Goal: Task Accomplishment & Management: Manage account settings

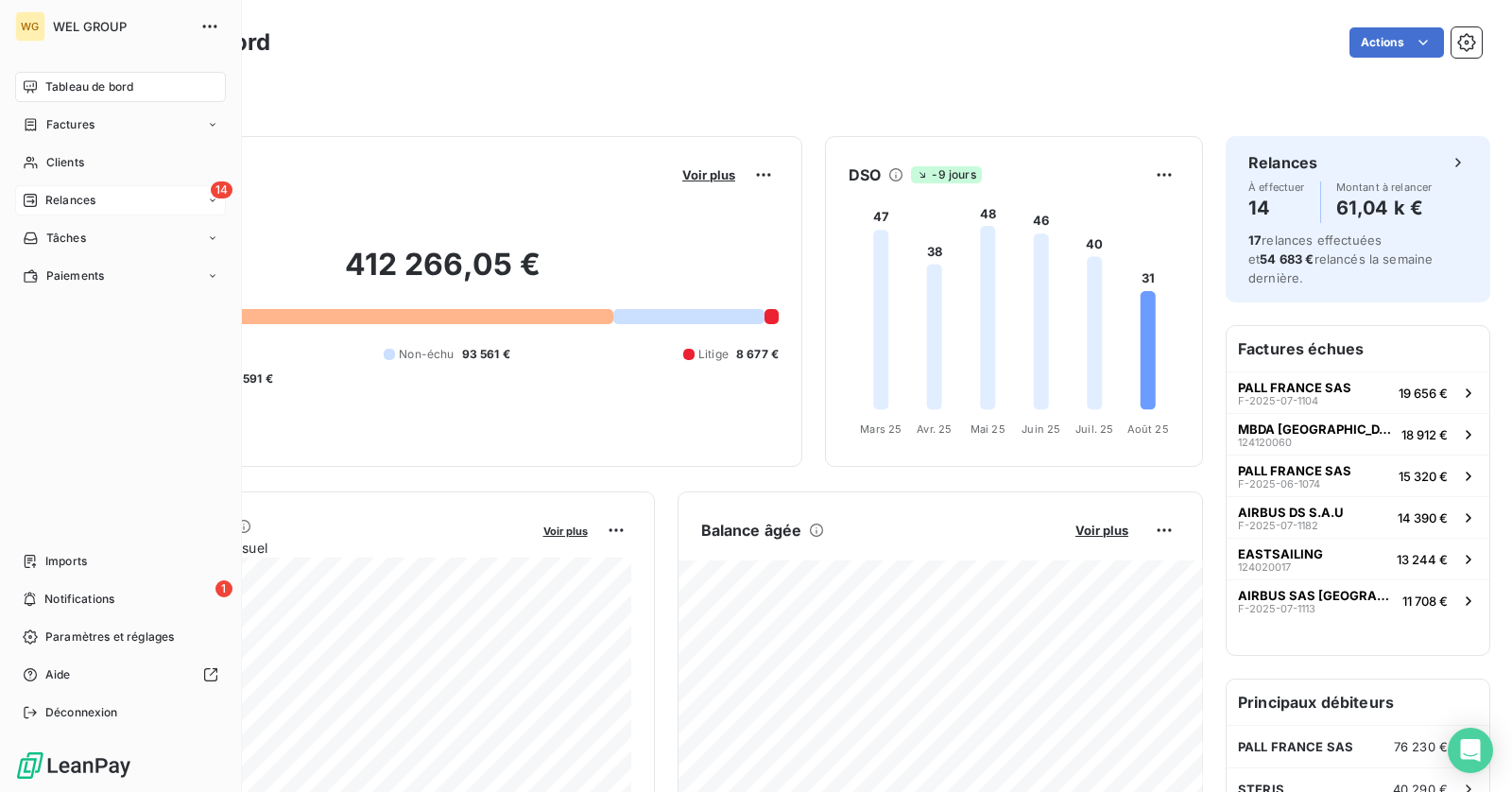
click at [77, 207] on span "Relances" at bounding box center [70, 200] width 50 height 17
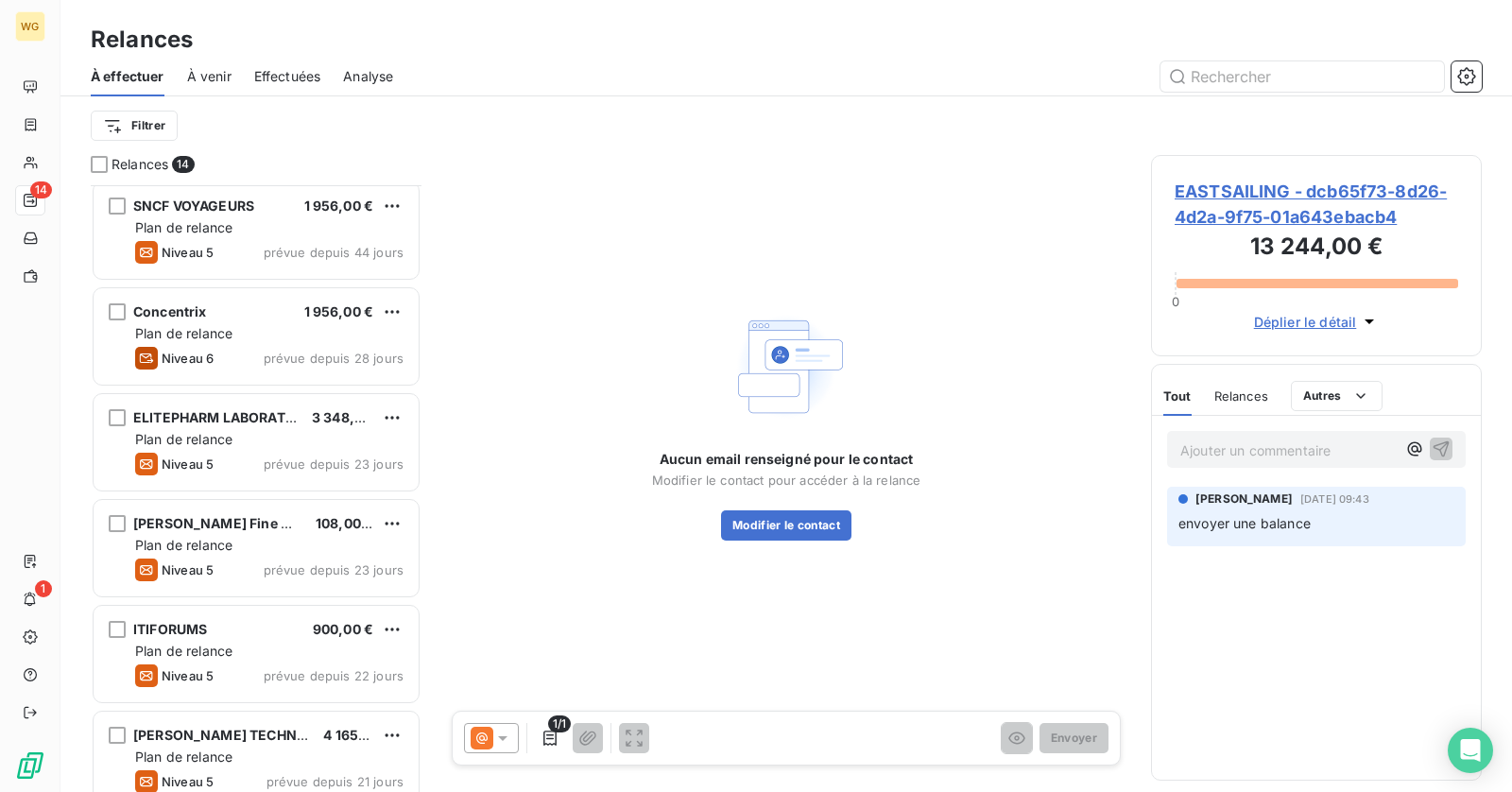
scroll to position [329, 0]
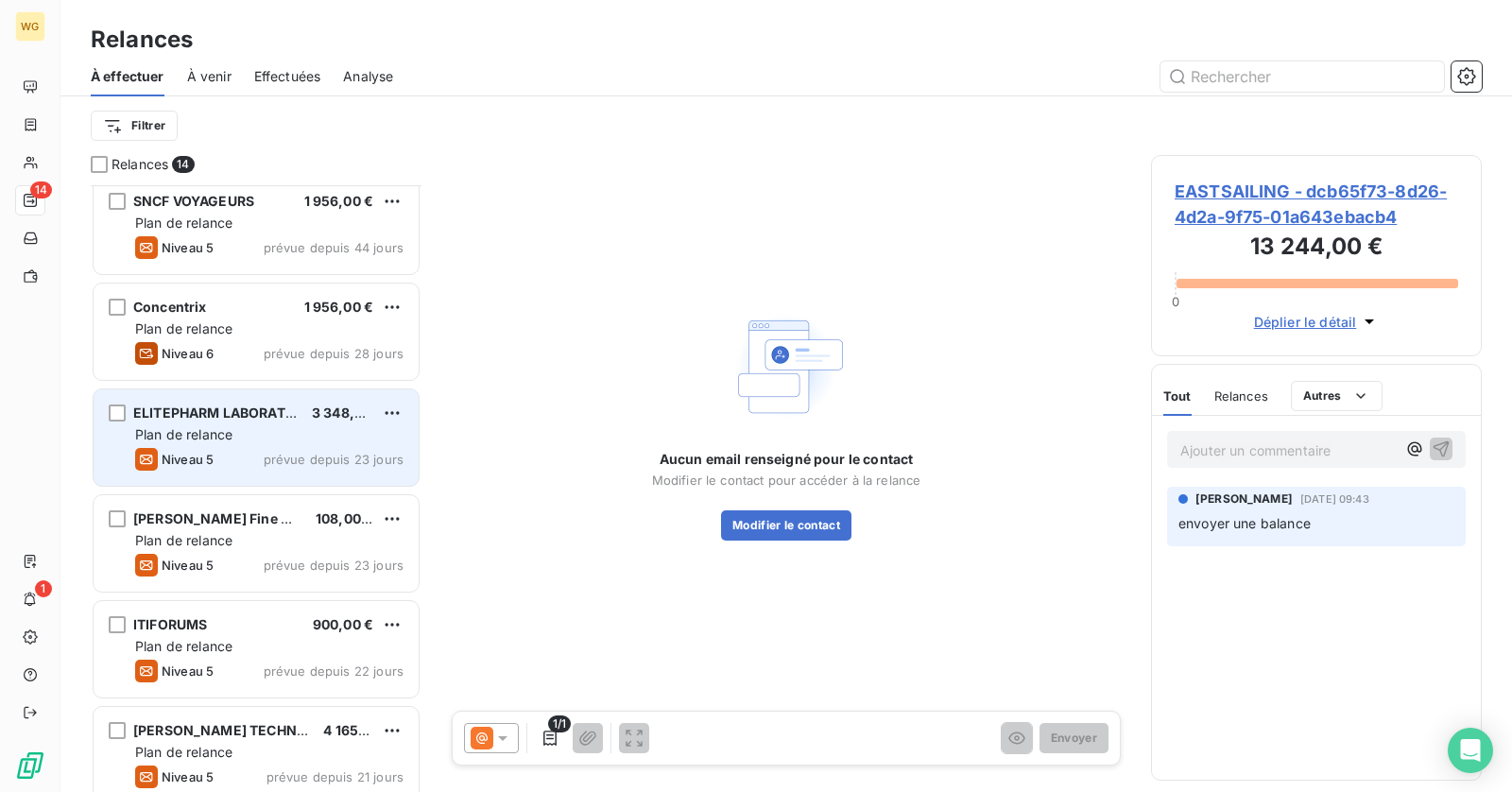
click at [268, 430] on div "Plan de relance" at bounding box center [270, 434] width 269 height 19
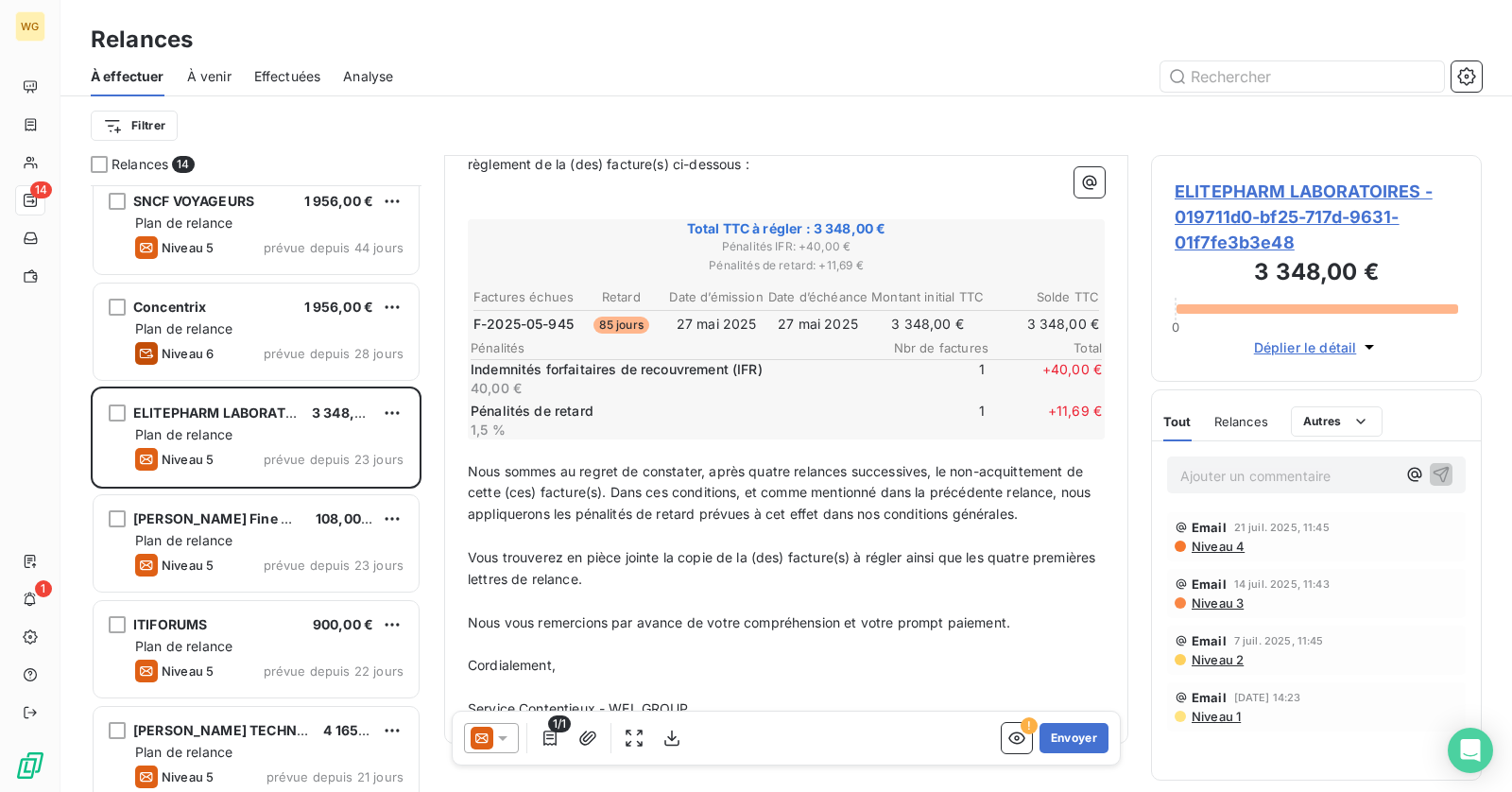
scroll to position [334, 0]
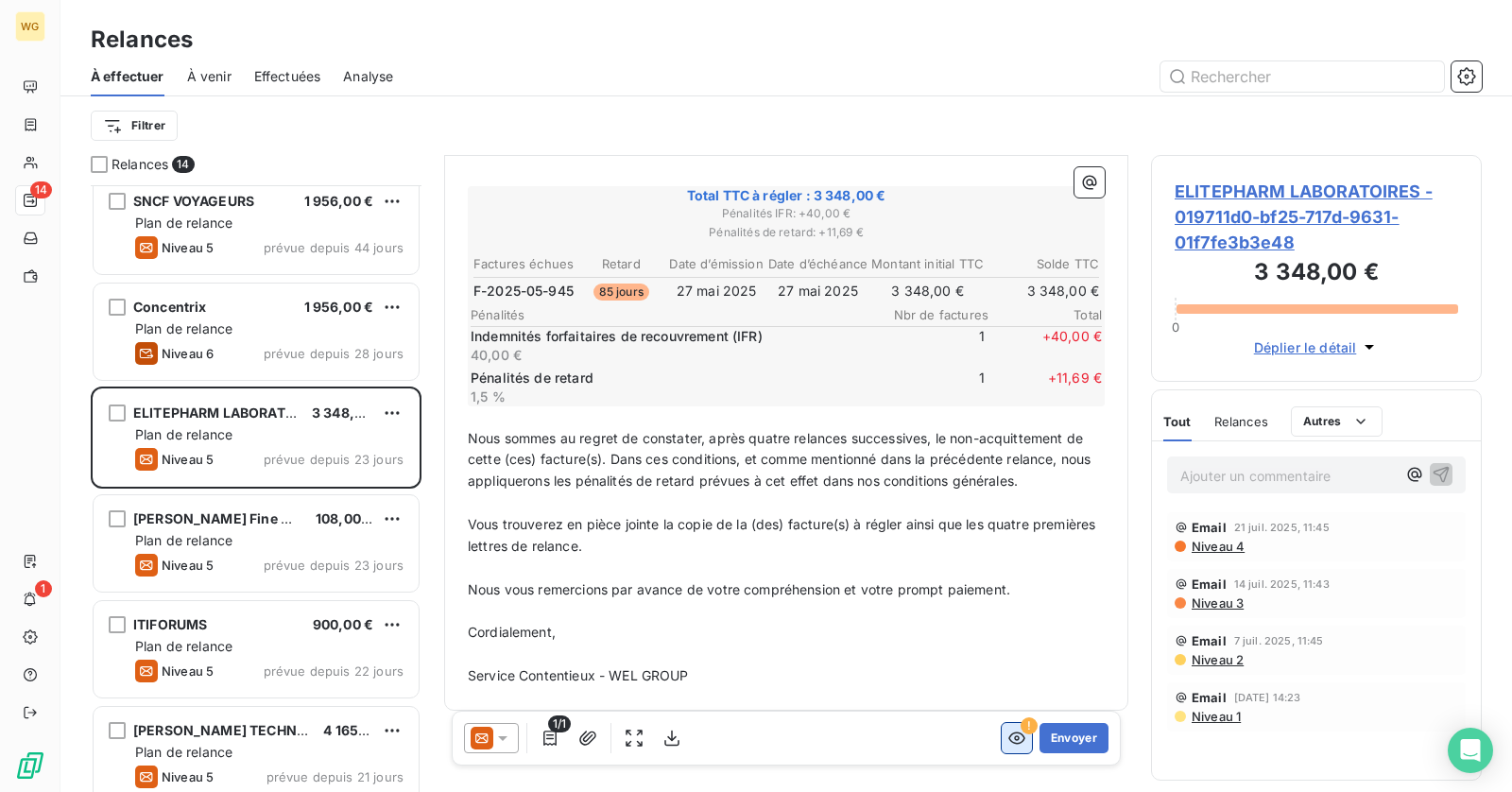
click at [1023, 735] on icon "button" at bounding box center [1017, 738] width 19 height 19
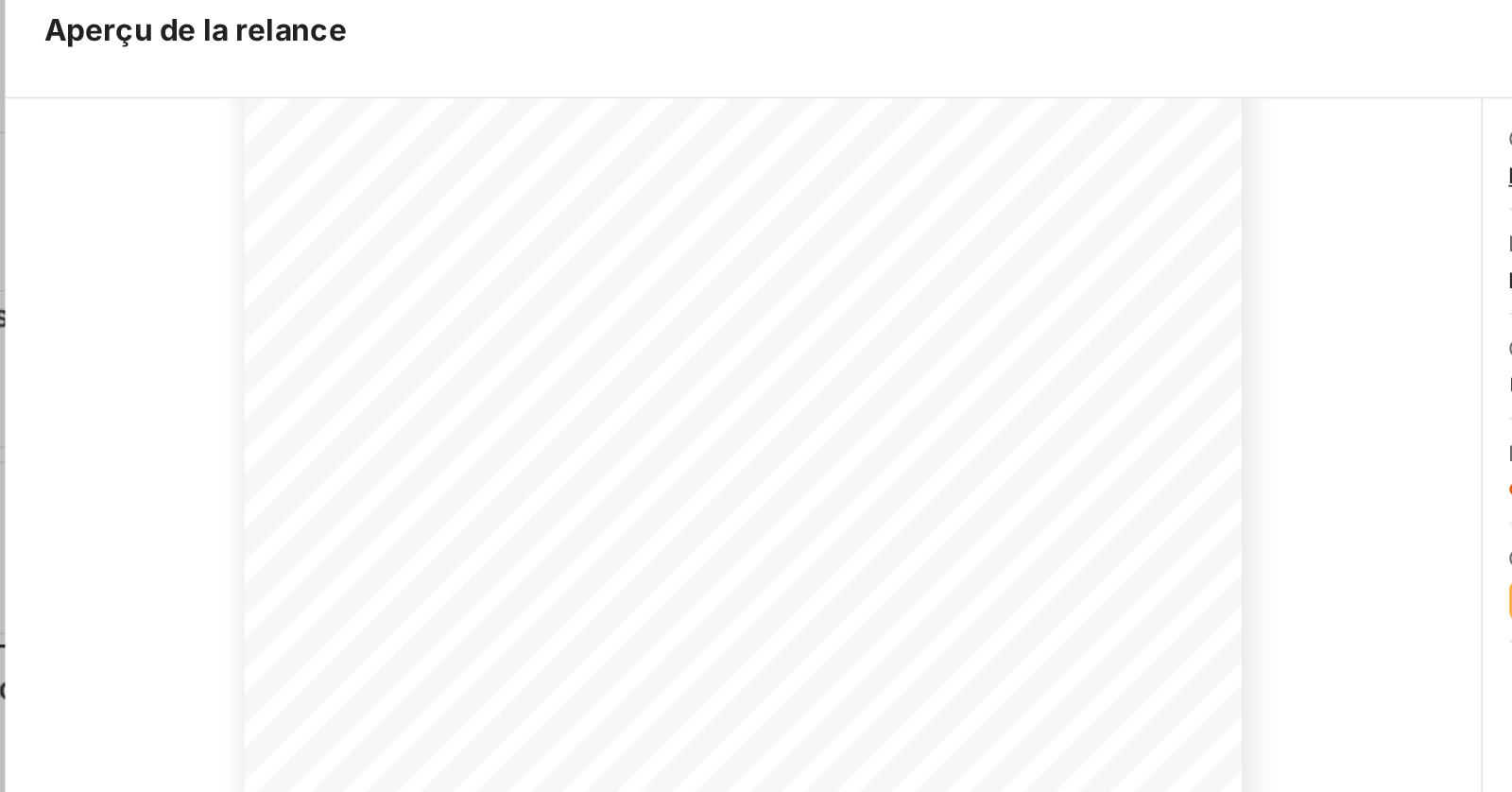
scroll to position [192, 0]
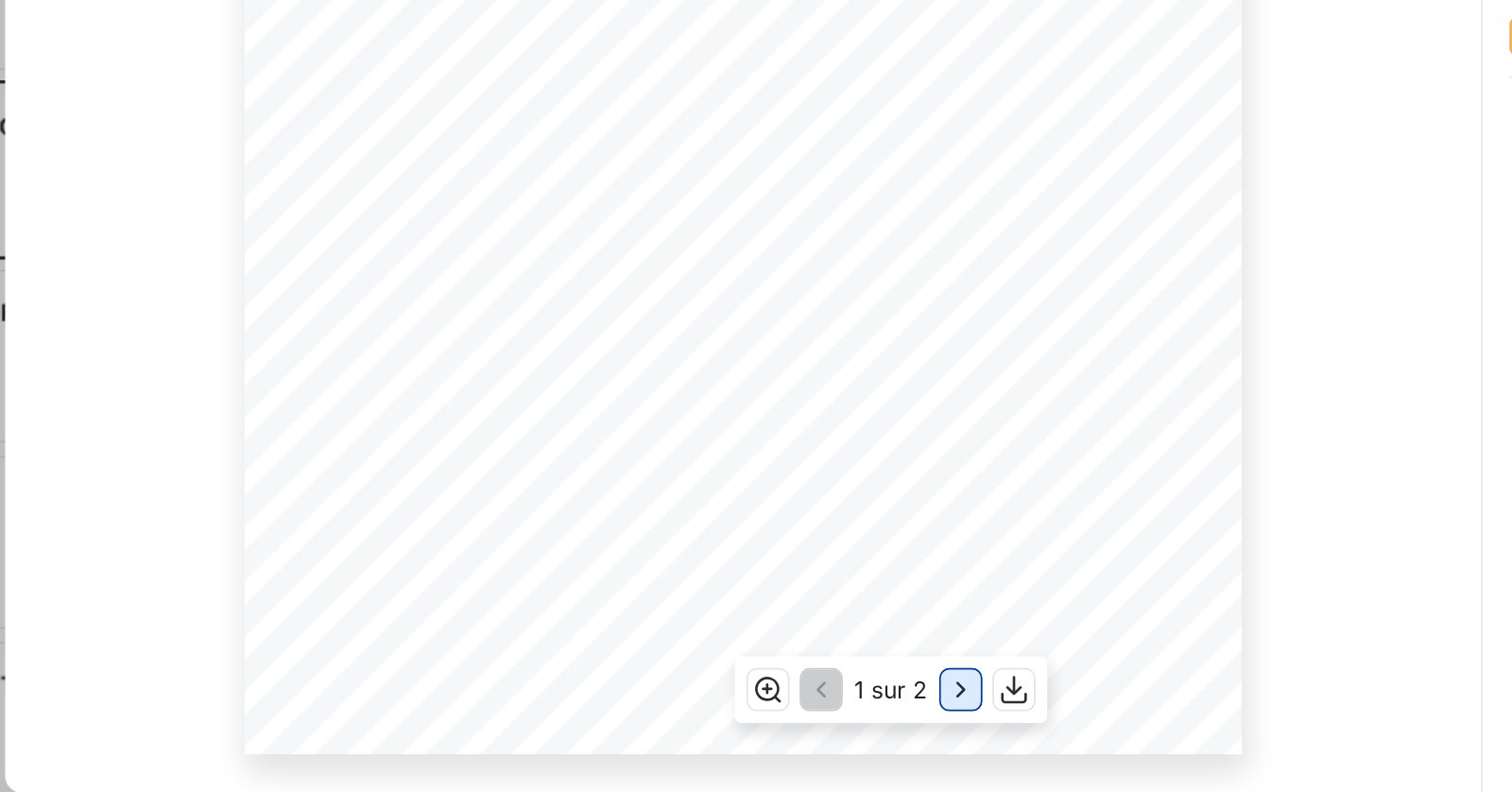
click at [791, 735] on icon "button" at bounding box center [795, 733] width 19 height 19
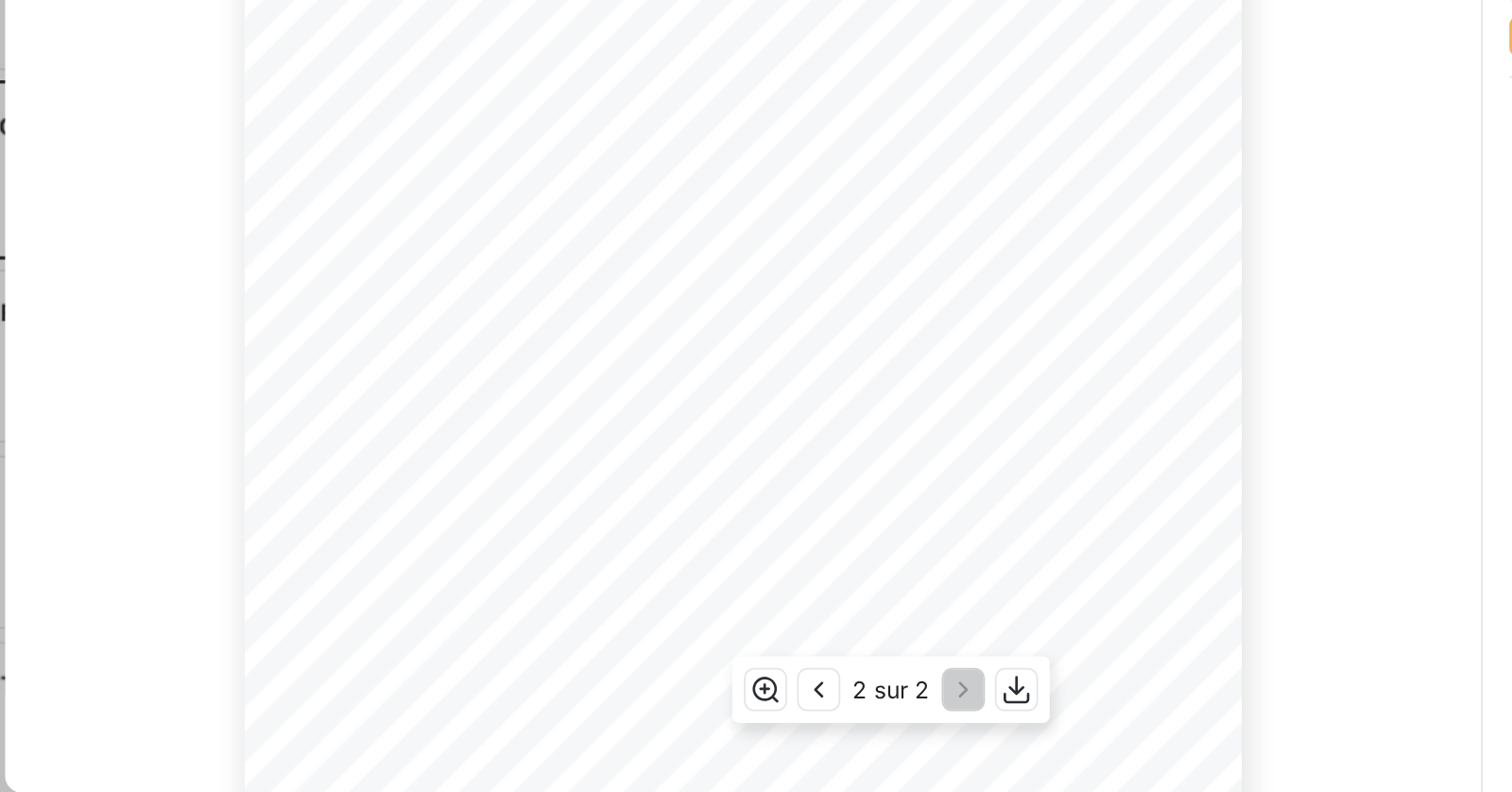
scroll to position [0, 0]
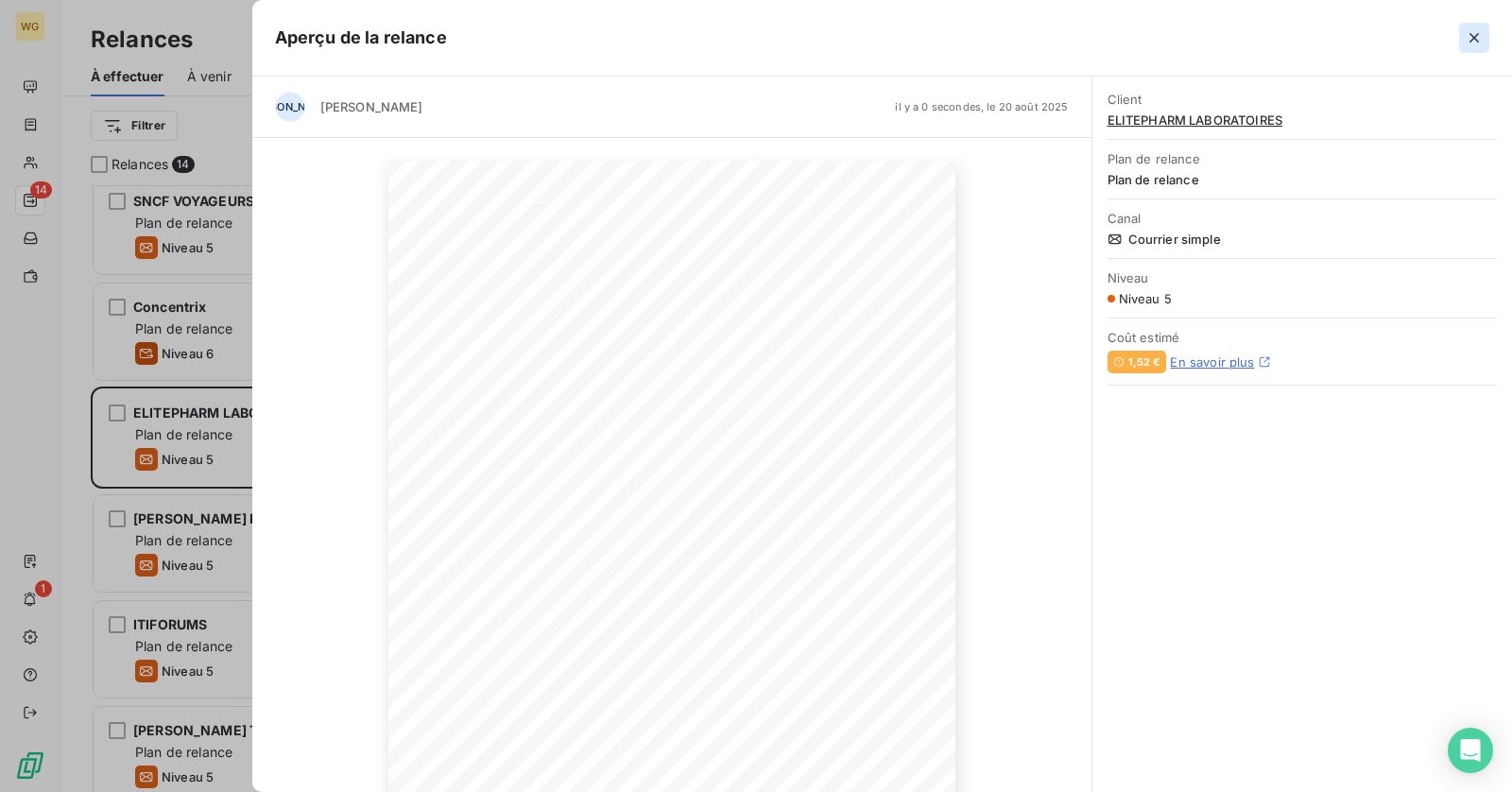
click at [1470, 32] on icon "button" at bounding box center [1474, 37] width 19 height 19
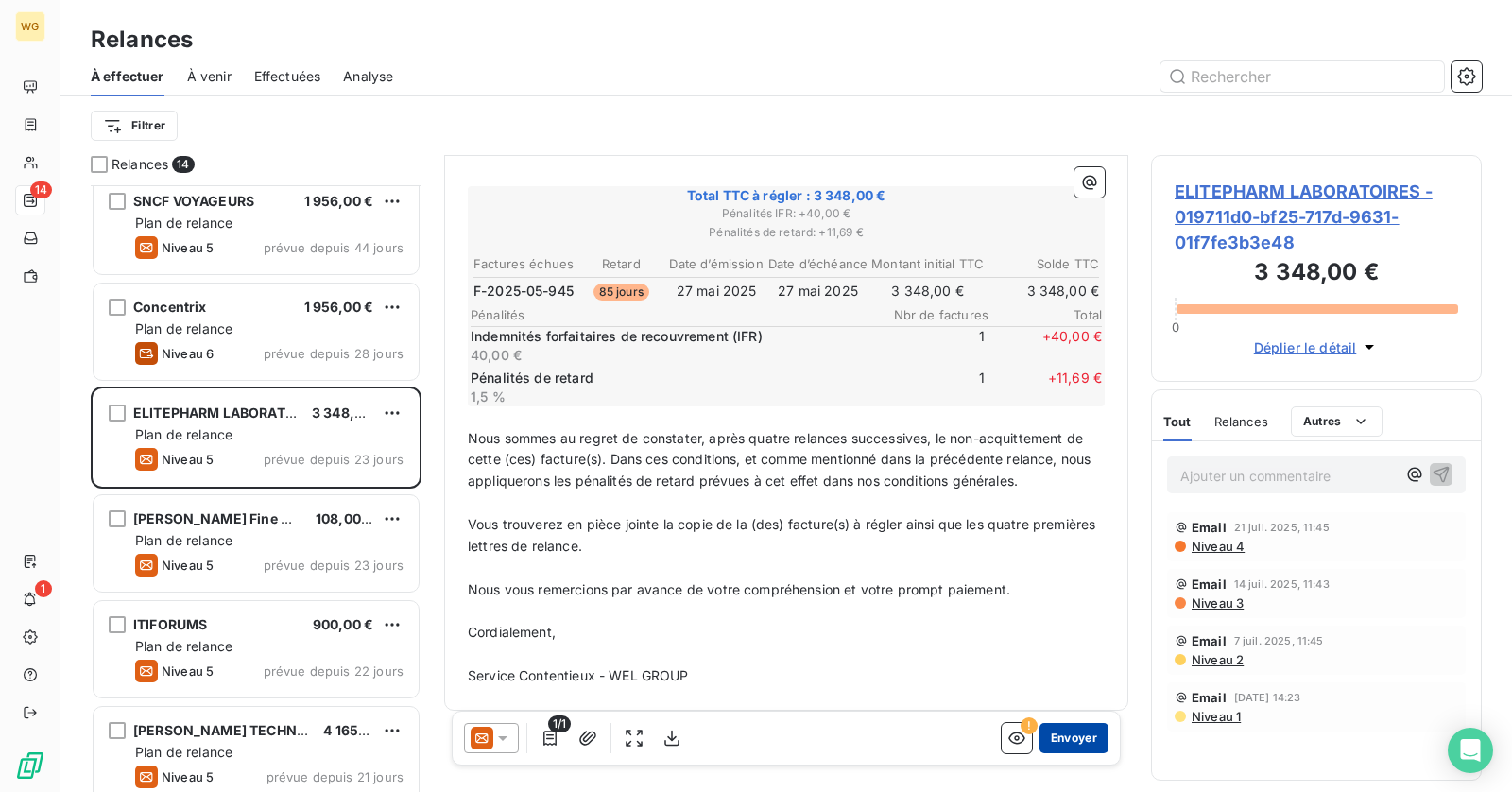
click at [1077, 745] on button "Envoyer" at bounding box center [1073, 738] width 69 height 30
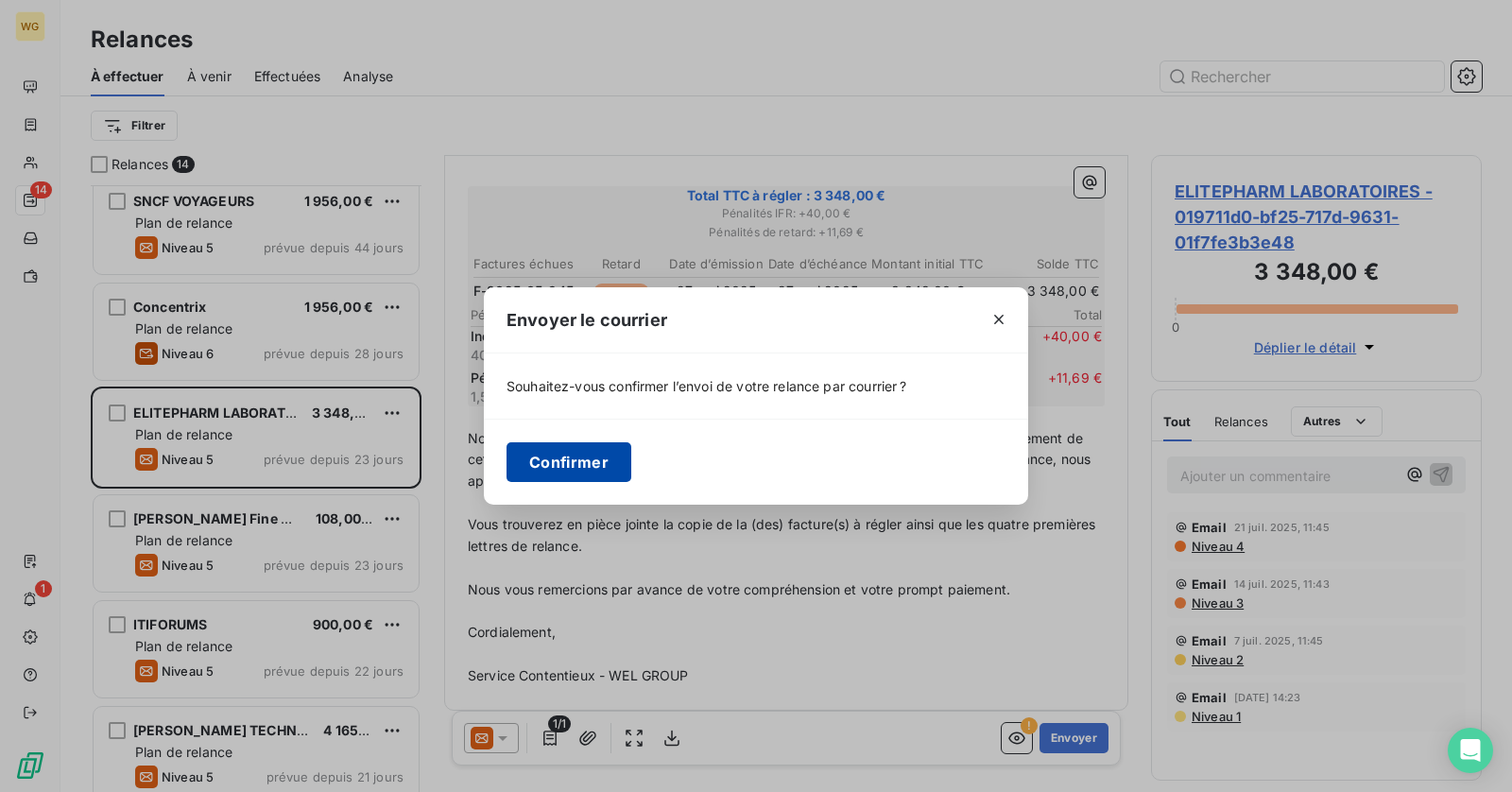
click at [591, 455] on button "Confirmer" at bounding box center [568, 462] width 125 height 39
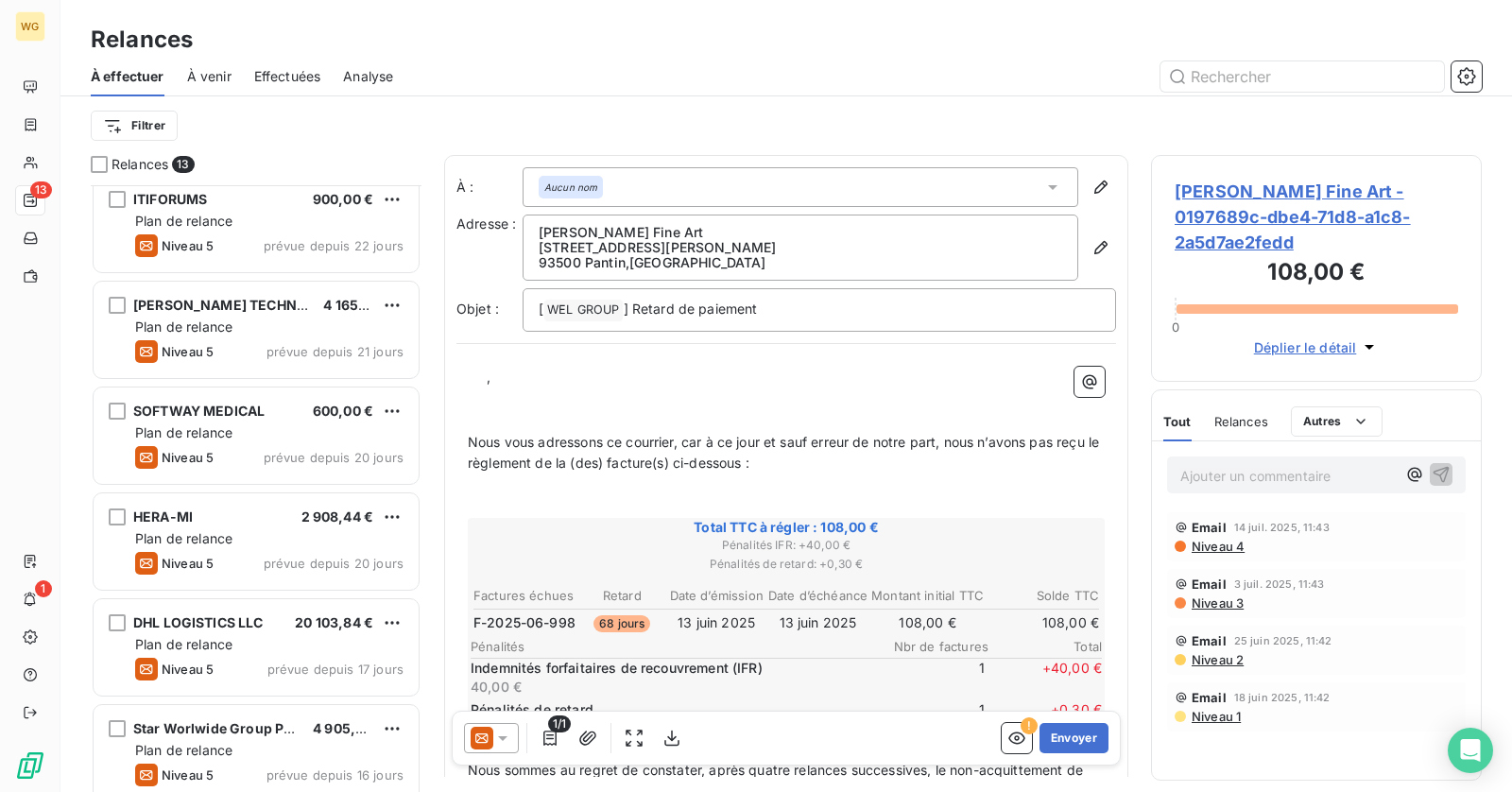
scroll to position [658, 0]
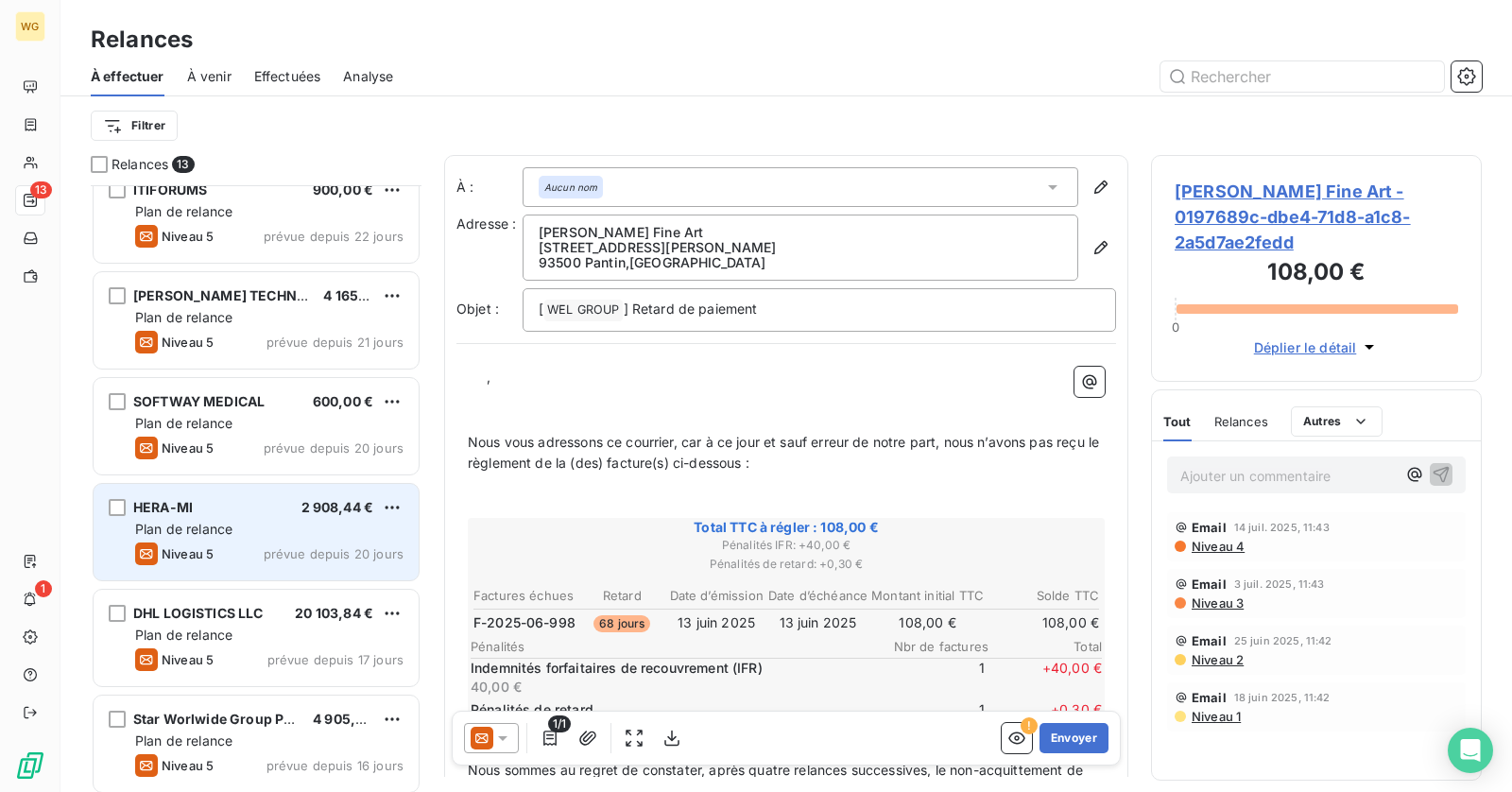
click at [222, 526] on span "Plan de relance" at bounding box center [183, 529] width 97 height 16
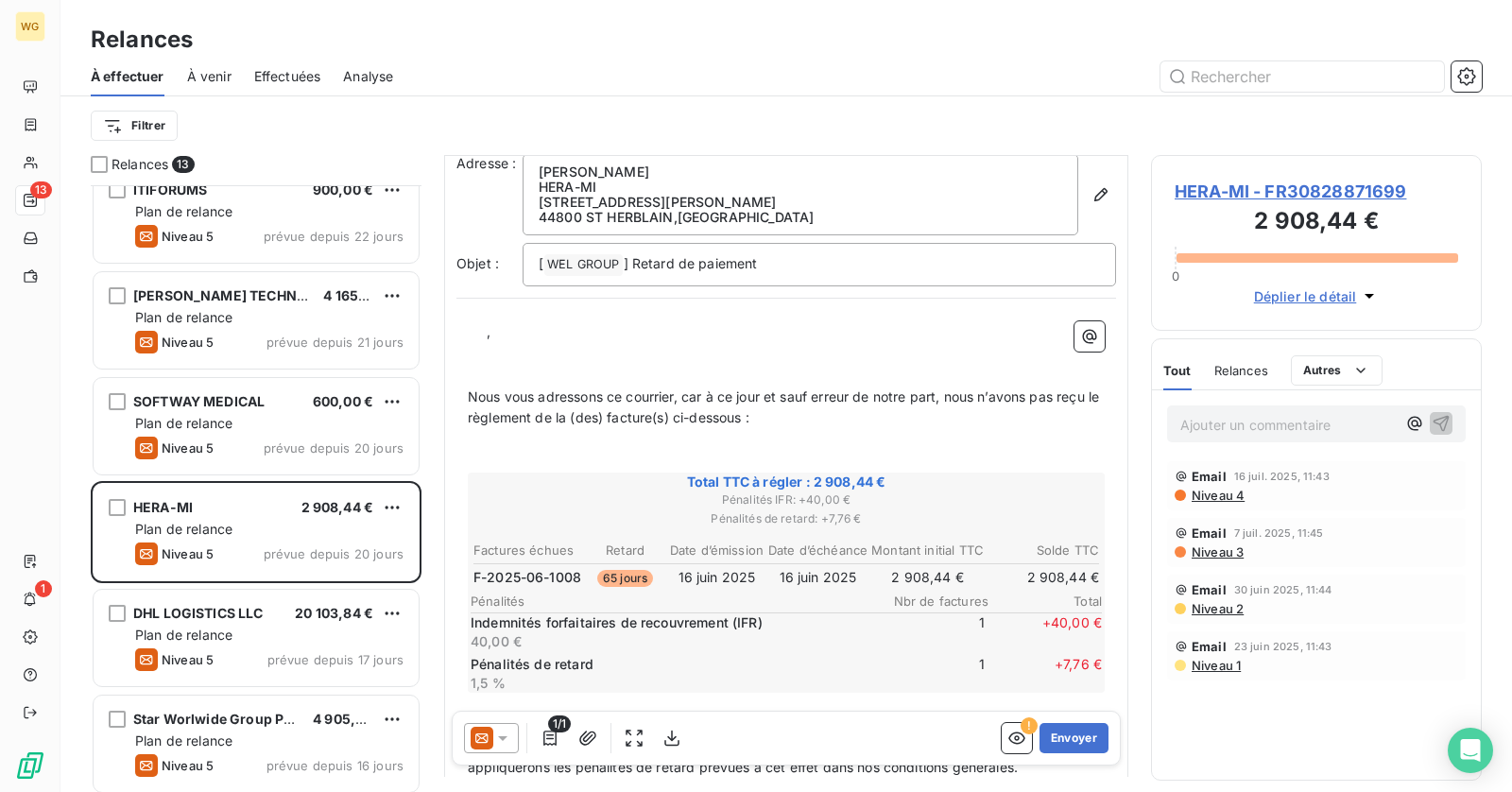
scroll to position [60, 0]
click at [1071, 731] on button "Envoyer" at bounding box center [1073, 738] width 69 height 30
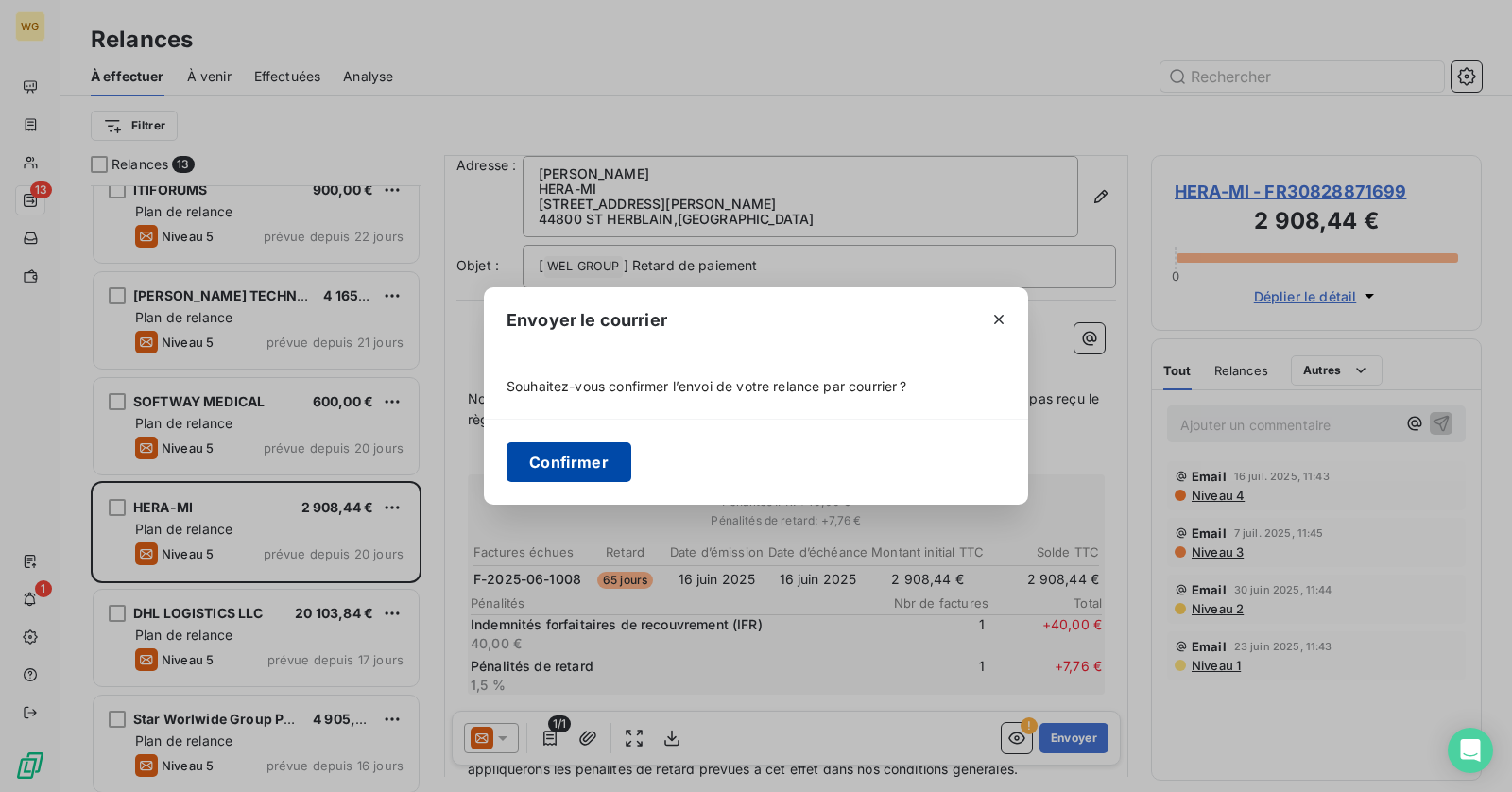
click at [580, 454] on button "Confirmer" at bounding box center [568, 462] width 125 height 39
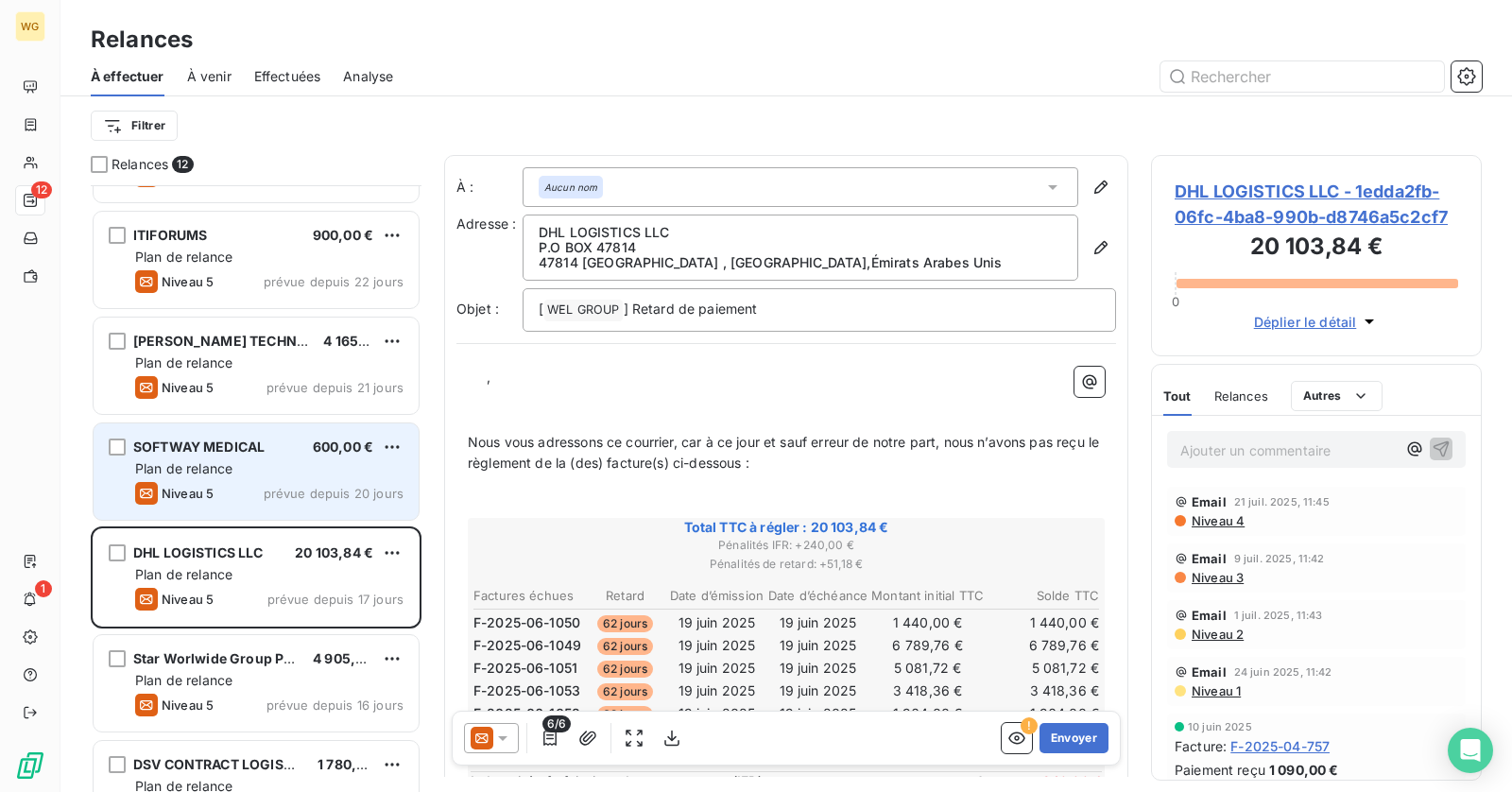
scroll to position [605, 0]
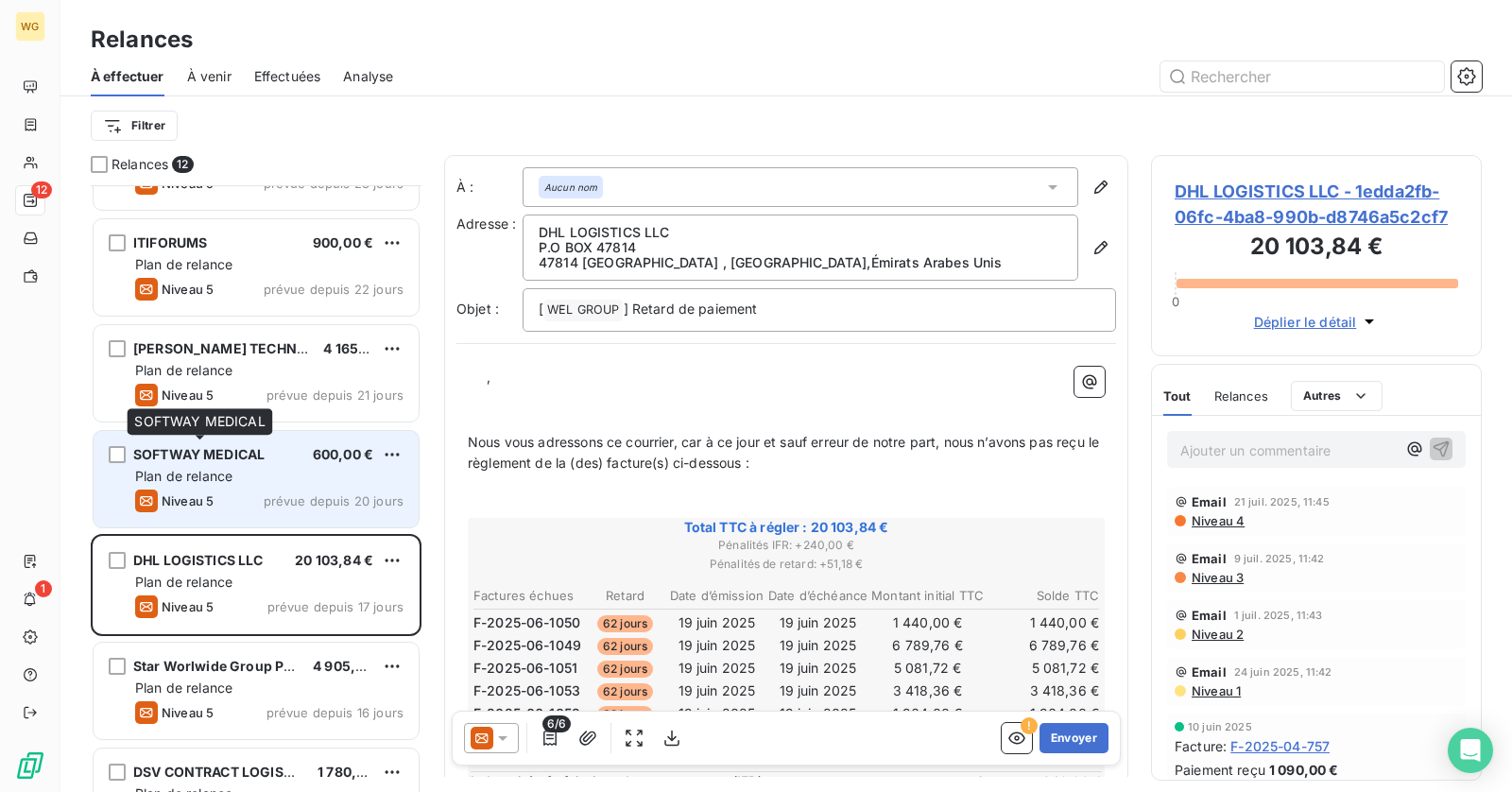
click at [245, 459] on span "SOFTWAY MEDICAL" at bounding box center [199, 454] width 131 height 16
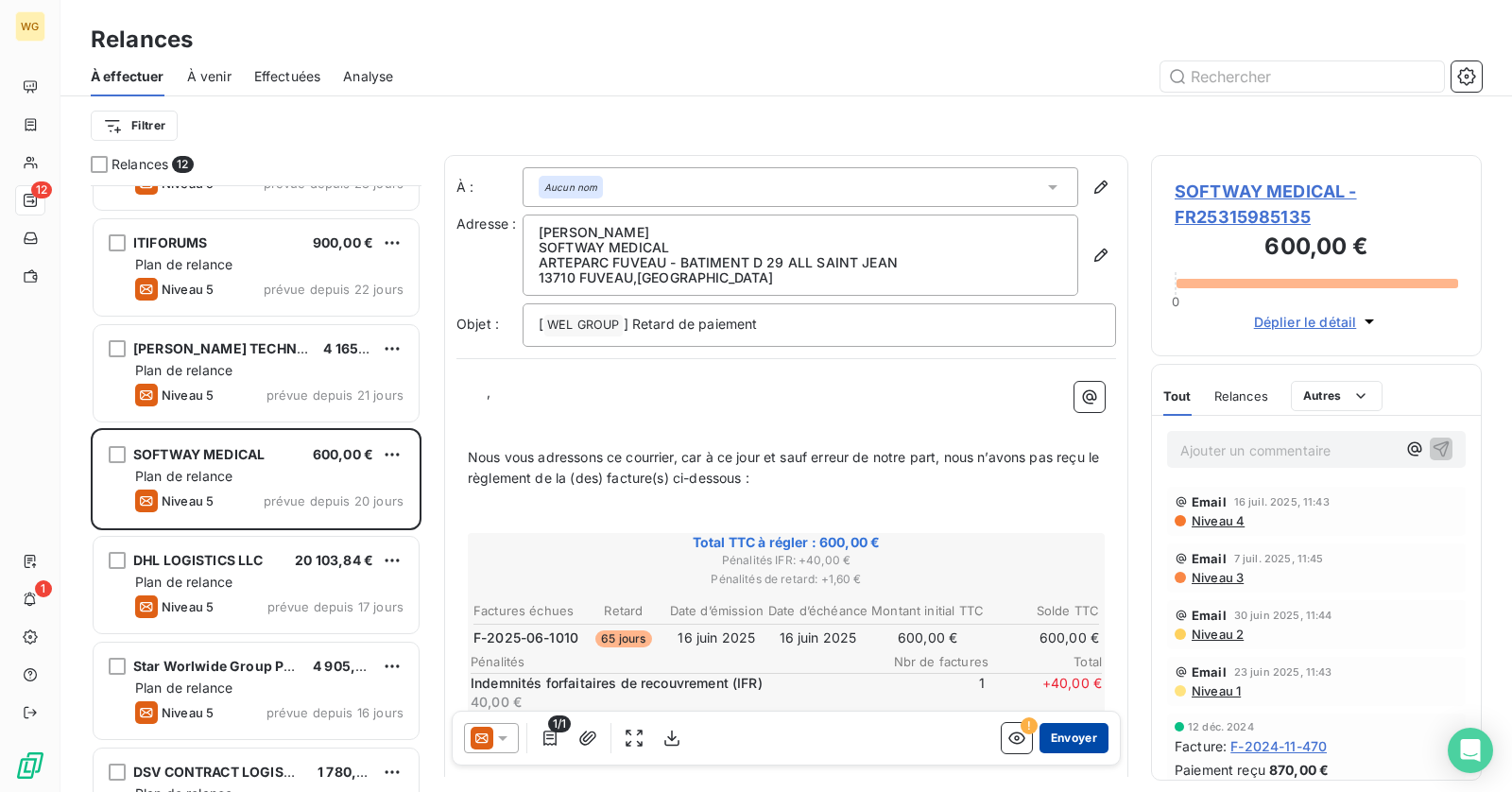
click at [1063, 738] on button "Envoyer" at bounding box center [1073, 738] width 69 height 30
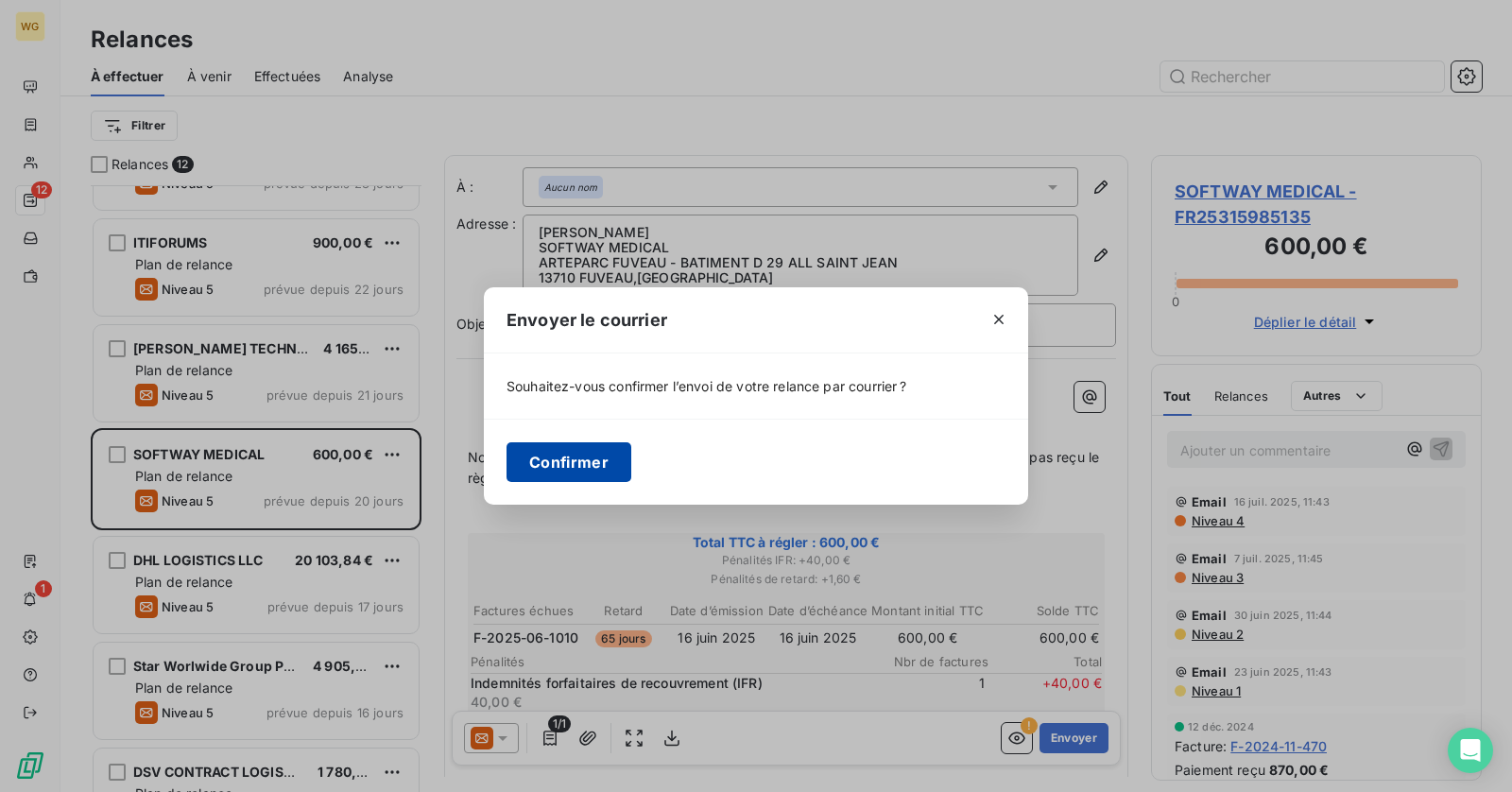
click at [611, 464] on button "Confirmer" at bounding box center [568, 462] width 125 height 39
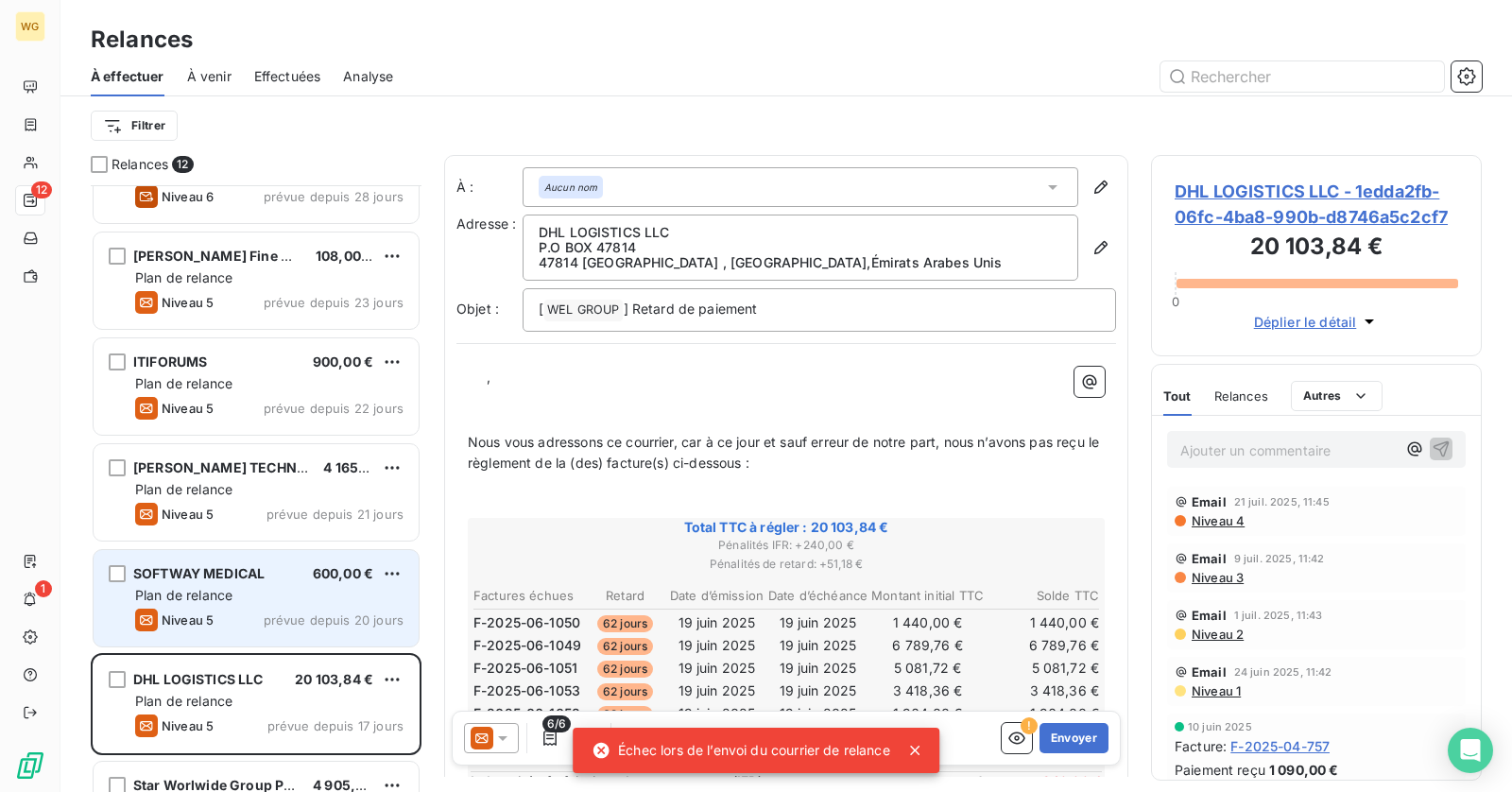
scroll to position [484, 0]
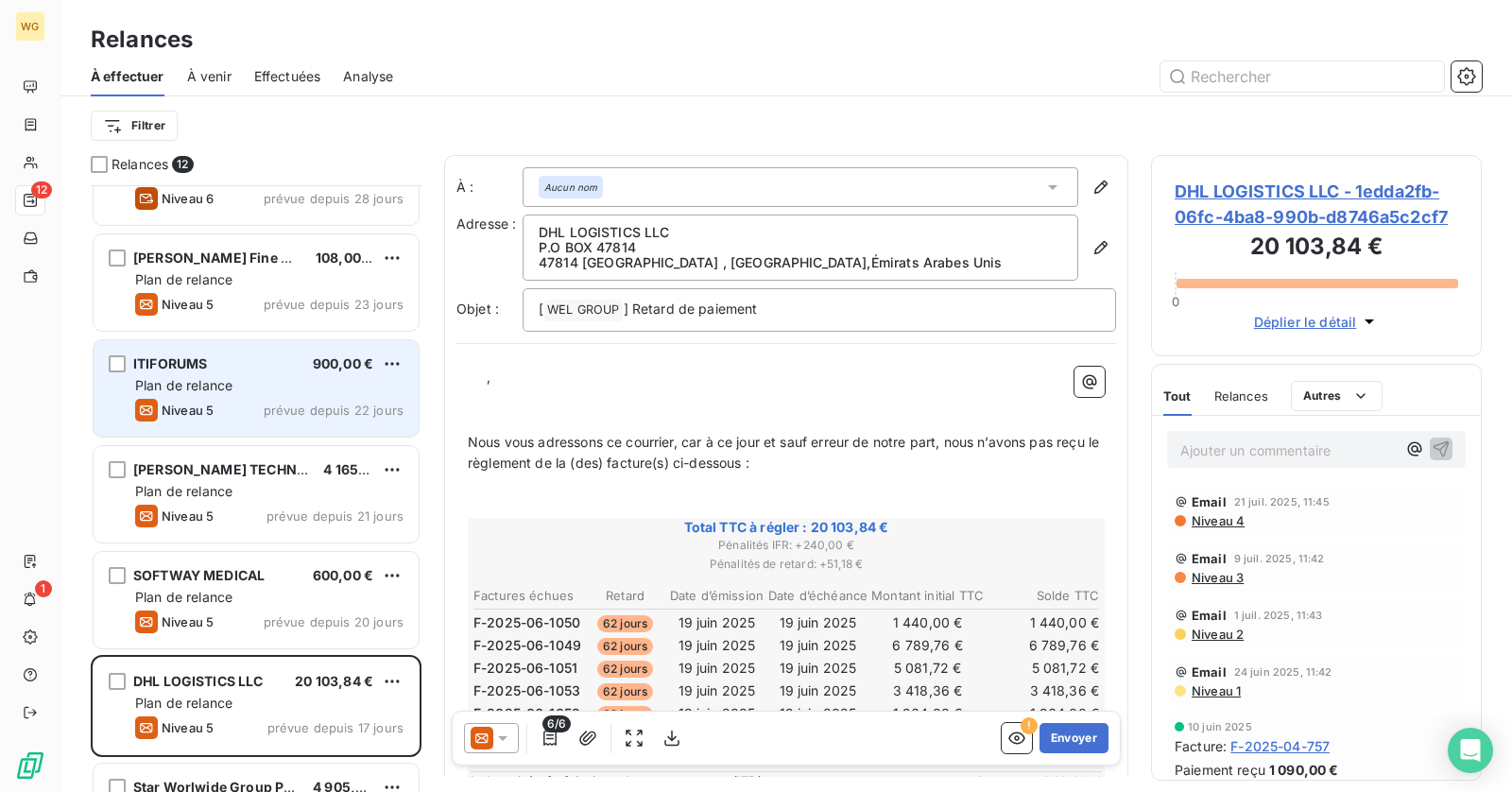
click at [227, 393] on div "Plan de relance" at bounding box center [270, 385] width 269 height 19
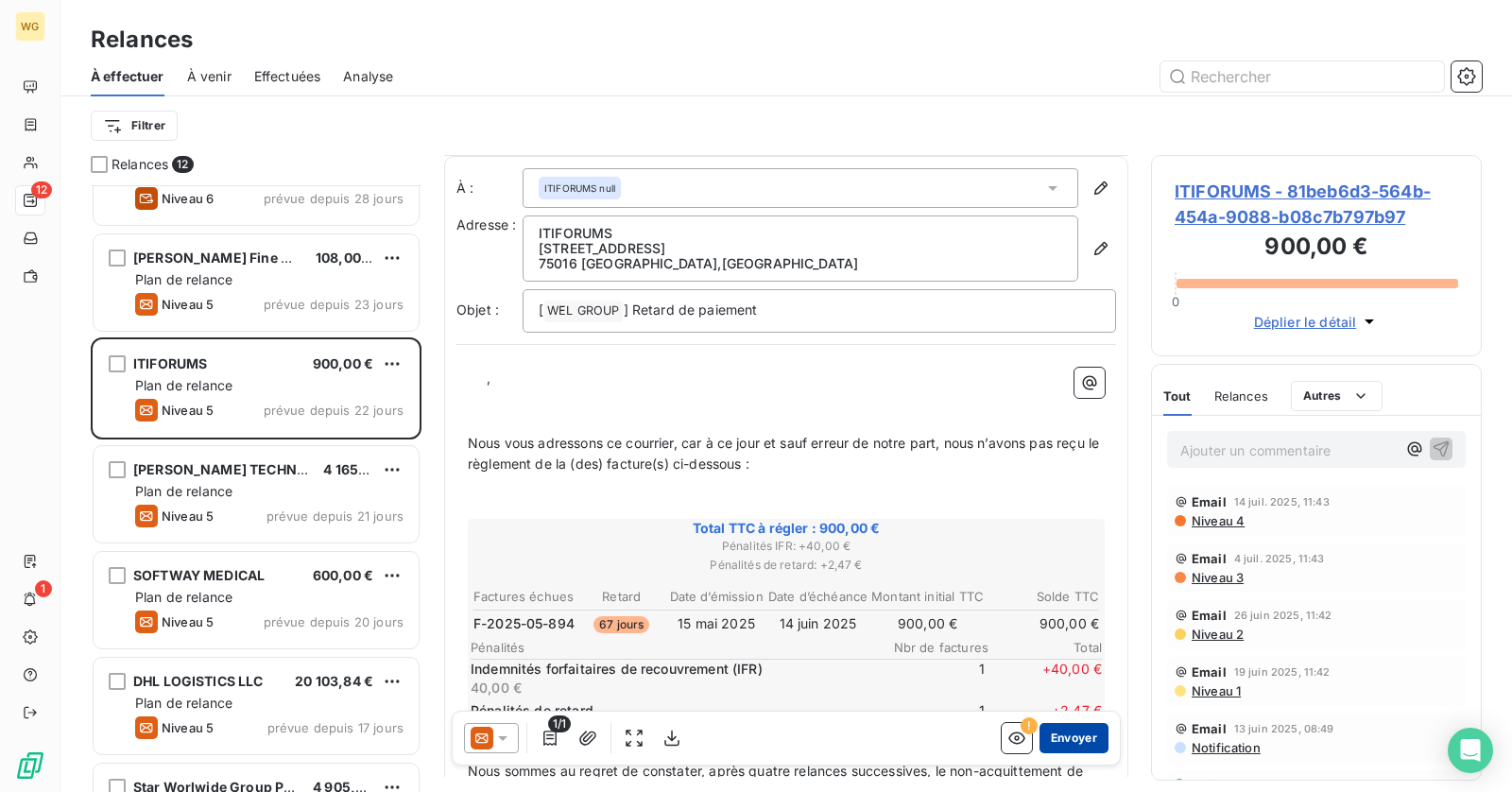
click at [1084, 741] on button "Envoyer" at bounding box center [1073, 738] width 69 height 30
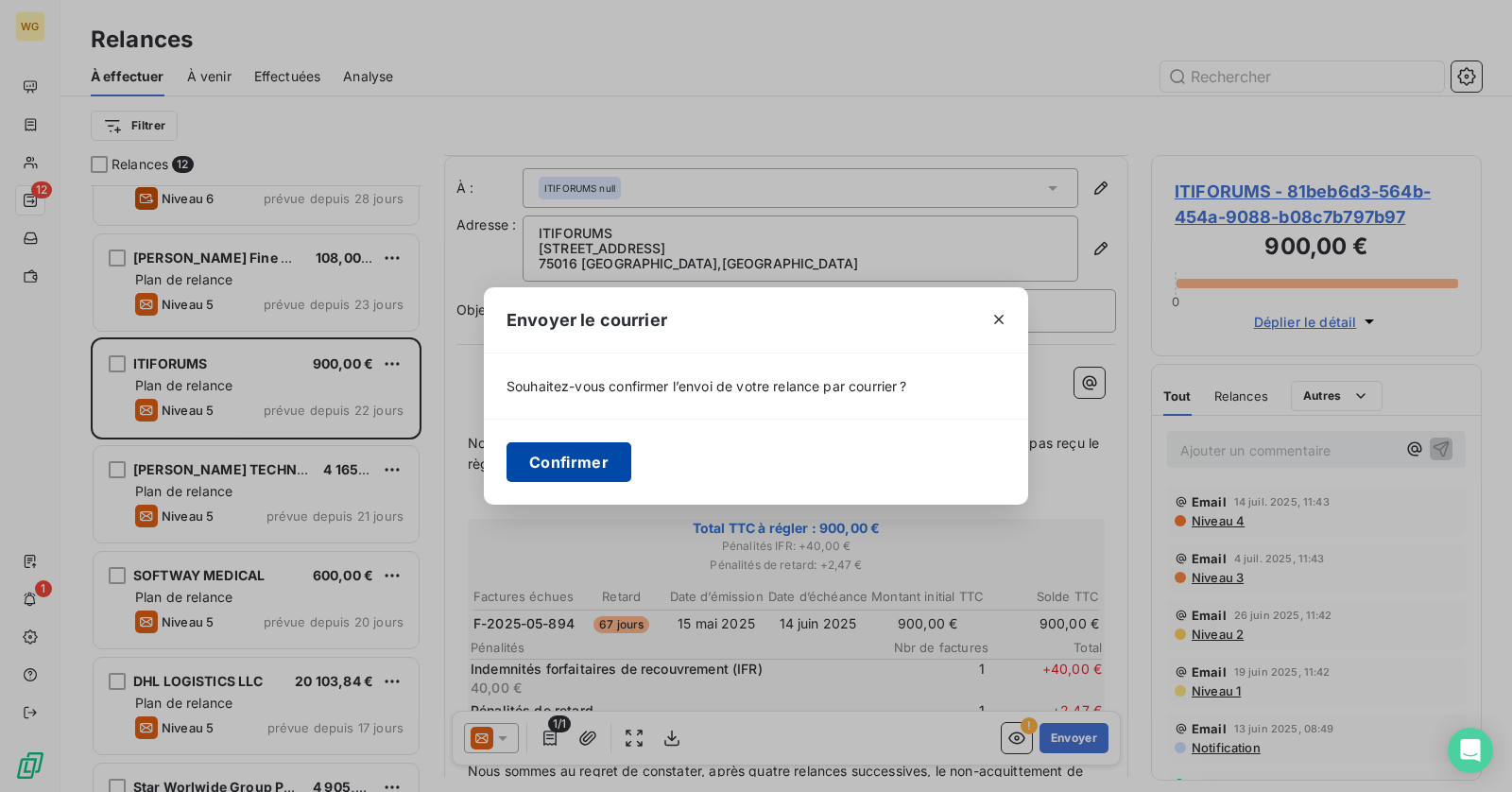
click at [557, 466] on button "Confirmer" at bounding box center [568, 462] width 125 height 39
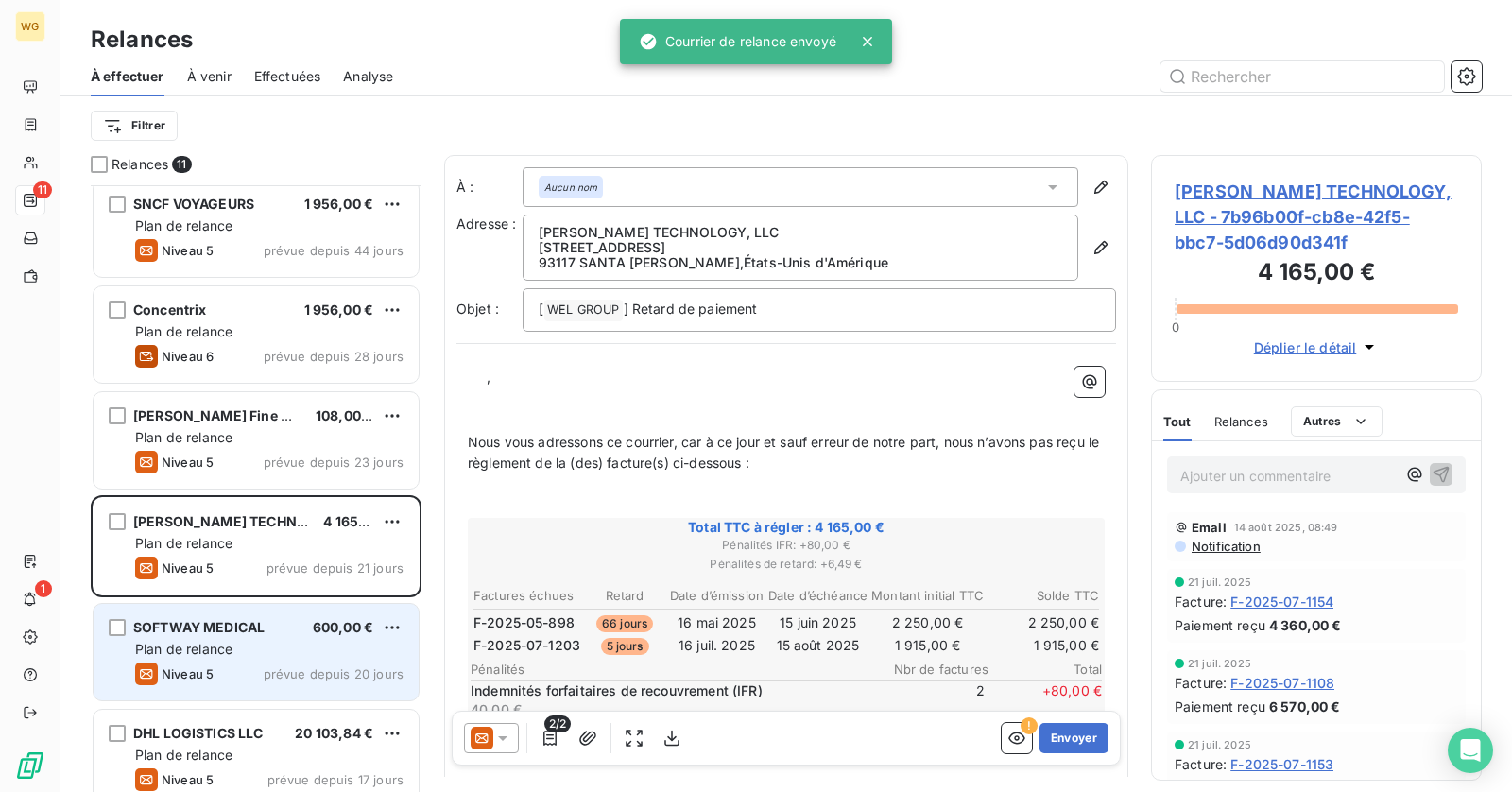
scroll to position [298, 0]
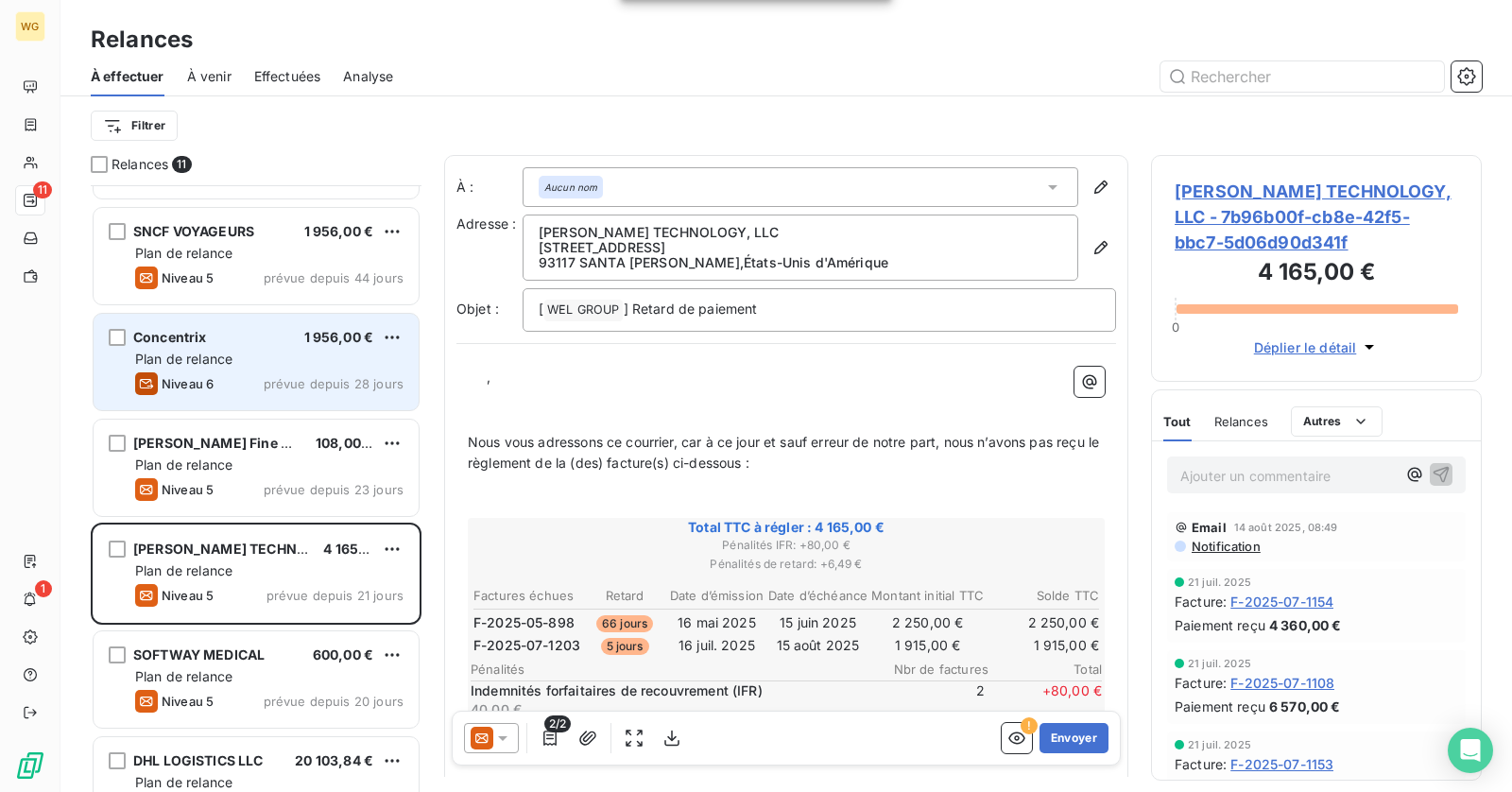
click at [244, 355] on div "Plan de relance" at bounding box center [270, 358] width 269 height 19
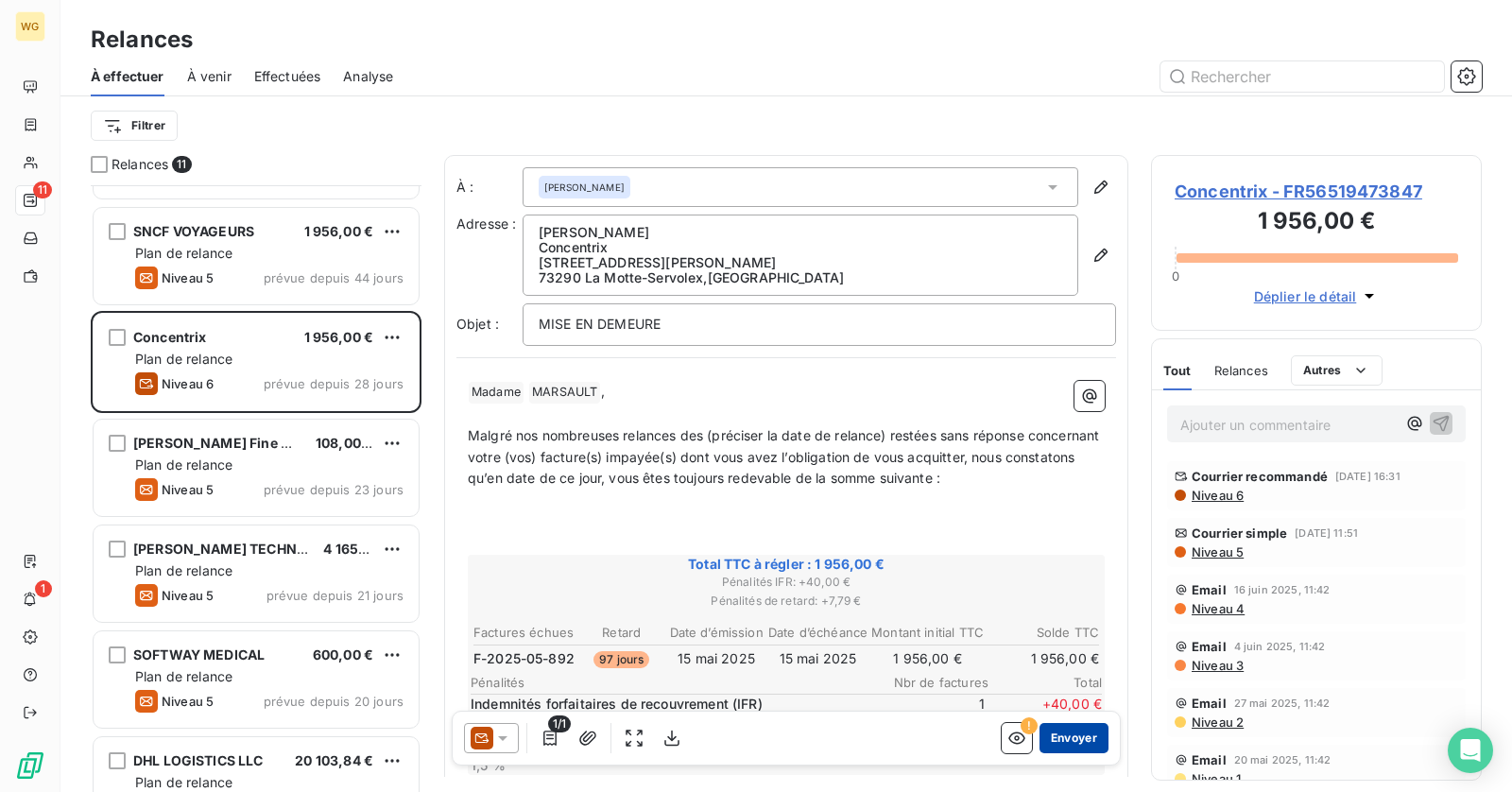
click at [1076, 738] on button "Envoyer" at bounding box center [1073, 738] width 69 height 30
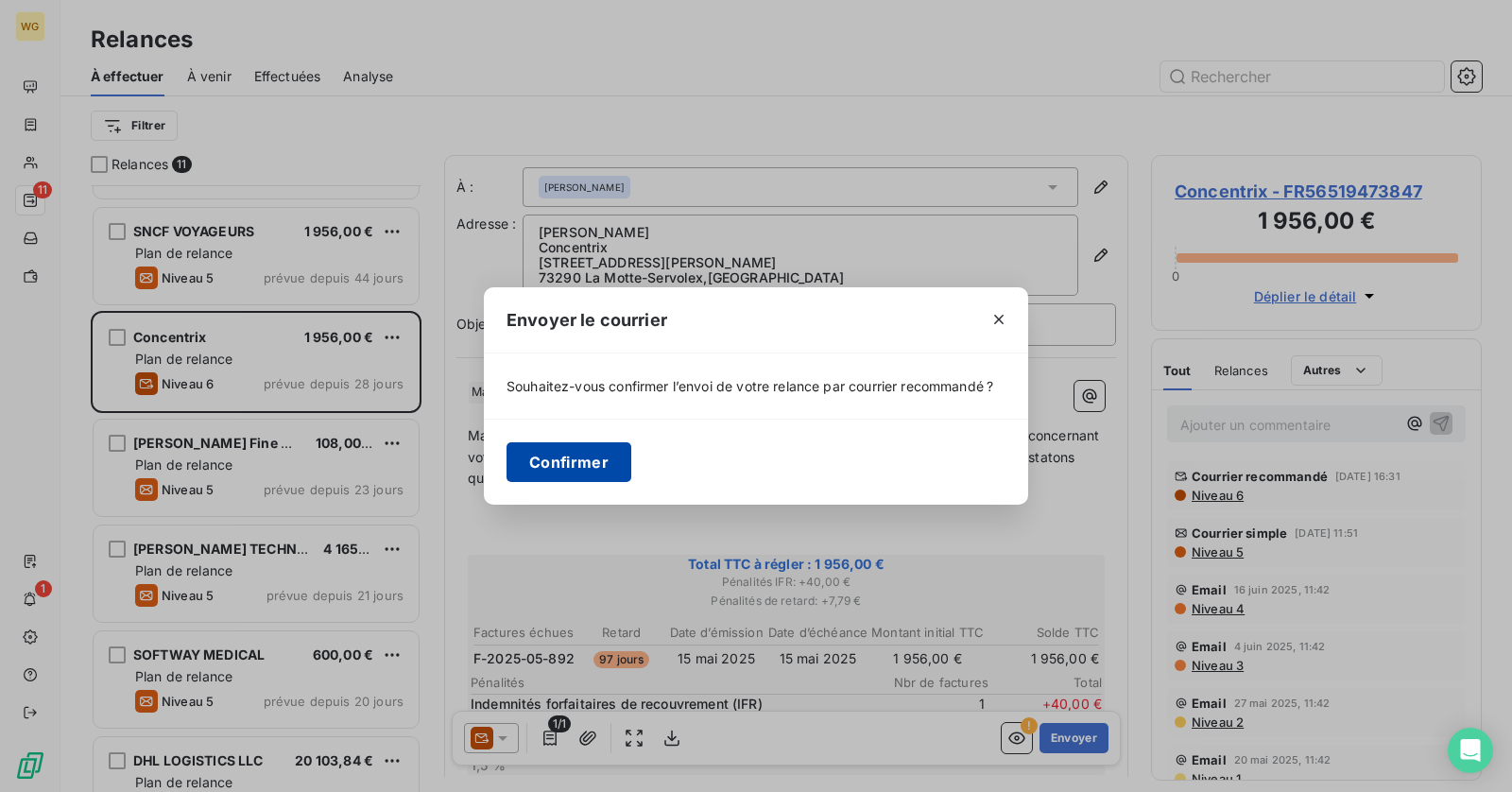
click at [584, 455] on button "Confirmer" at bounding box center [568, 462] width 125 height 39
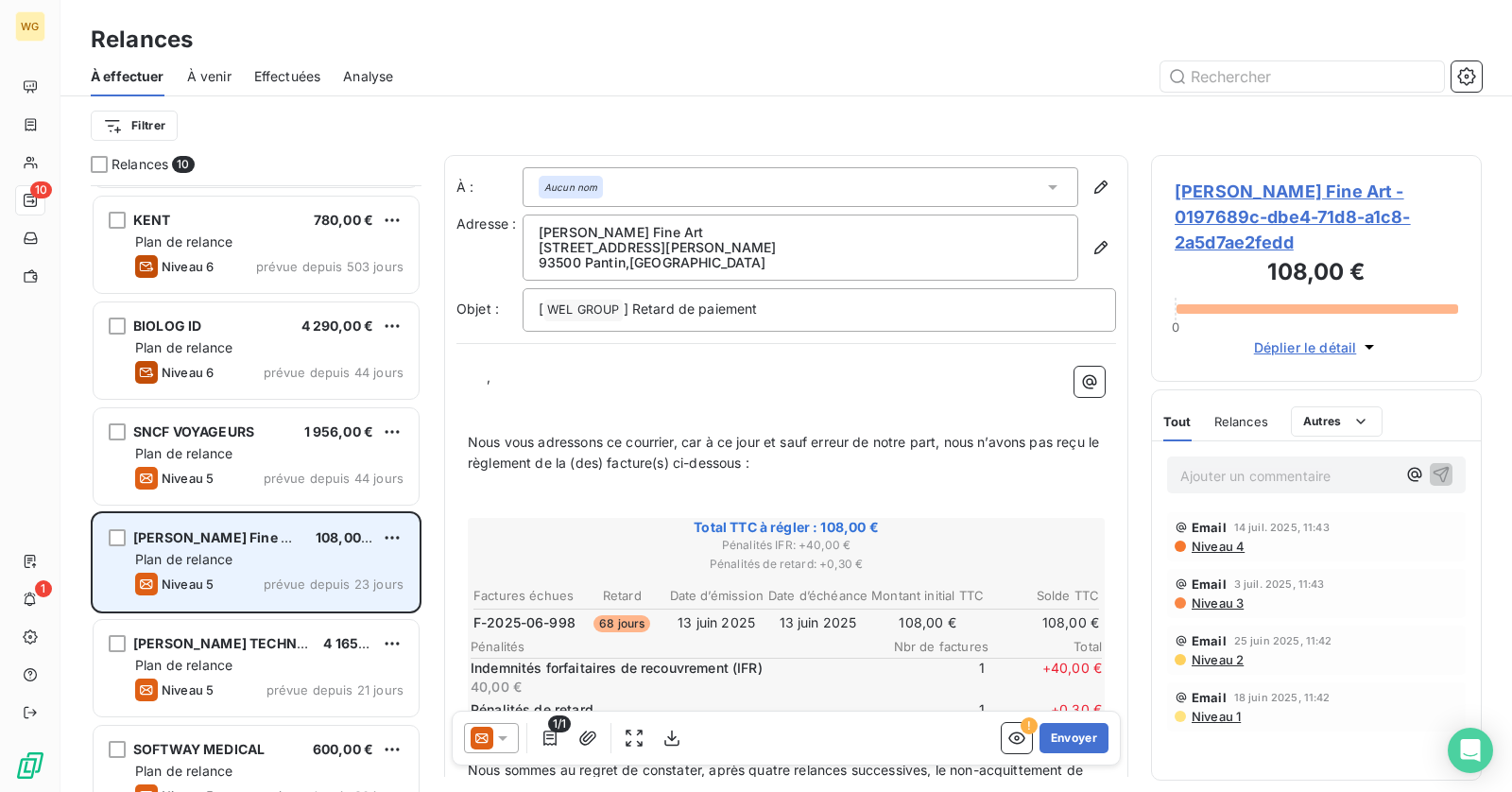
scroll to position [95, 0]
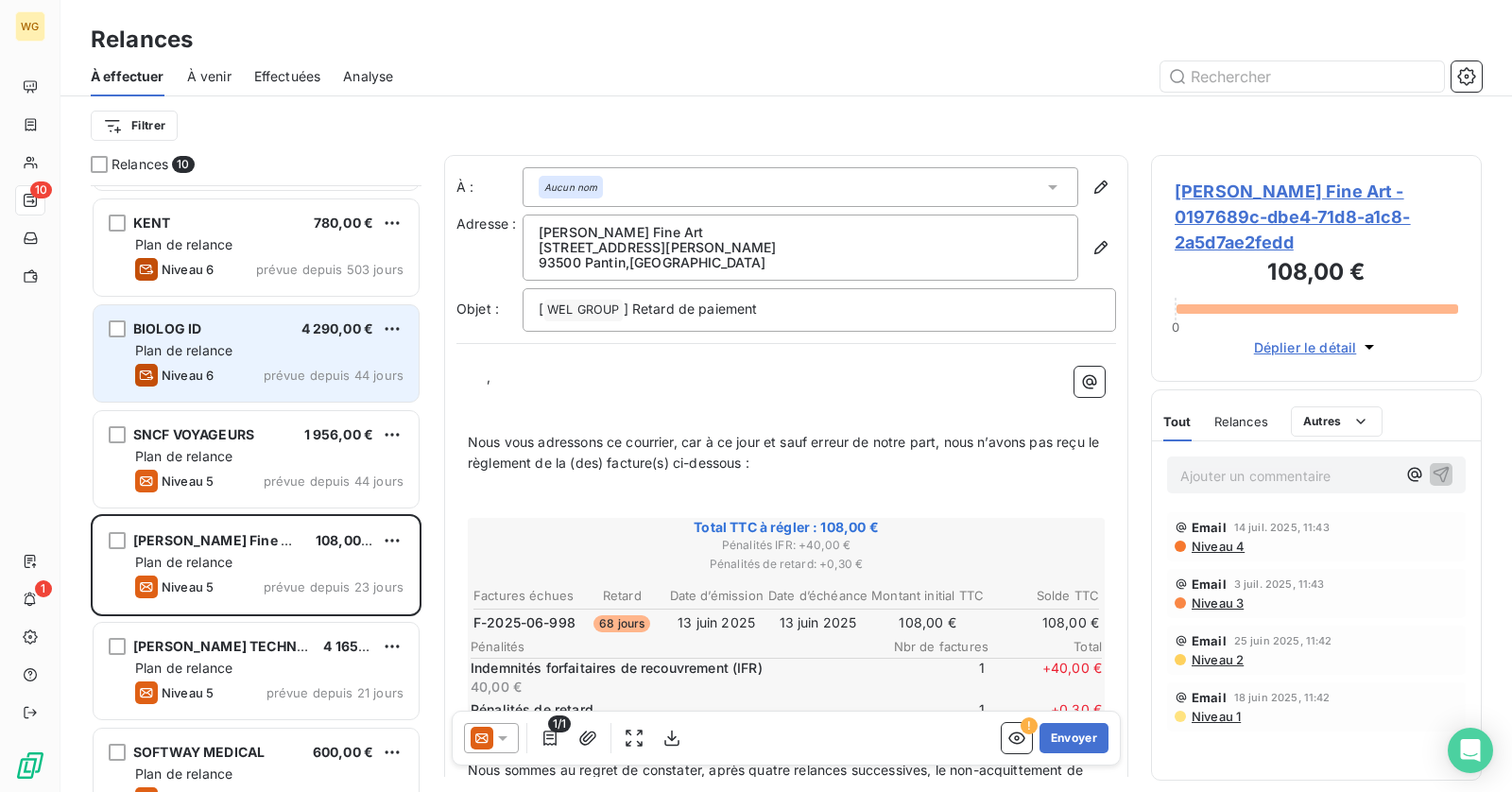
click at [245, 356] on div "Plan de relance" at bounding box center [270, 350] width 269 height 19
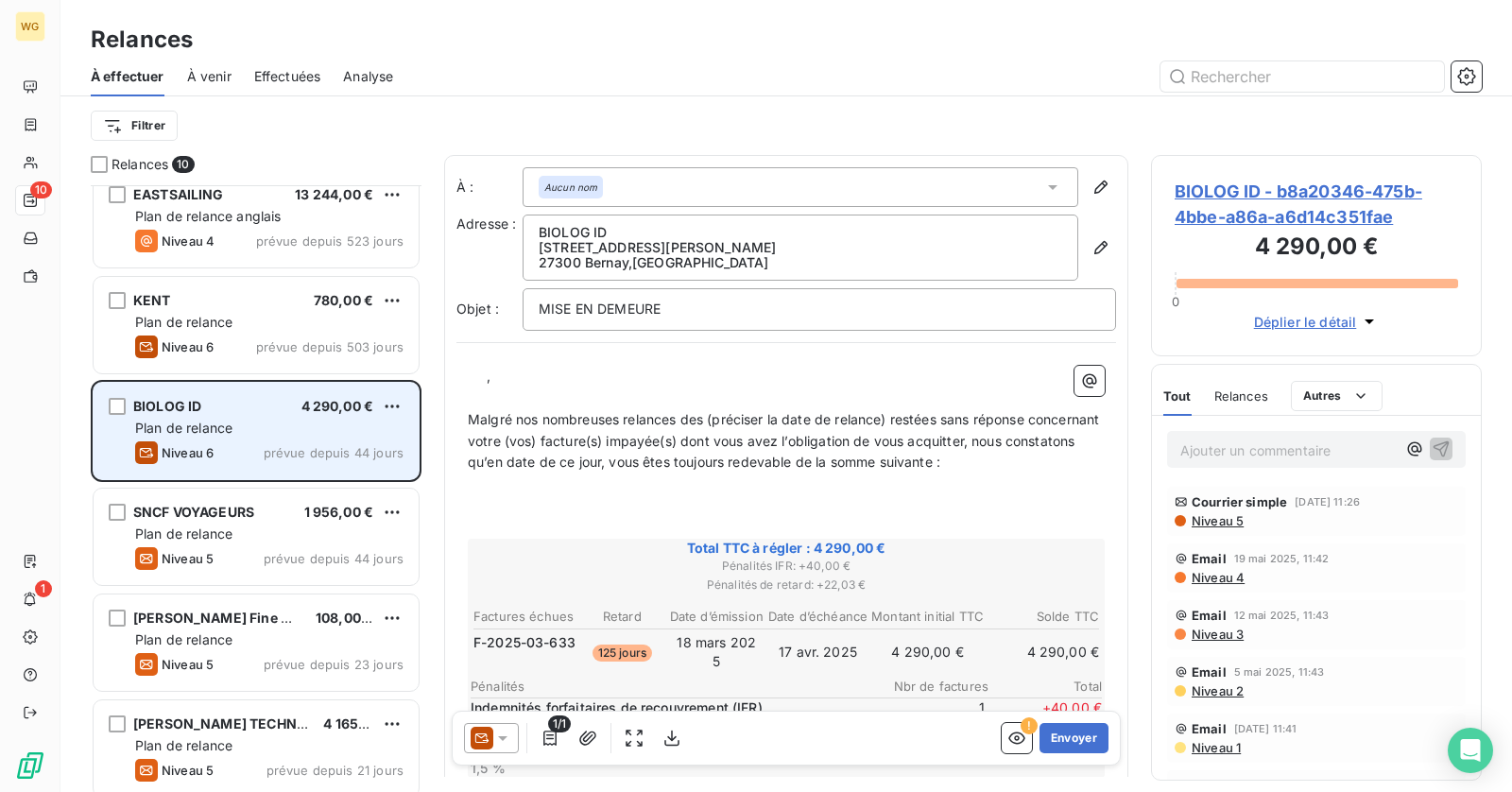
scroll to position [22, 0]
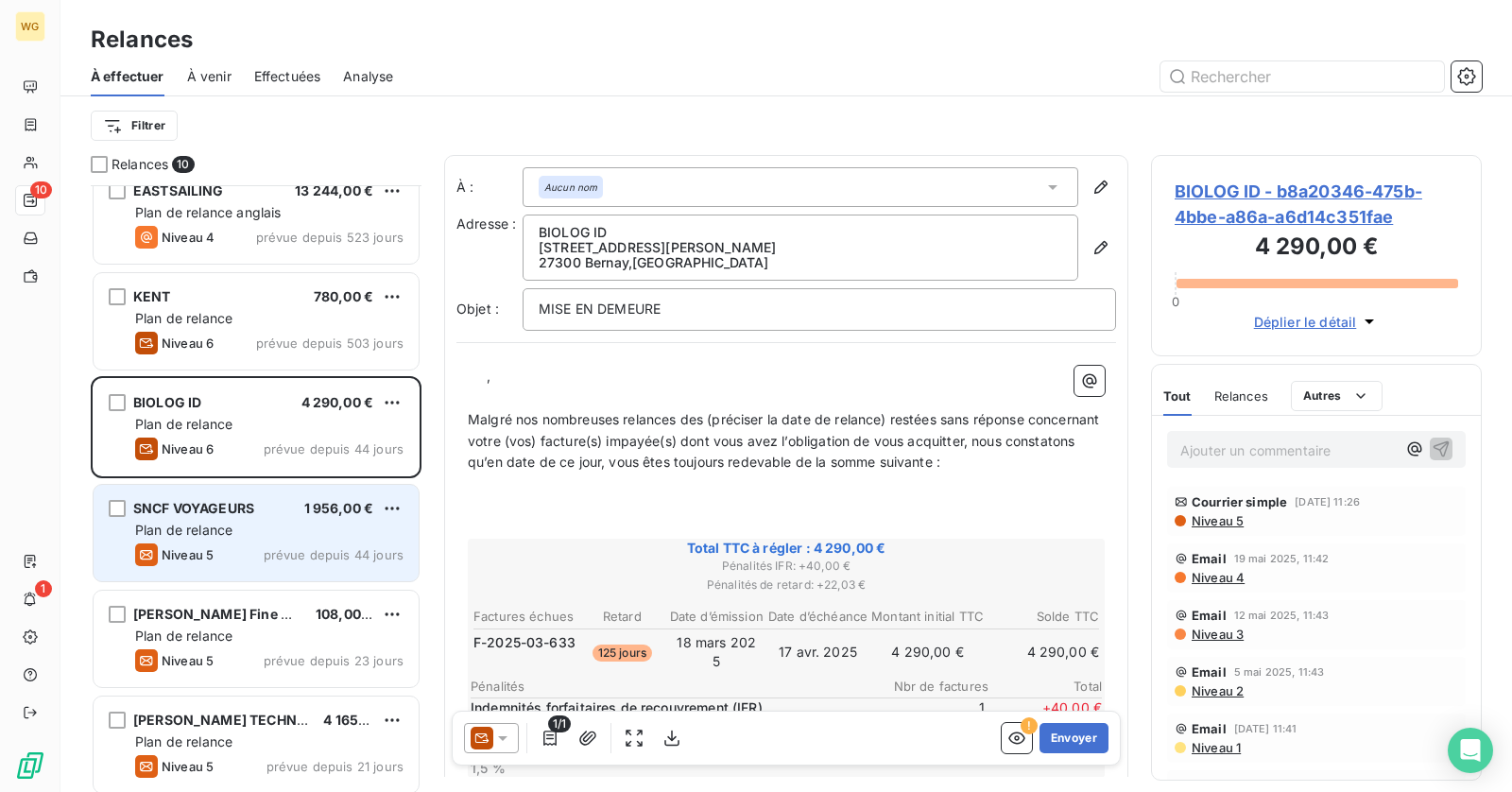
click at [235, 513] on span "SNCF VOYAGEURS" at bounding box center [193, 507] width 121 height 16
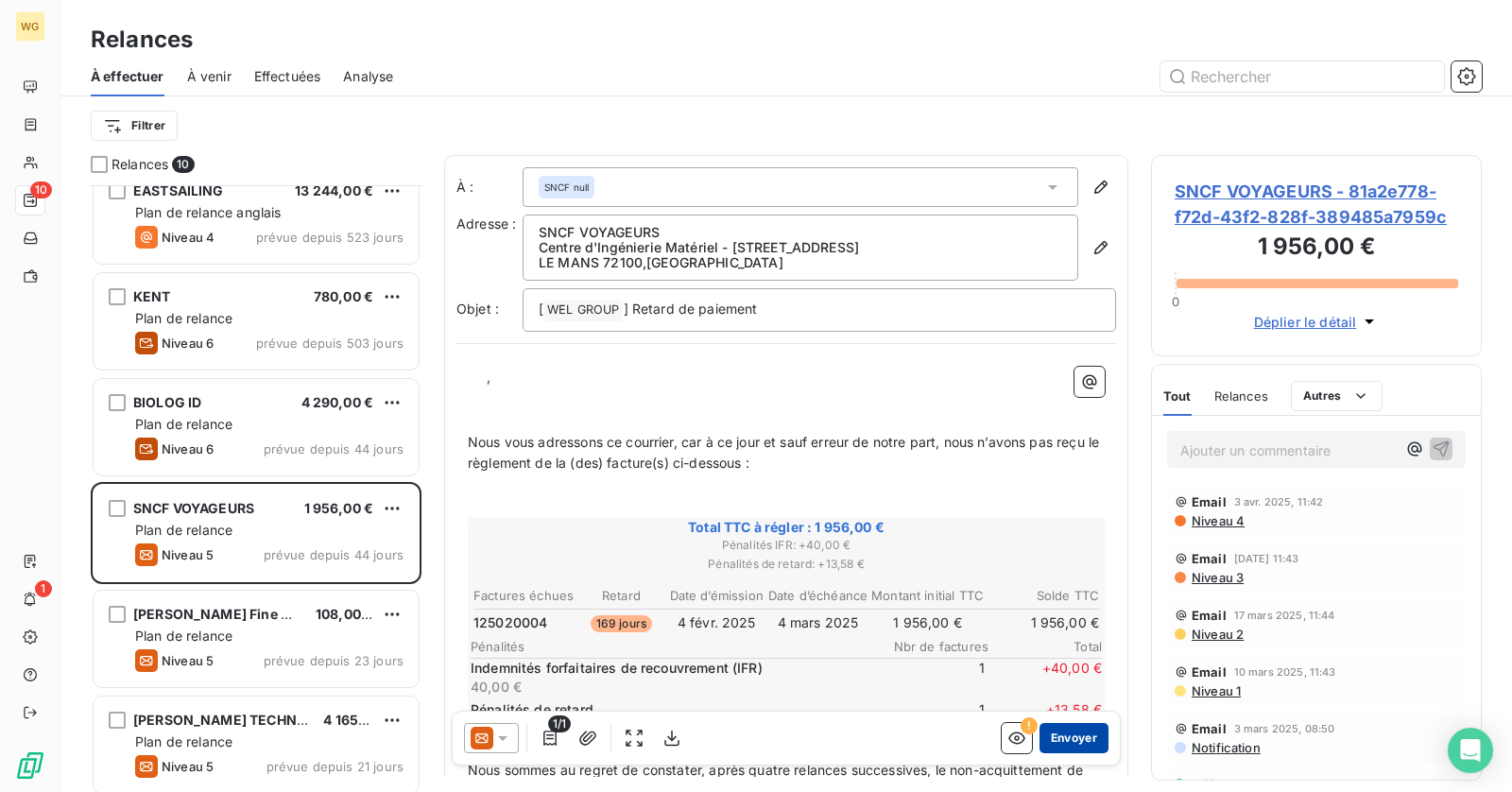
click at [1072, 739] on button "Envoyer" at bounding box center [1073, 738] width 69 height 30
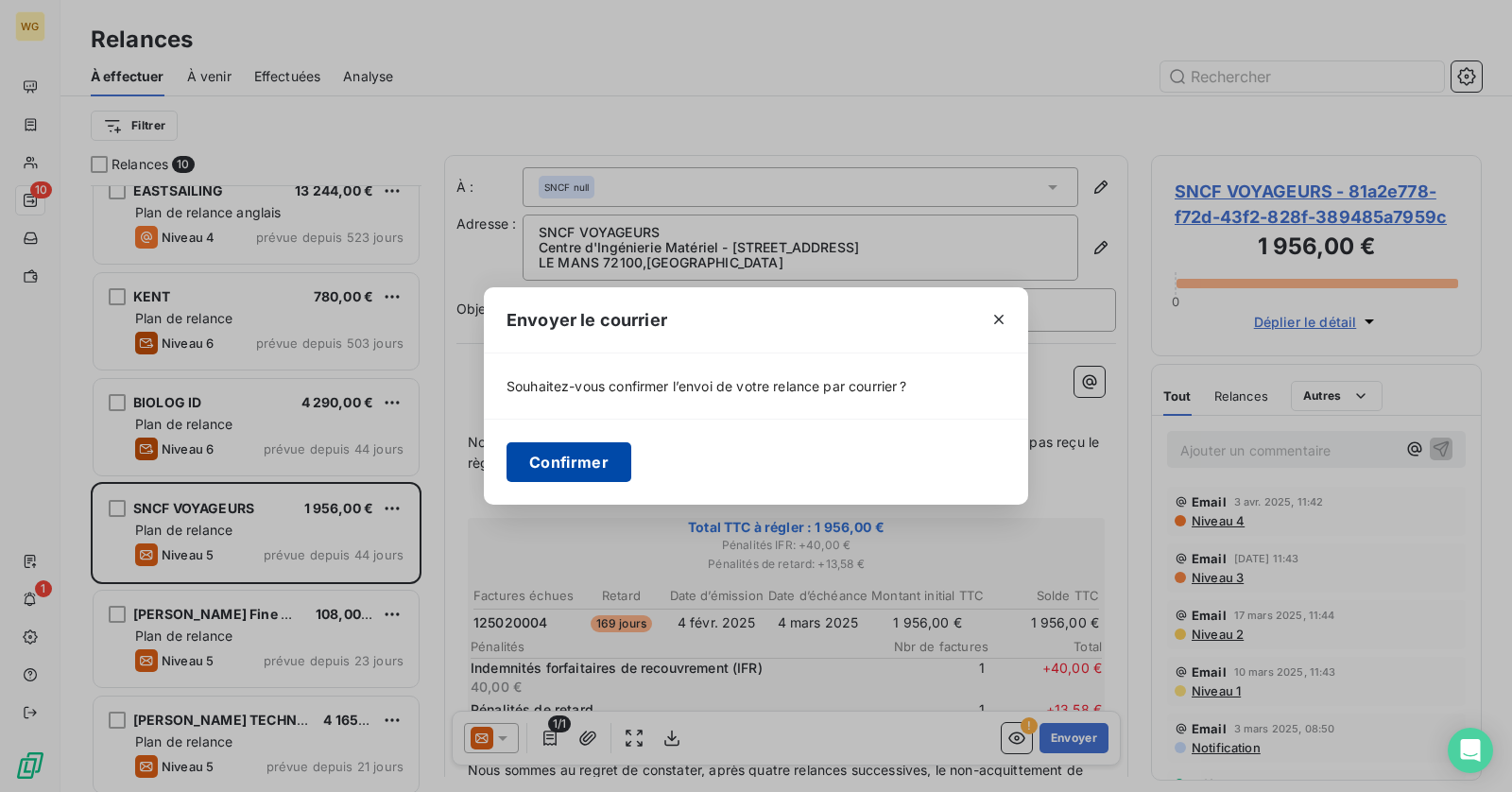
click at [560, 452] on button "Confirmer" at bounding box center [568, 462] width 125 height 39
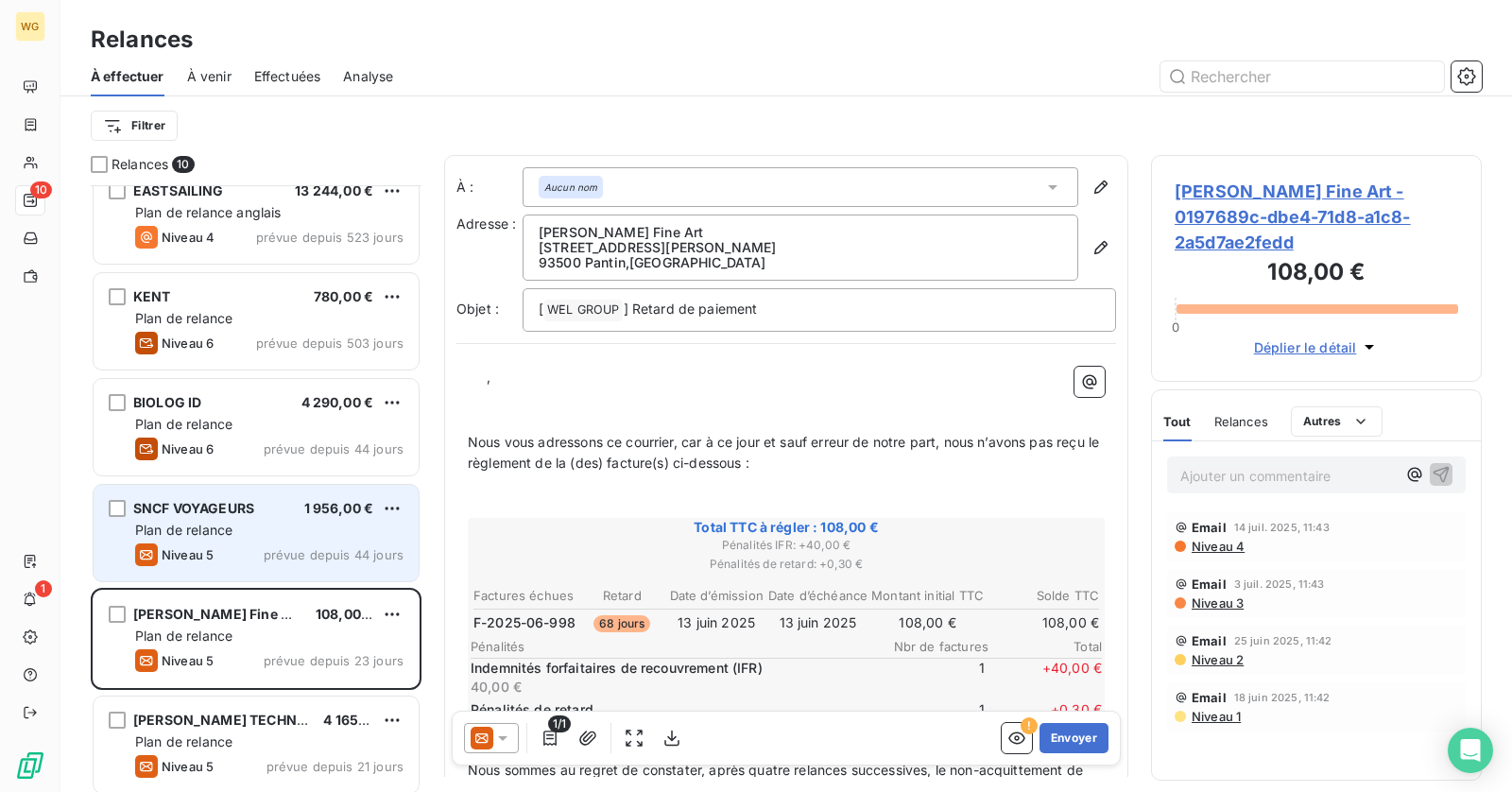
click at [251, 532] on div "Plan de relance" at bounding box center [270, 530] width 269 height 19
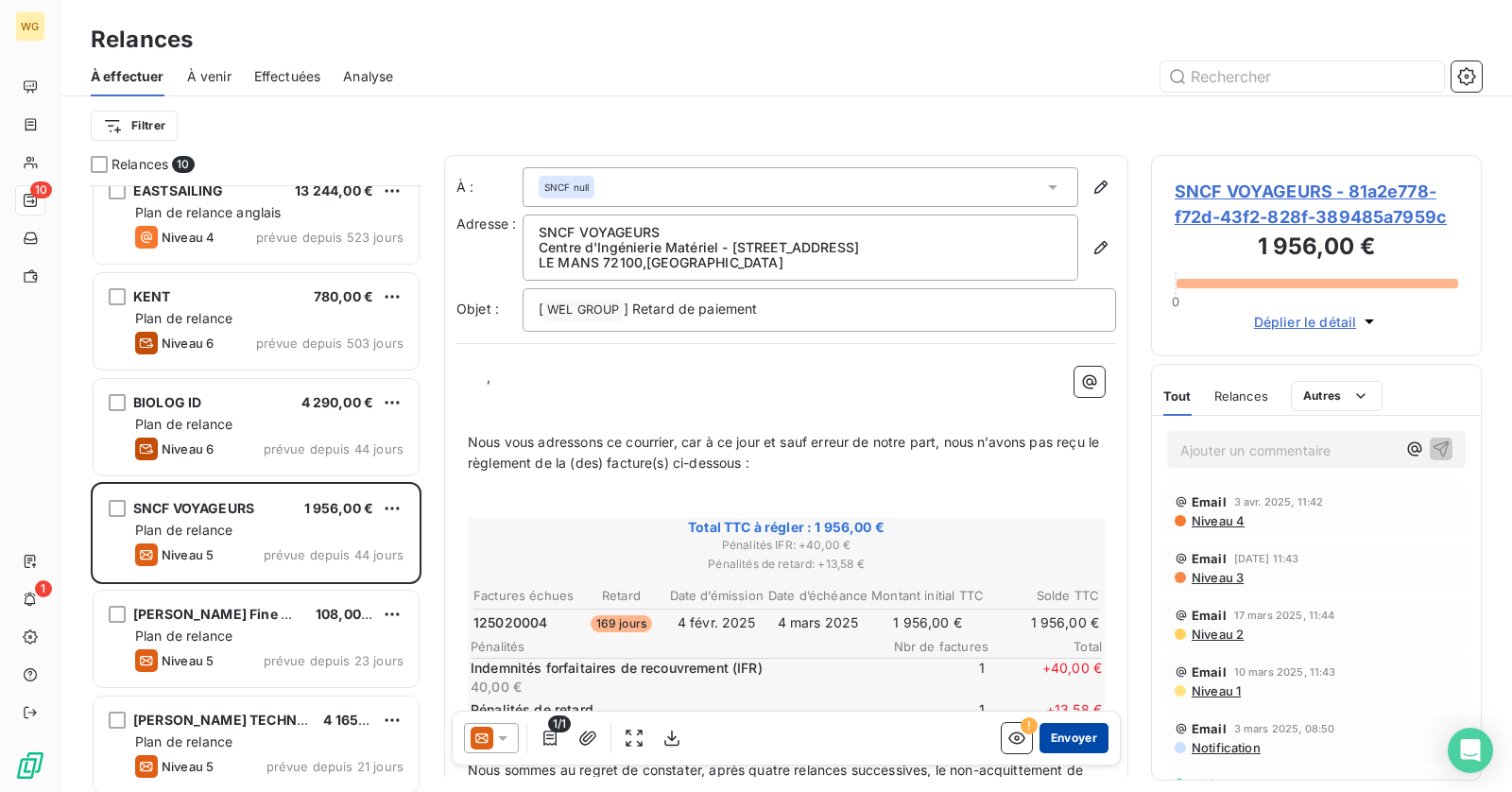
click at [1083, 739] on button "Envoyer" at bounding box center [1073, 738] width 69 height 30
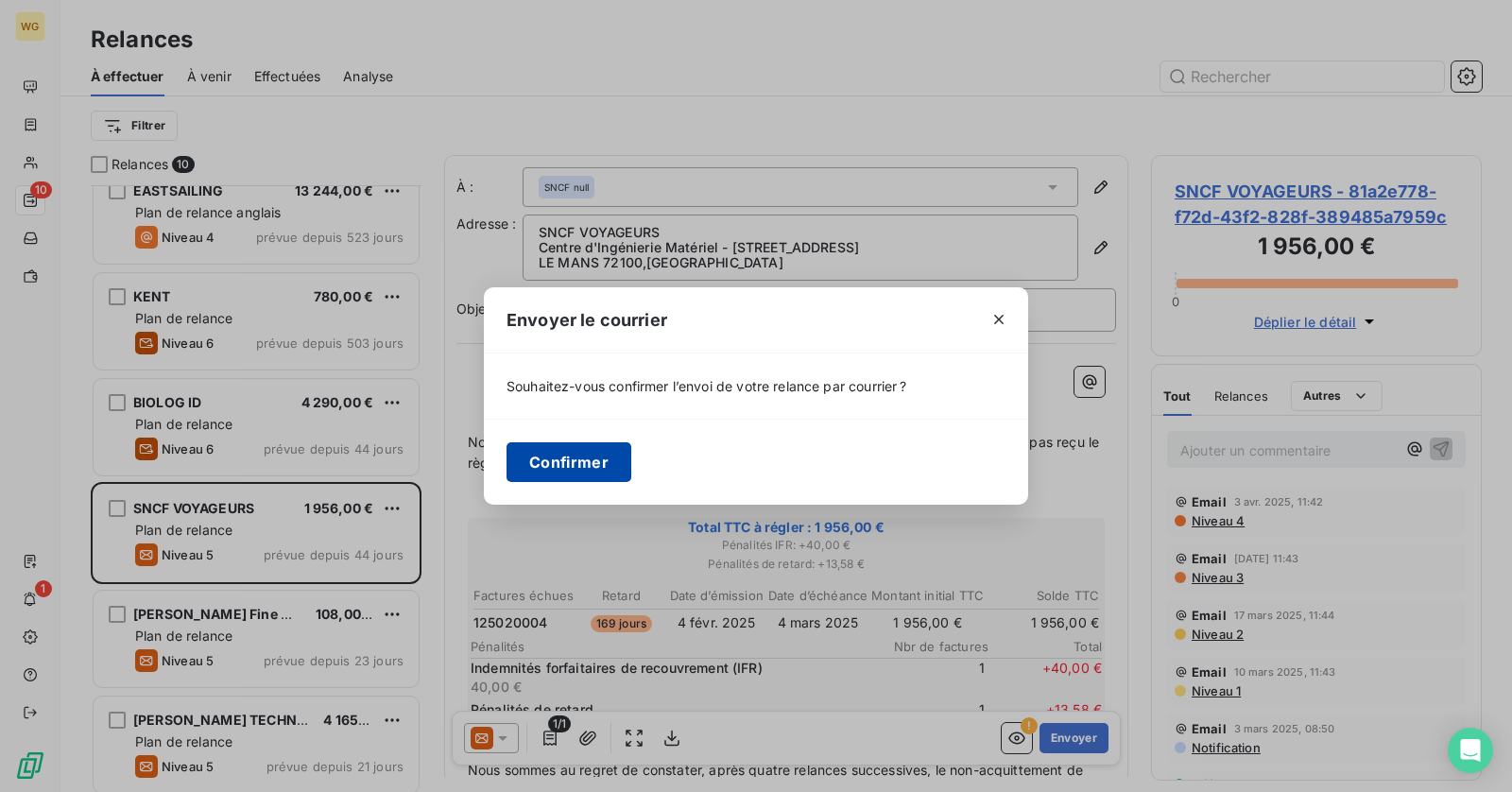
click at [562, 449] on button "Confirmer" at bounding box center [568, 462] width 125 height 39
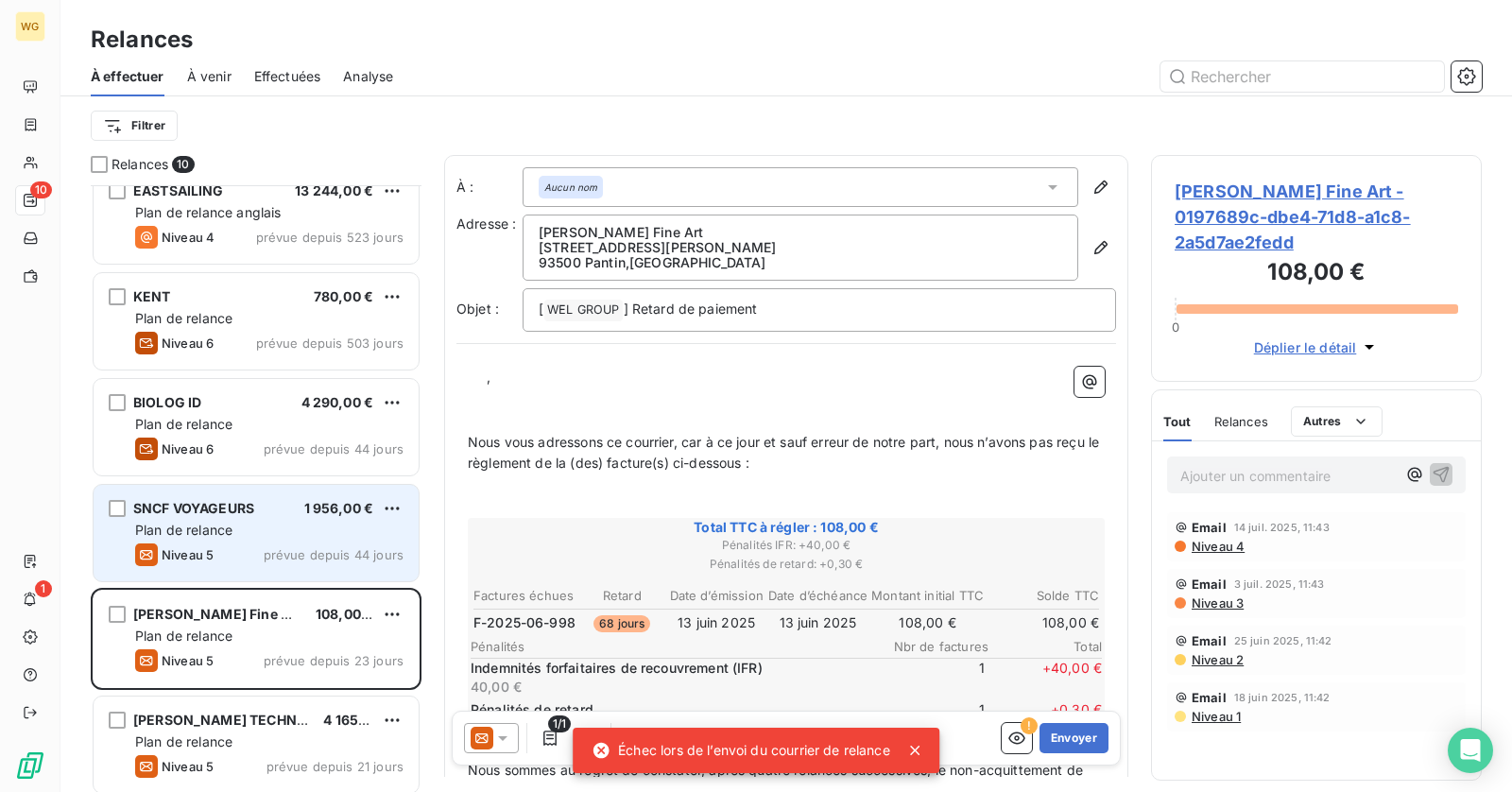
click at [223, 512] on span "SNCF VOYAGEURS" at bounding box center [193, 507] width 121 height 16
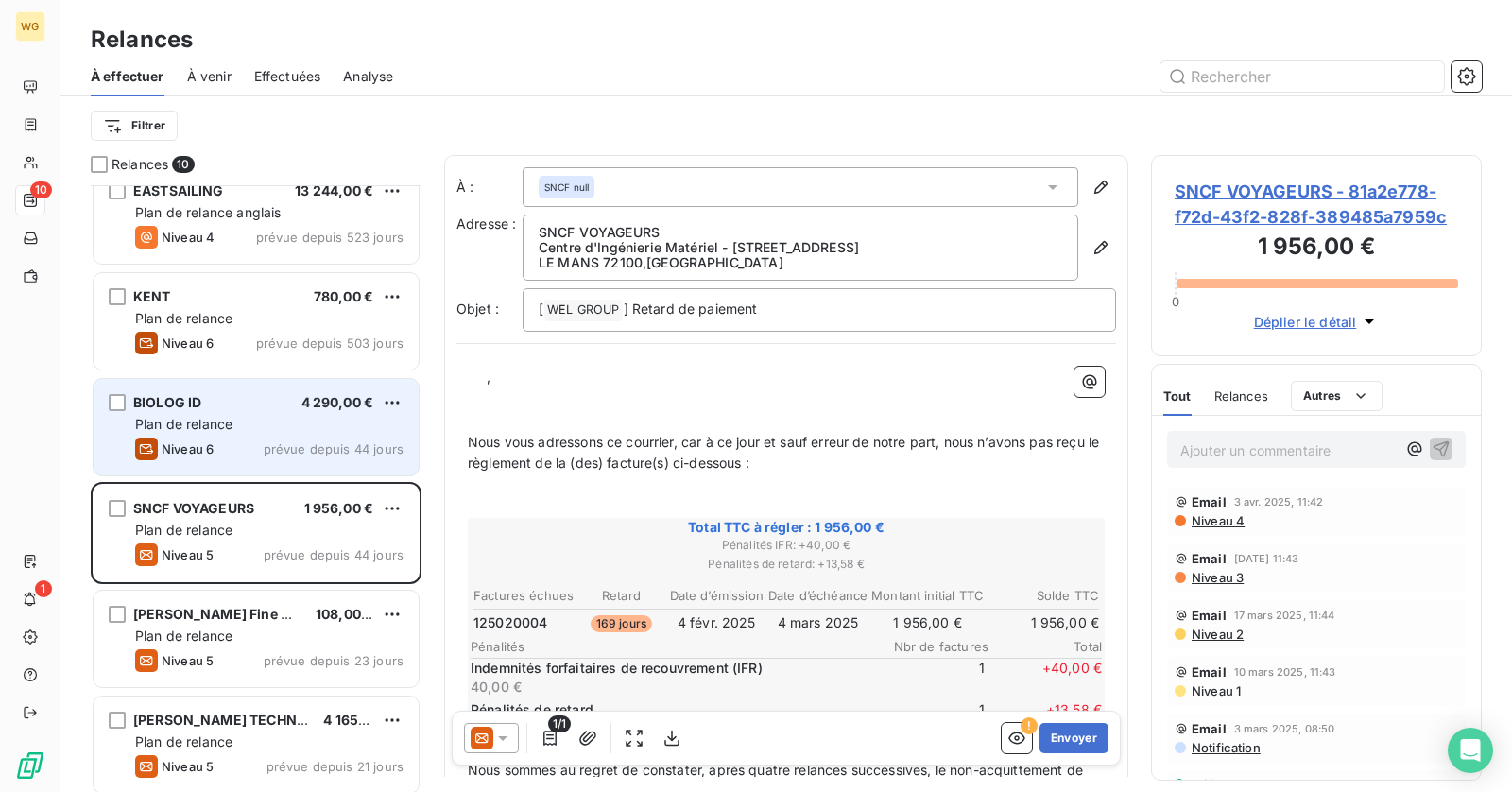
click at [206, 425] on span "Plan de relance" at bounding box center [183, 424] width 97 height 16
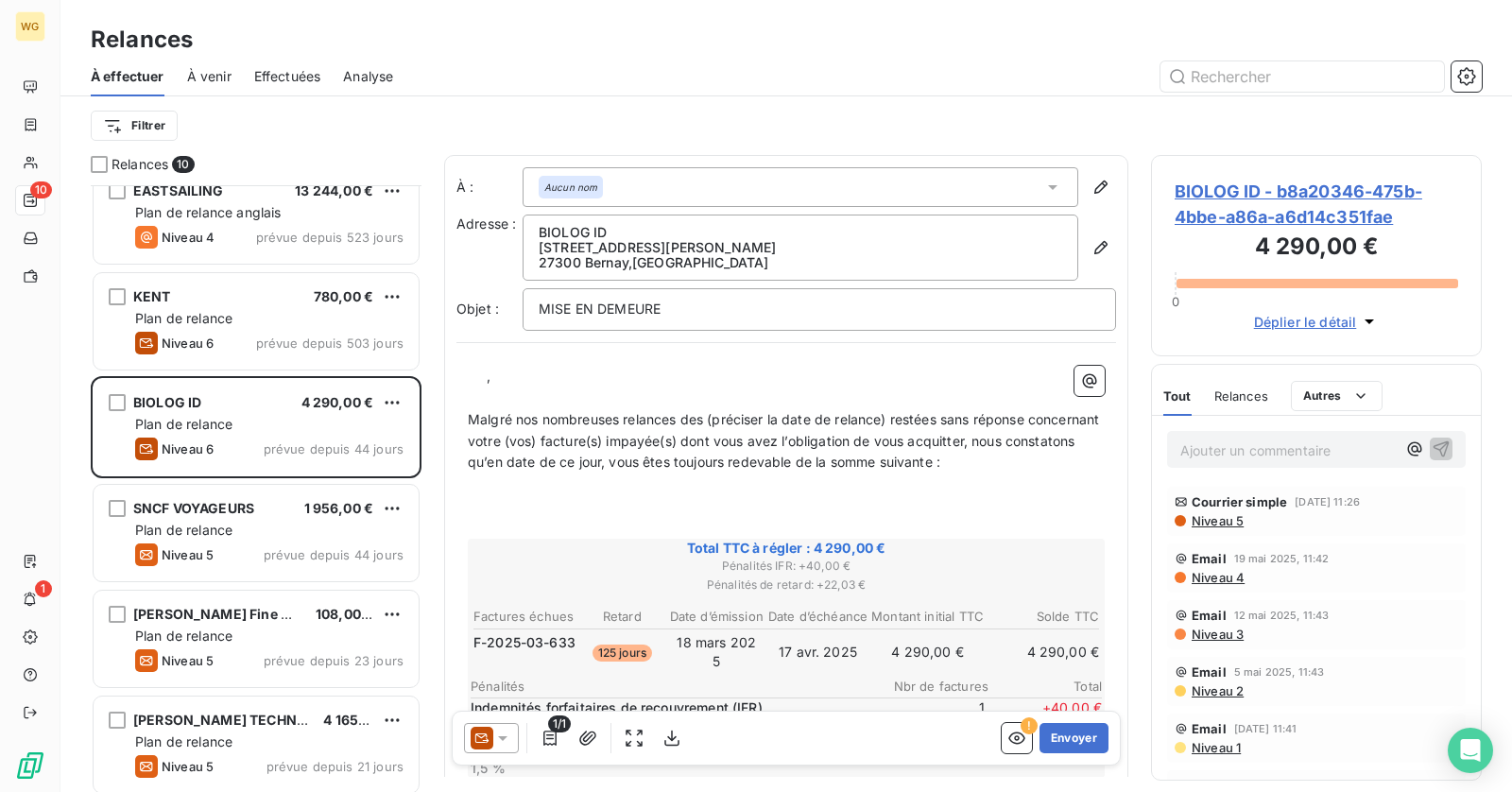
click at [1210, 225] on span "BIOLOG ID - b8a20346-475b-4bbe-a86a-a6d14c351fae" at bounding box center [1316, 204] width 284 height 51
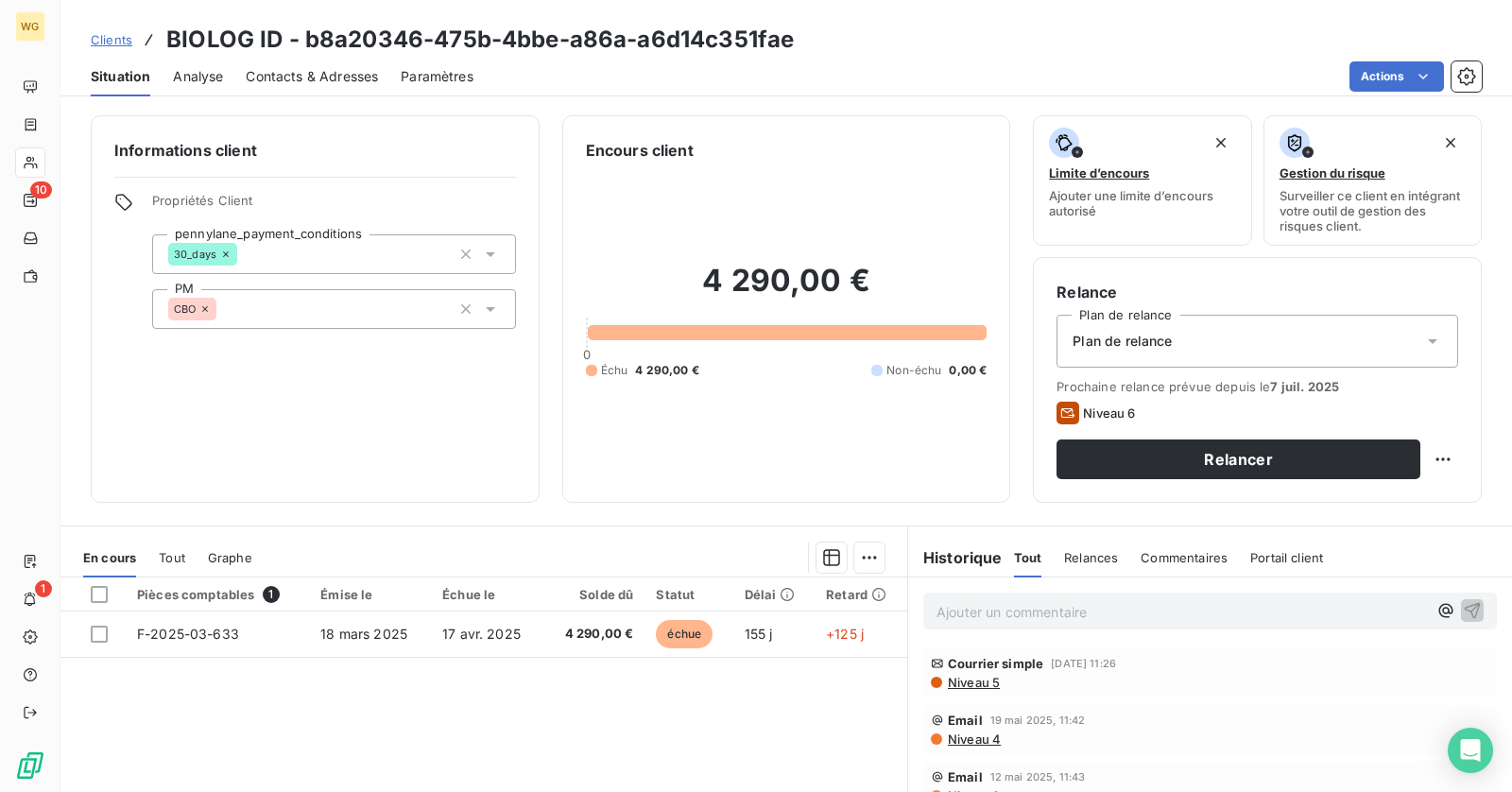
click at [318, 83] on span "Contacts & Adresses" at bounding box center [311, 76] width 132 height 19
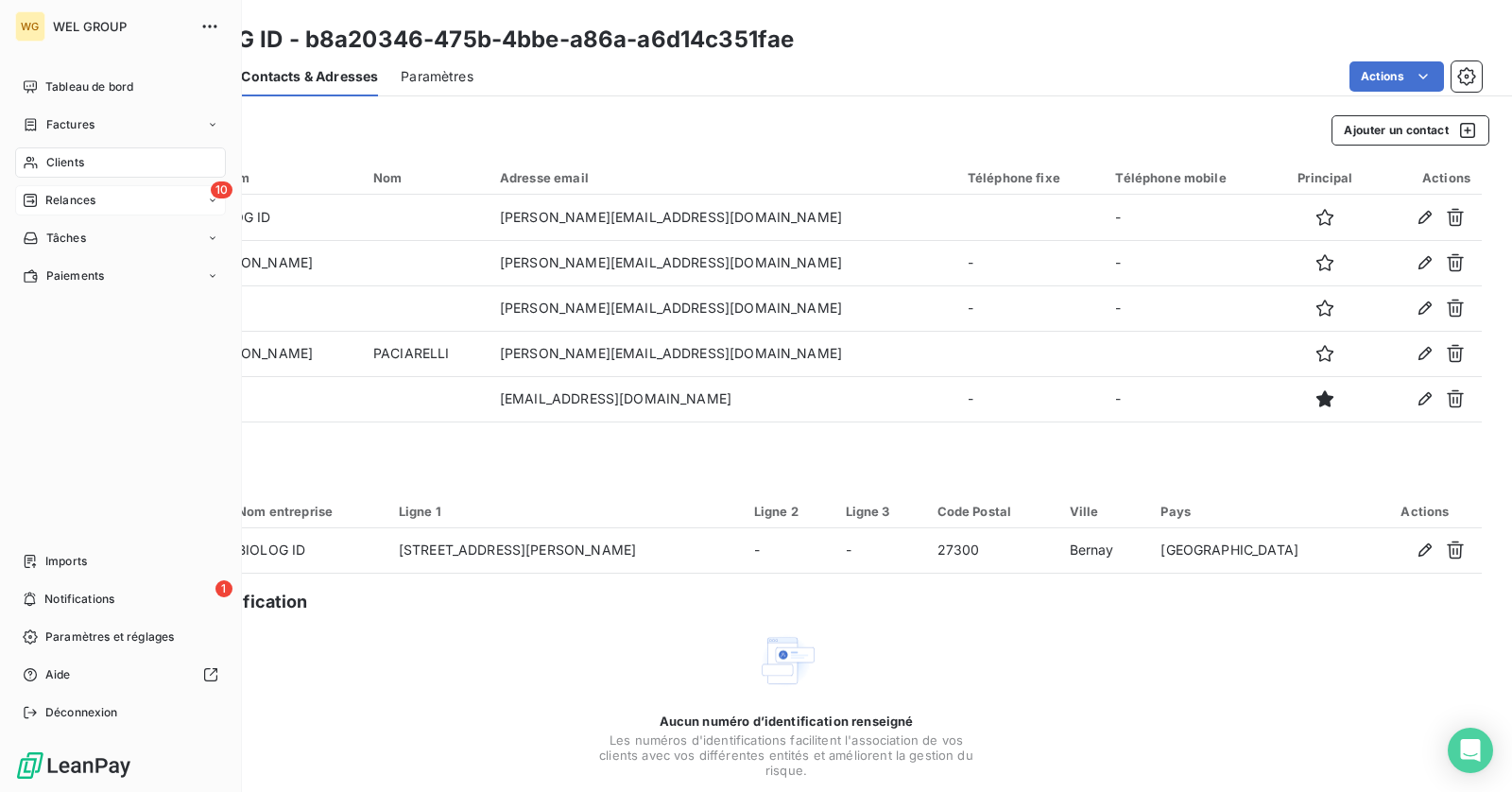
click at [24, 197] on icon at bounding box center [29, 199] width 13 height 13
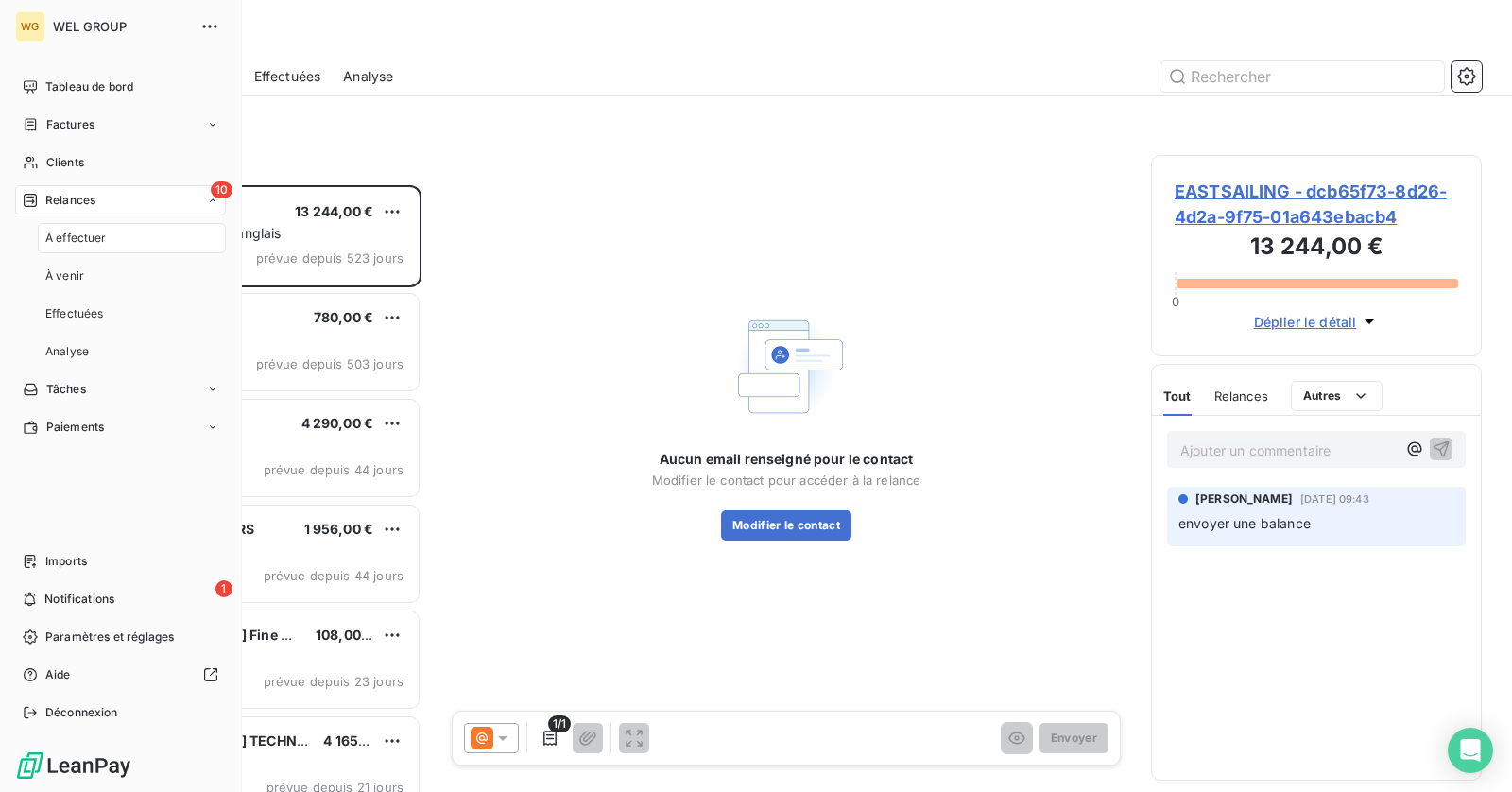
scroll to position [607, 331]
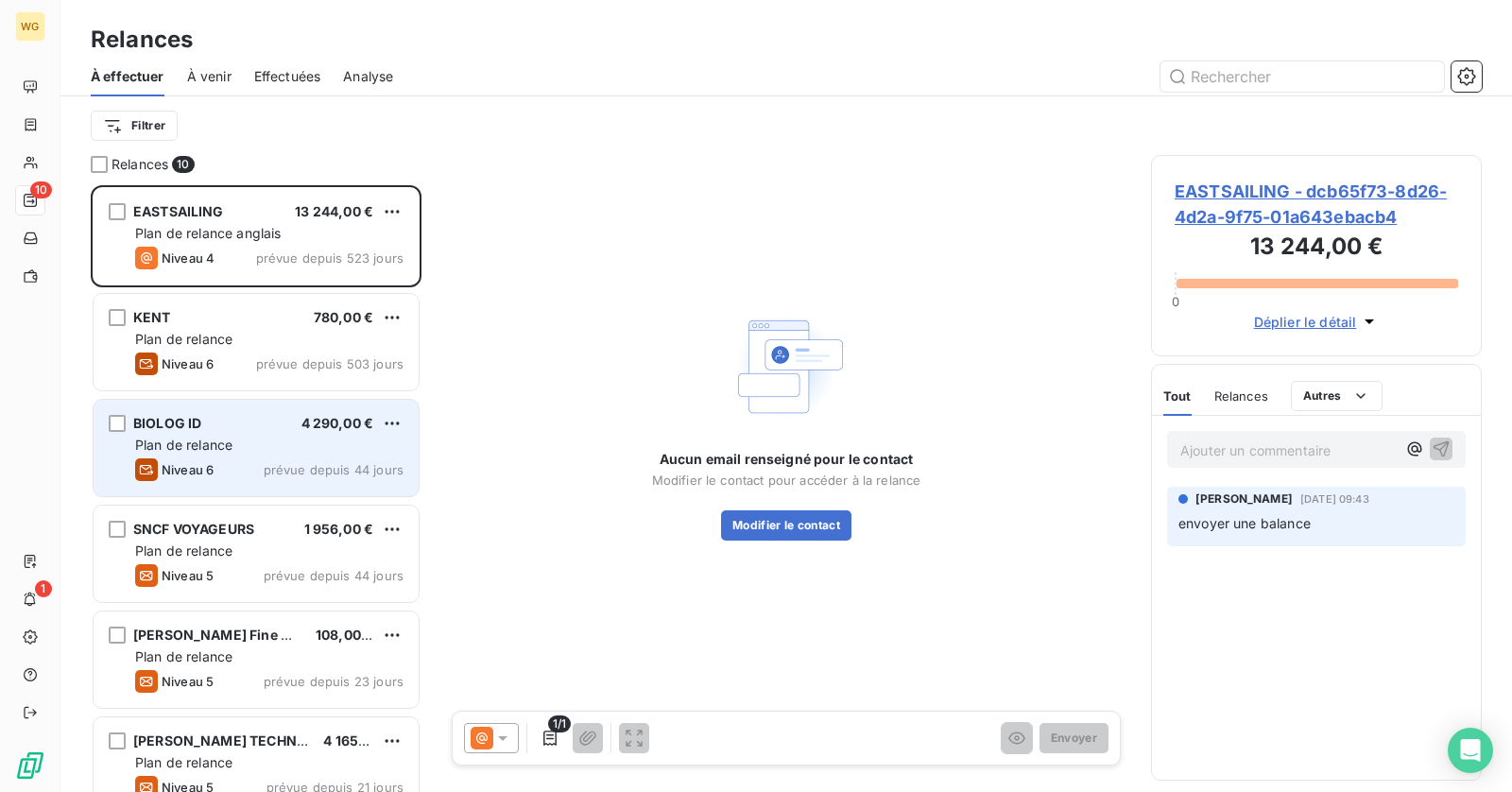
click at [217, 431] on div "BIOLOG ID 4 290,00 €" at bounding box center [270, 423] width 269 height 17
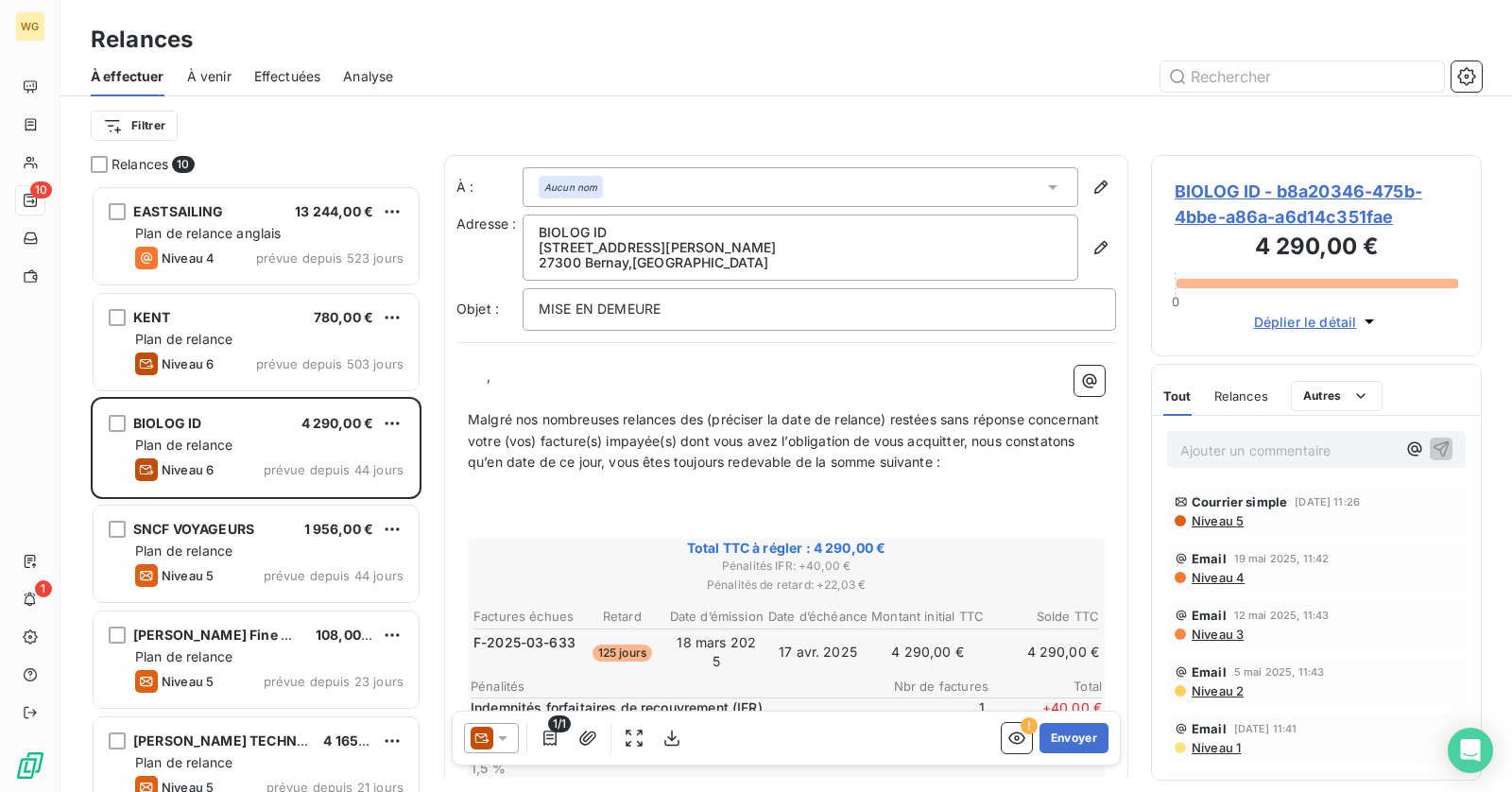
click at [522, 368] on p "﻿ ﻿ ﻿ ," at bounding box center [786, 377] width 637 height 22
click at [1056, 186] on icon at bounding box center [1053, 187] width 10 height 5
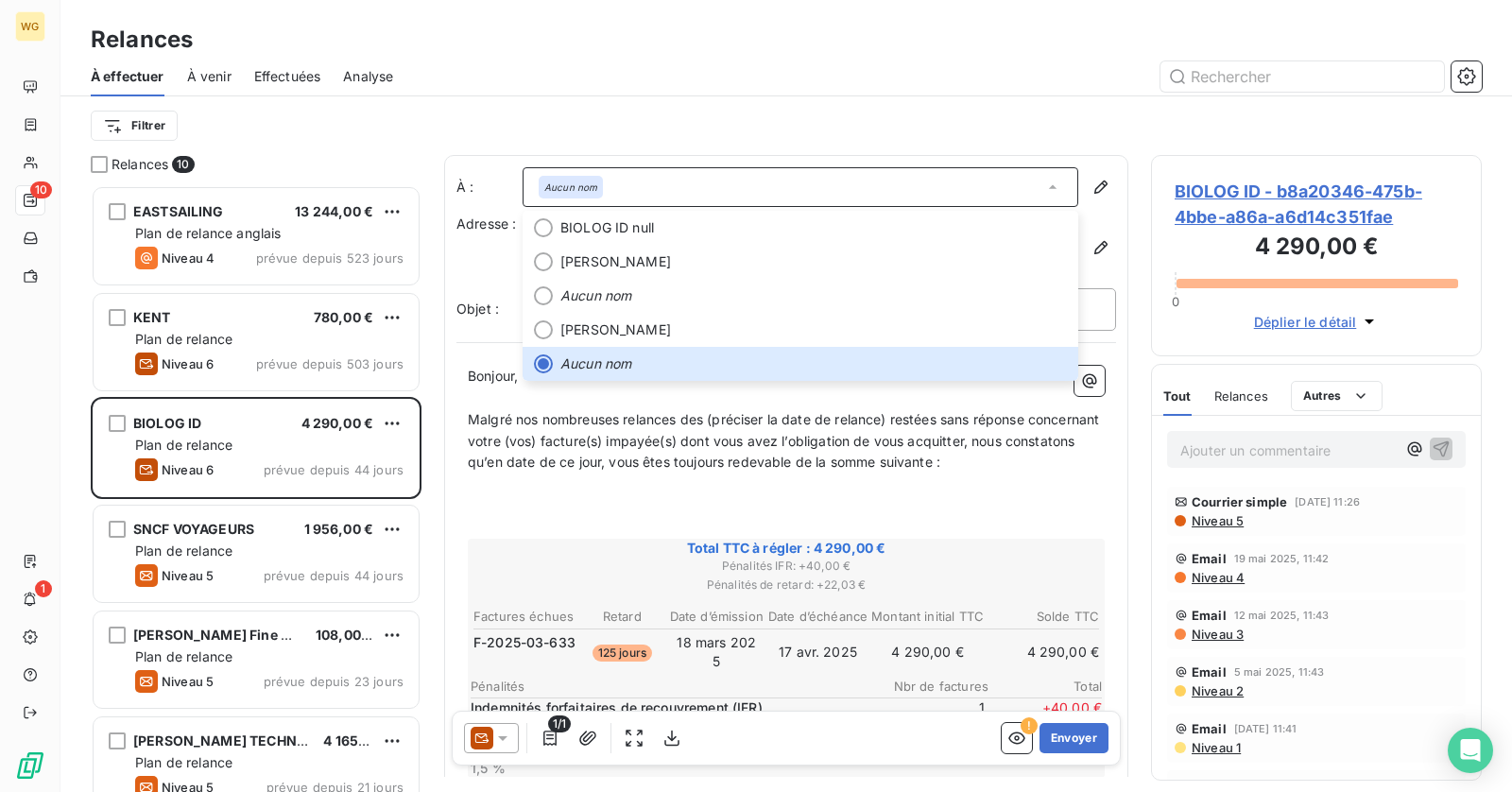
click at [658, 443] on span "Malgré nos nombreuses relances des (préciser la date de relance) restées sans r…" at bounding box center [786, 441] width 636 height 60
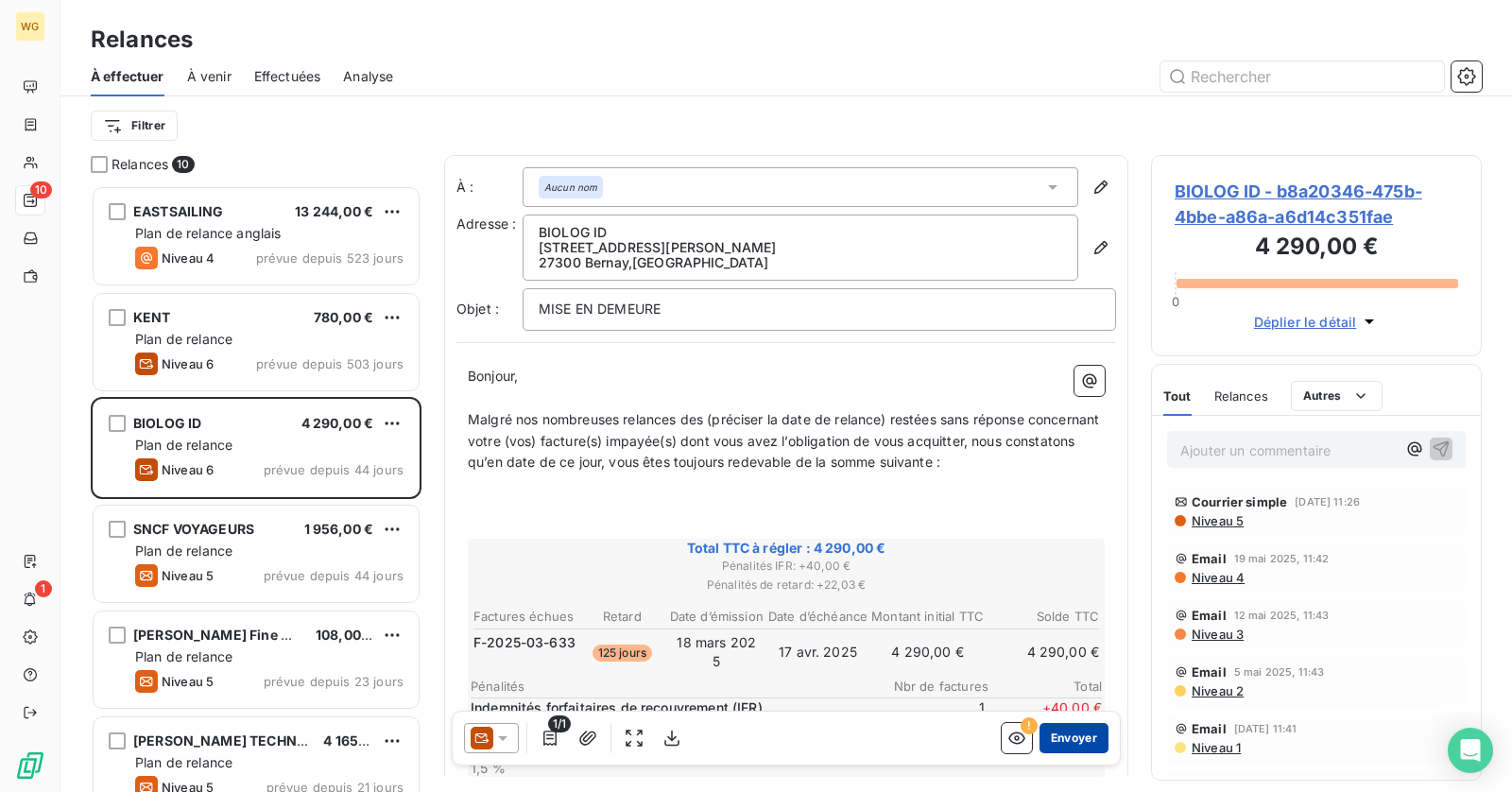
click at [1074, 742] on button "Envoyer" at bounding box center [1073, 738] width 69 height 30
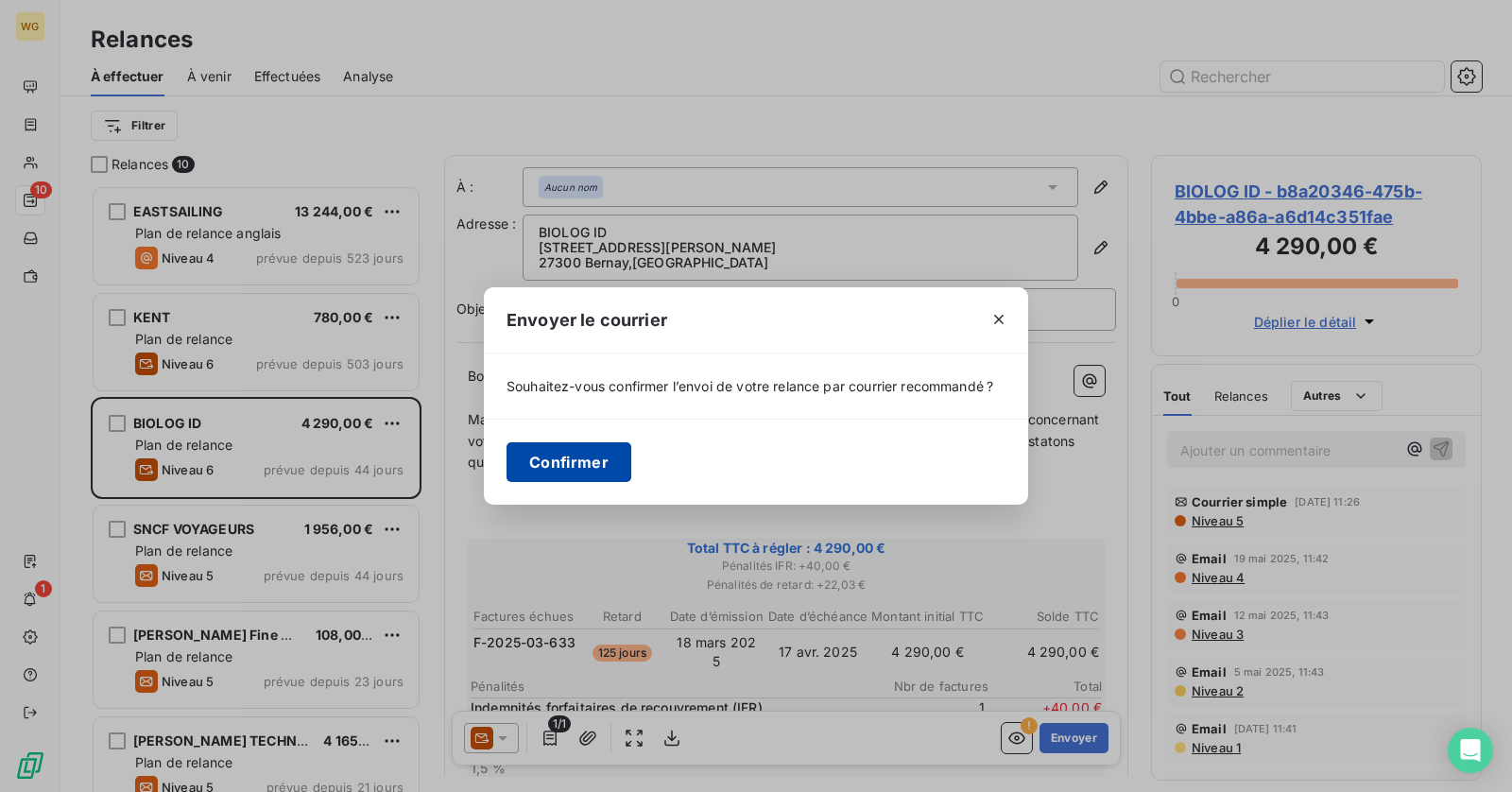
click at [585, 456] on button "Confirmer" at bounding box center [568, 462] width 125 height 39
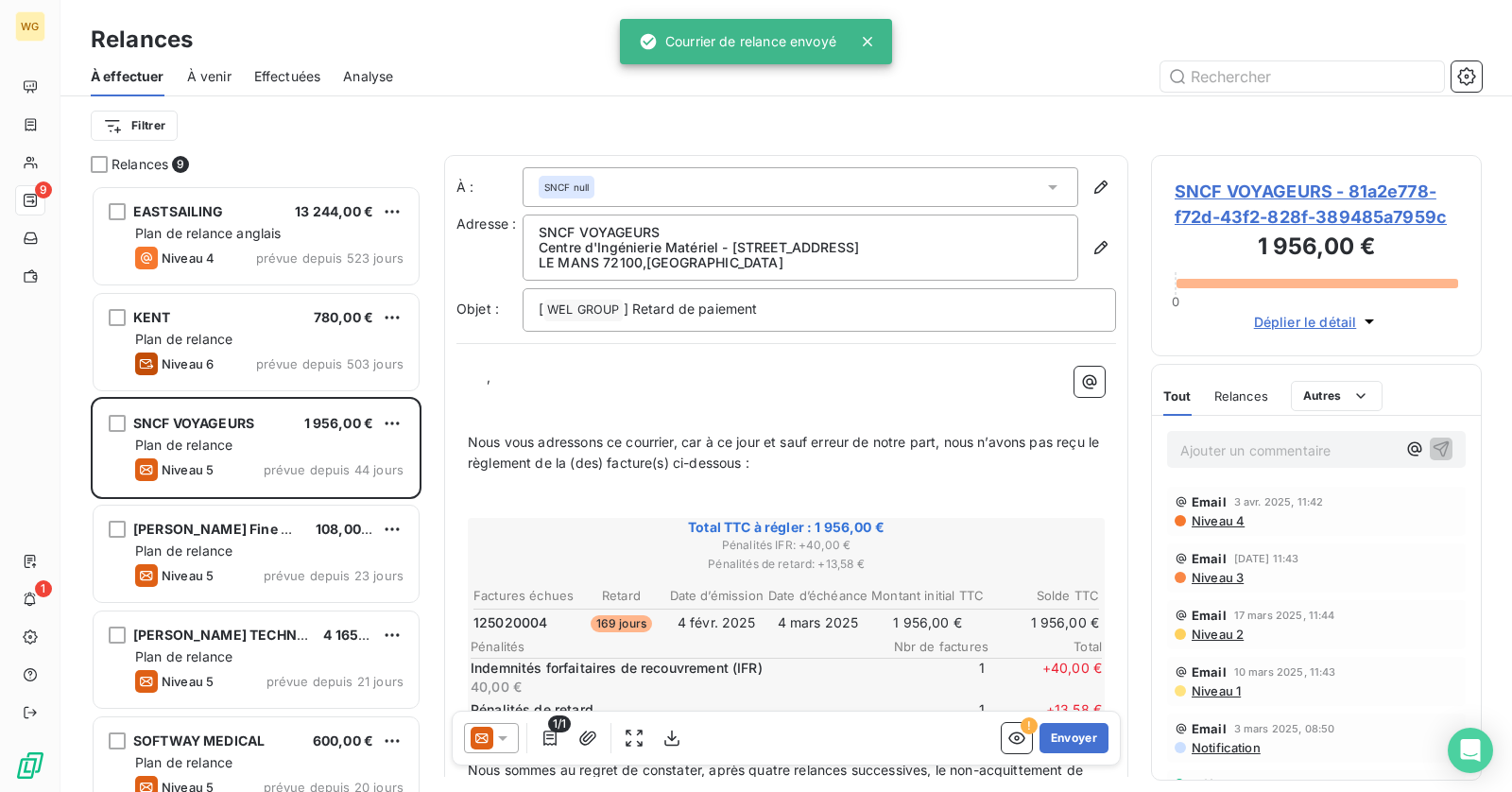
click at [502, 367] on p "﻿ ﻿ ﻿ ," at bounding box center [786, 378] width 637 height 22
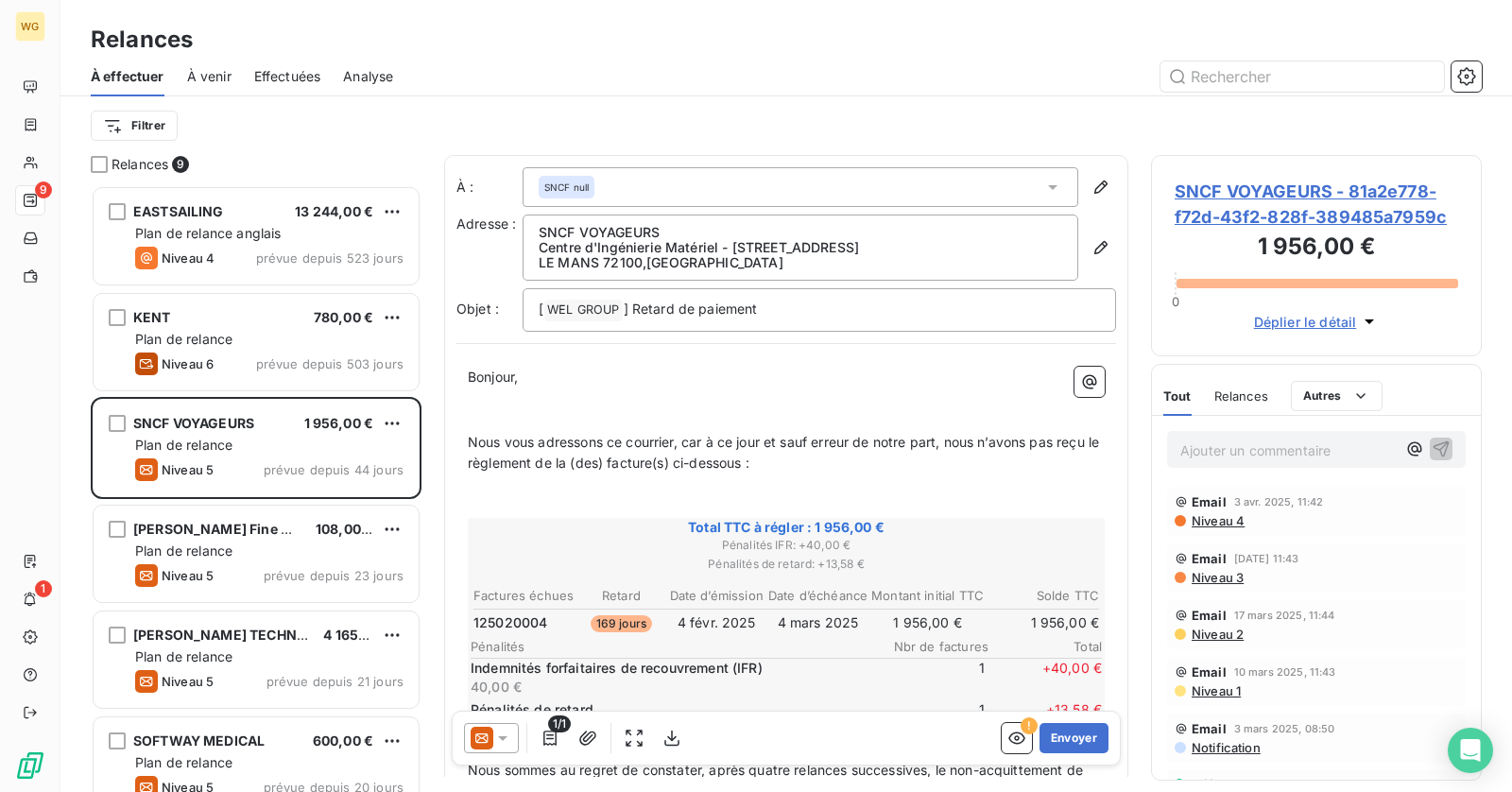
click at [552, 410] on p "﻿" at bounding box center [786, 421] width 637 height 22
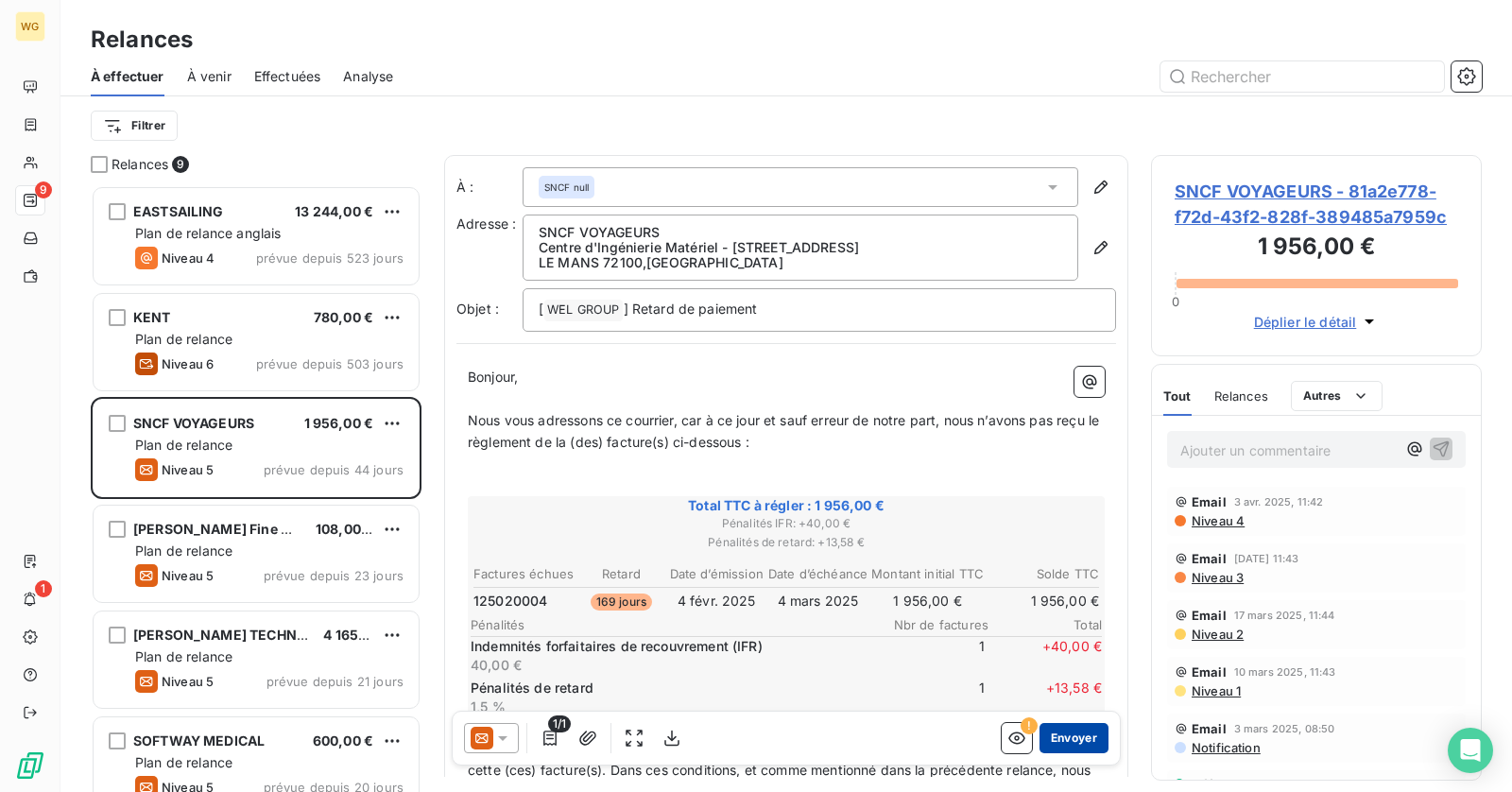
click at [1069, 743] on button "Envoyer" at bounding box center [1073, 738] width 69 height 30
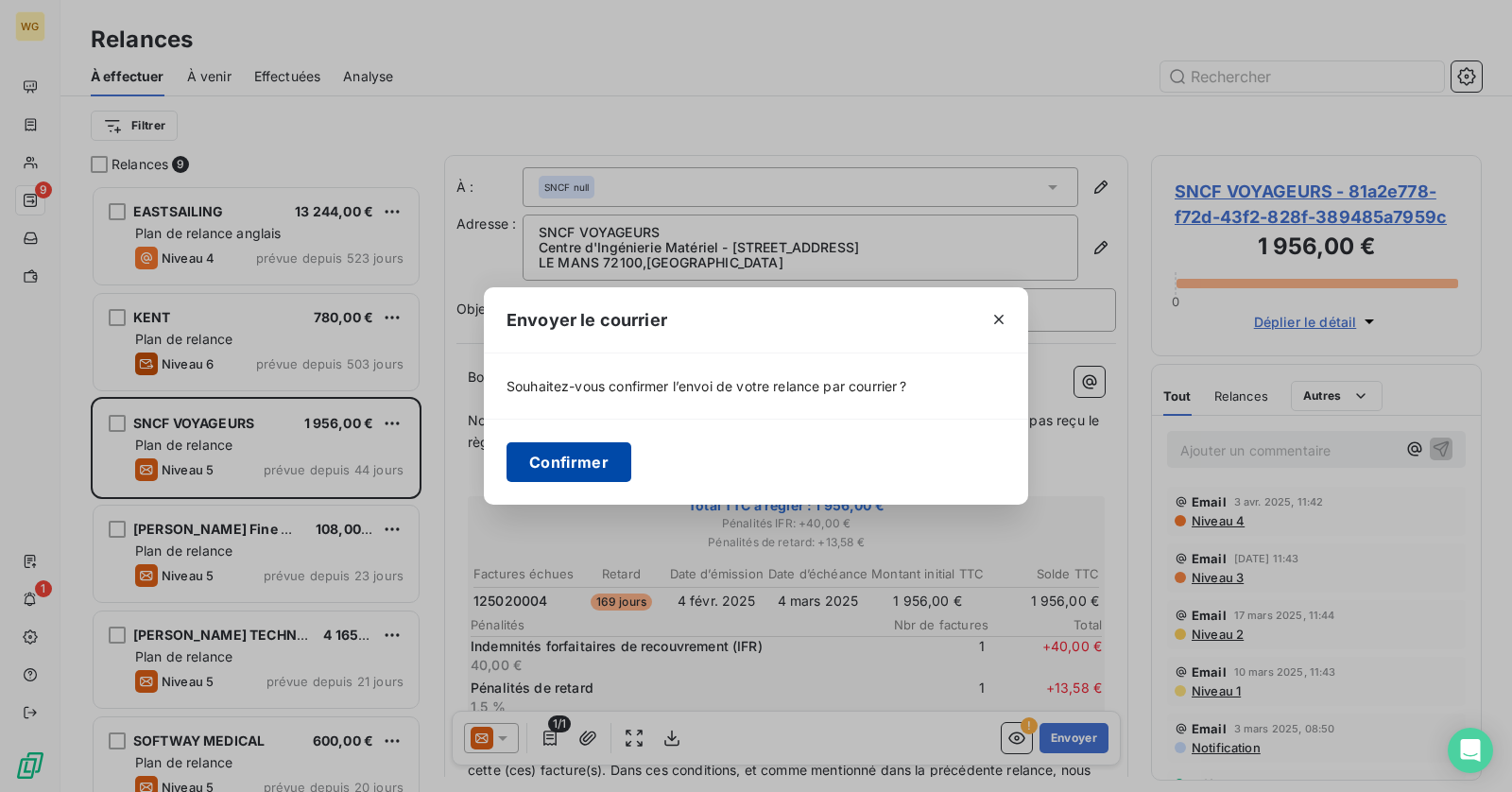
click at [590, 448] on button "Confirmer" at bounding box center [568, 462] width 125 height 39
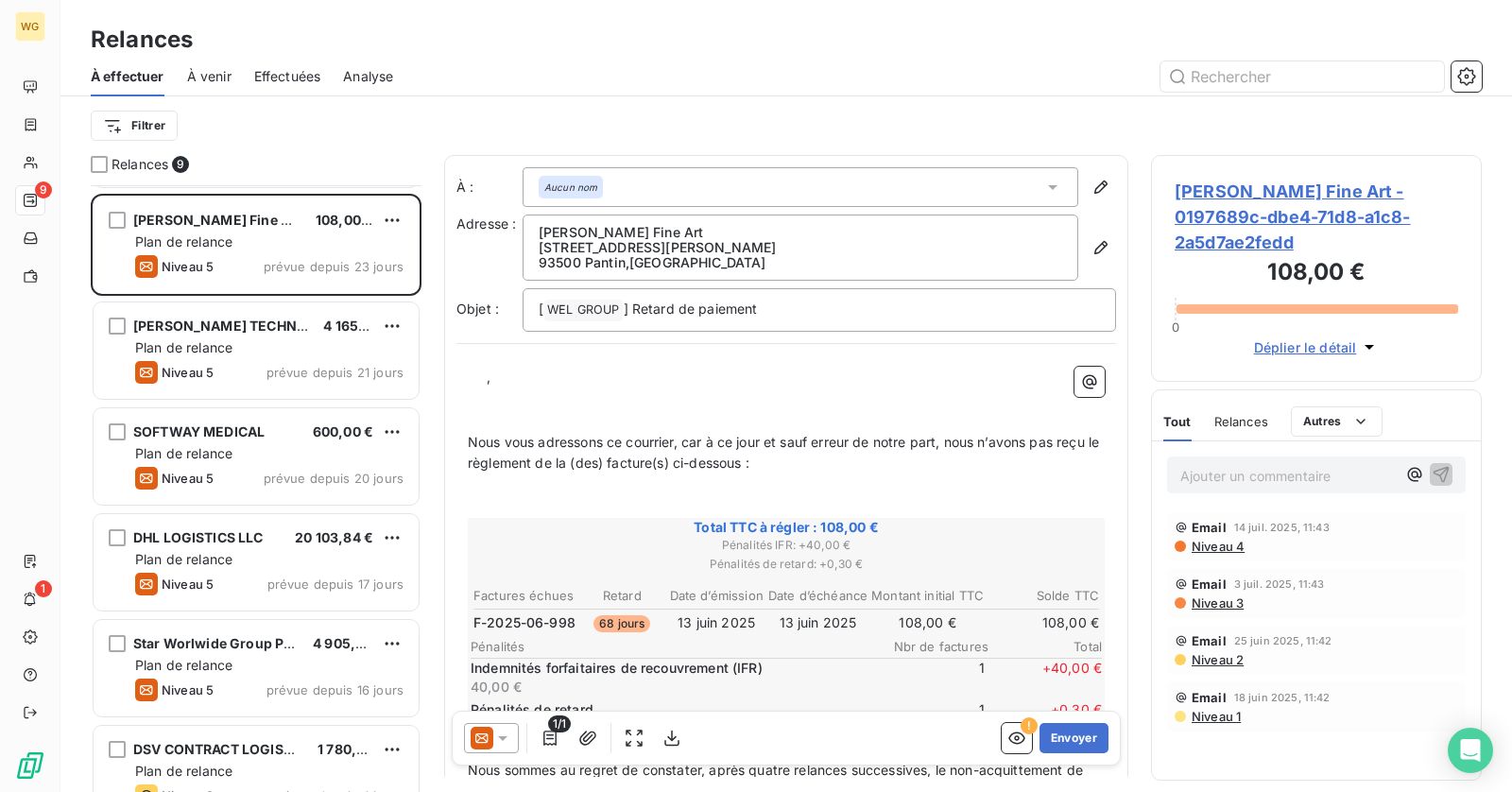
scroll to position [346, 0]
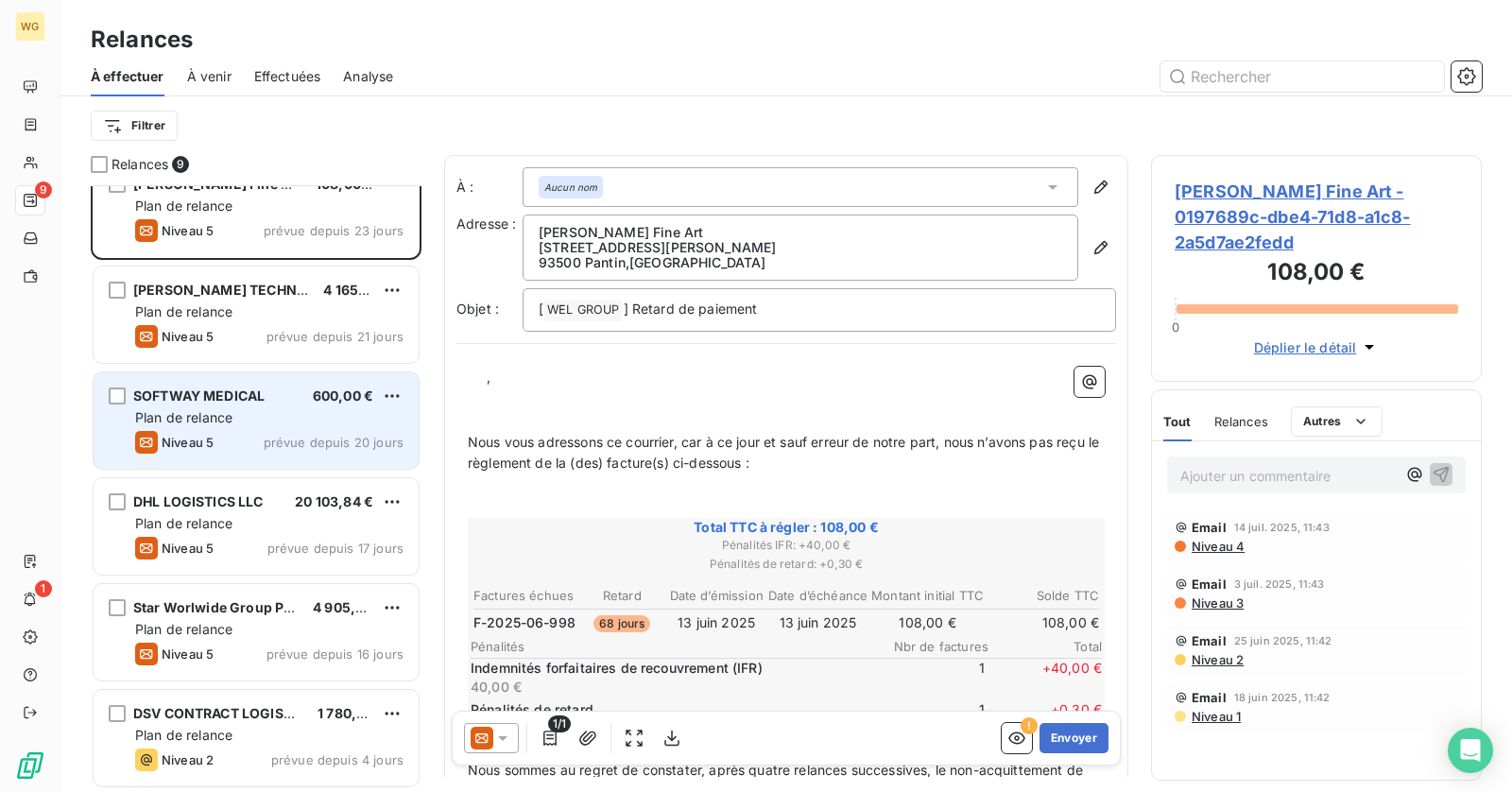
click at [256, 435] on div "Niveau 5 prévue depuis 20 jours" at bounding box center [270, 442] width 269 height 23
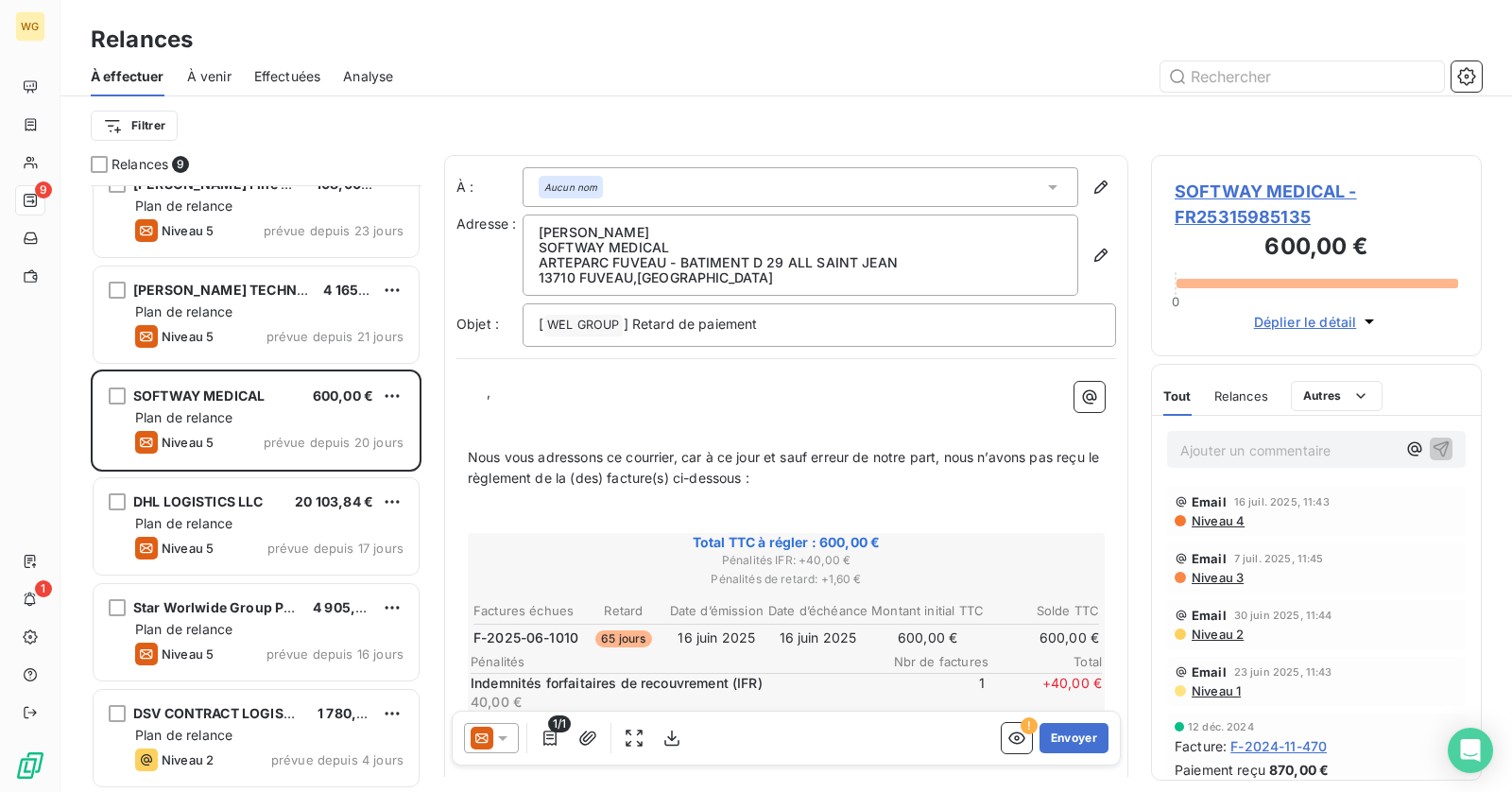
click at [953, 192] on div "Aucun nom" at bounding box center [801, 186] width 555 height 39
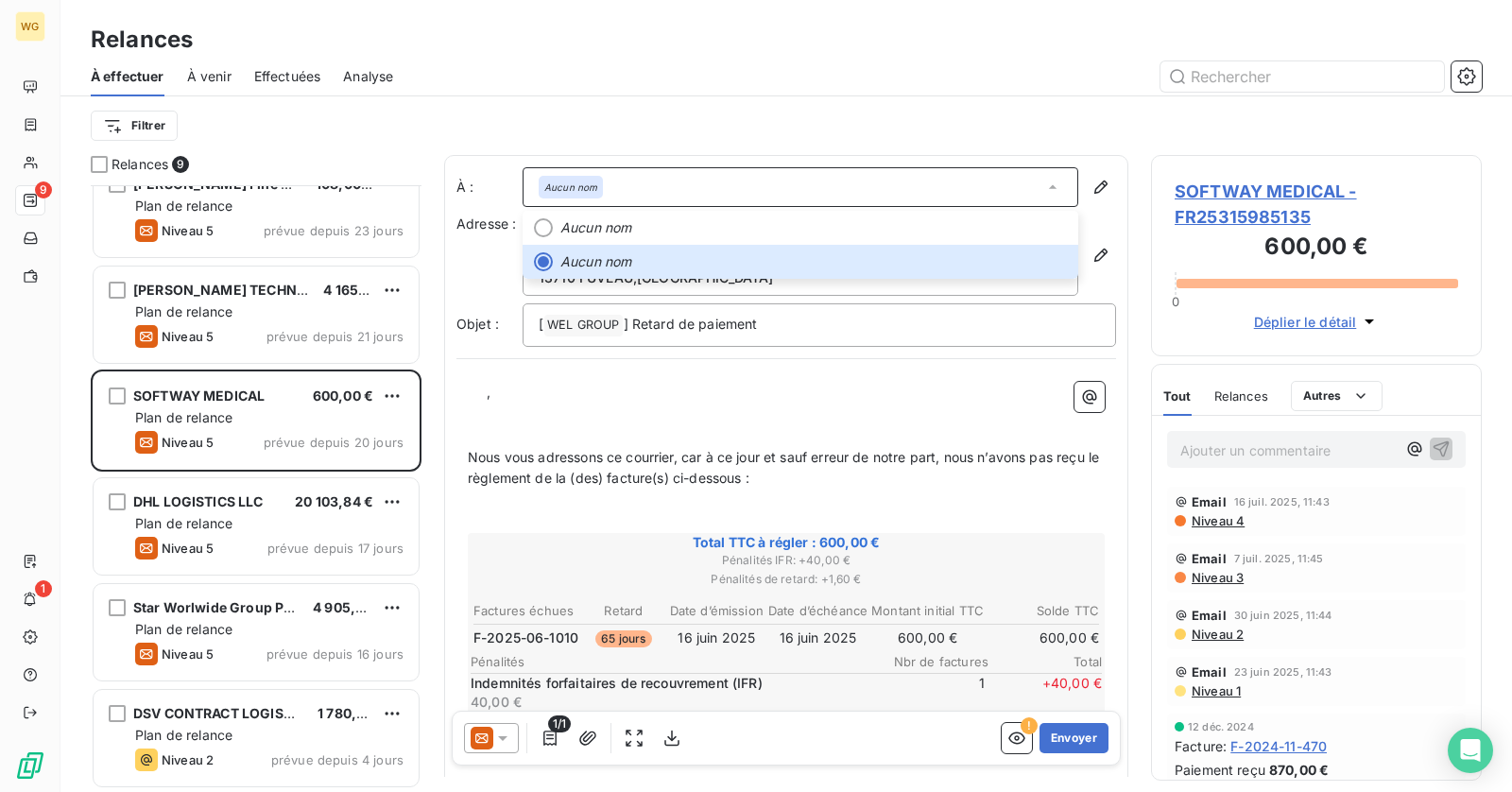
click at [1238, 215] on span "SOFTWAY MEDICAL - FR25315985135" at bounding box center [1316, 204] width 284 height 51
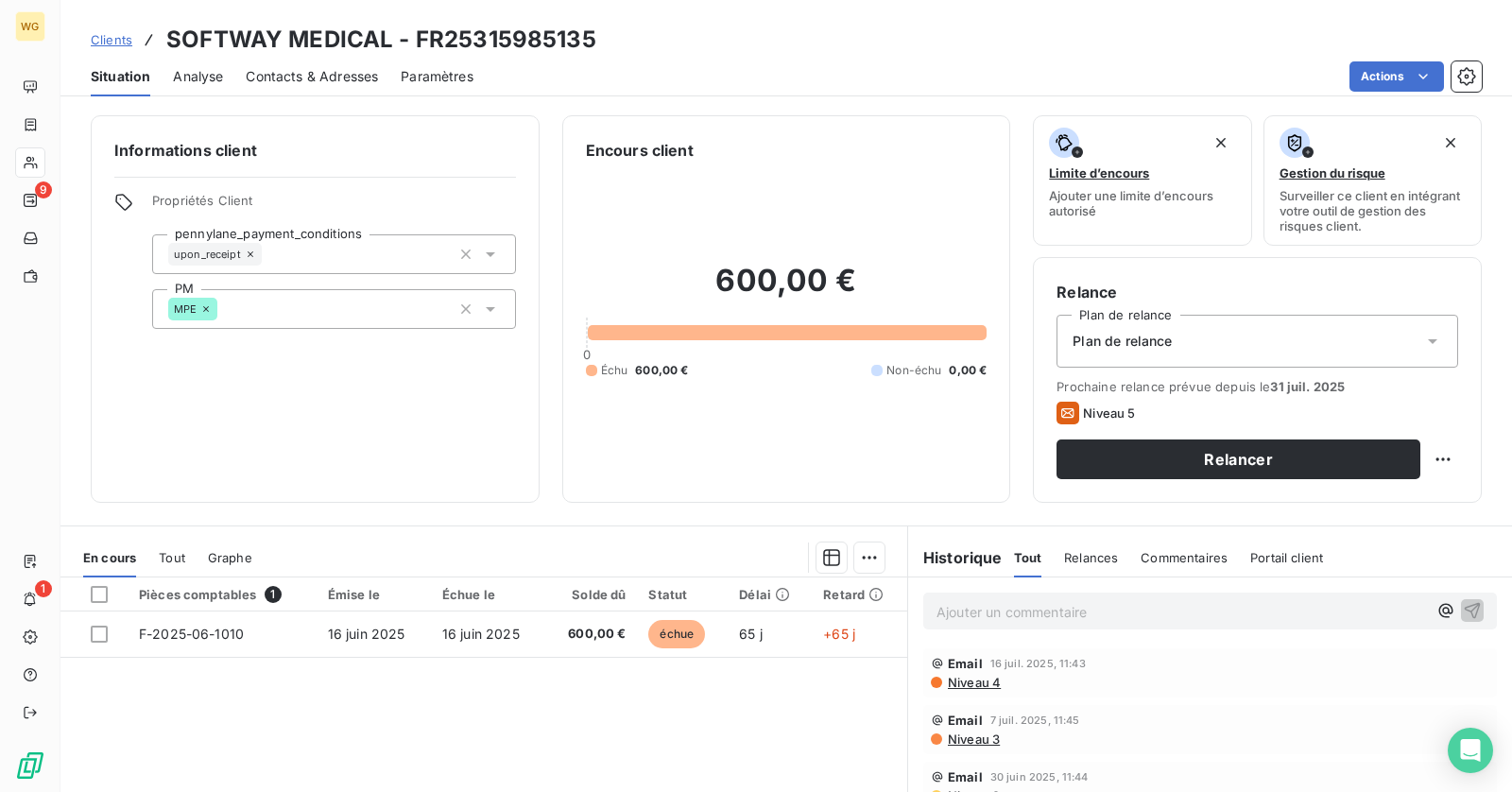
click at [321, 74] on span "Contacts & Adresses" at bounding box center [311, 76] width 132 height 19
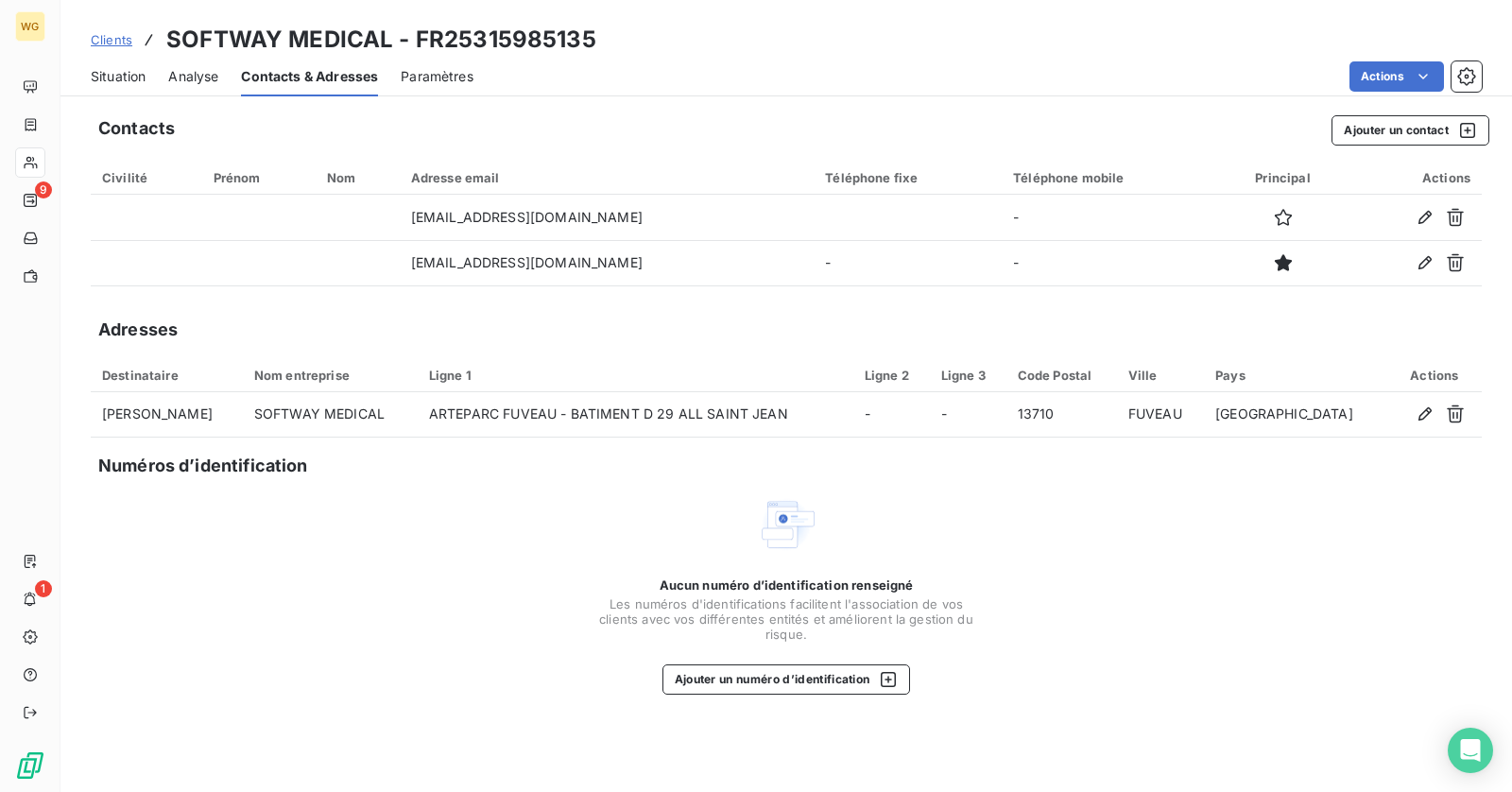
click at [117, 70] on span "Situation" at bounding box center [118, 76] width 55 height 19
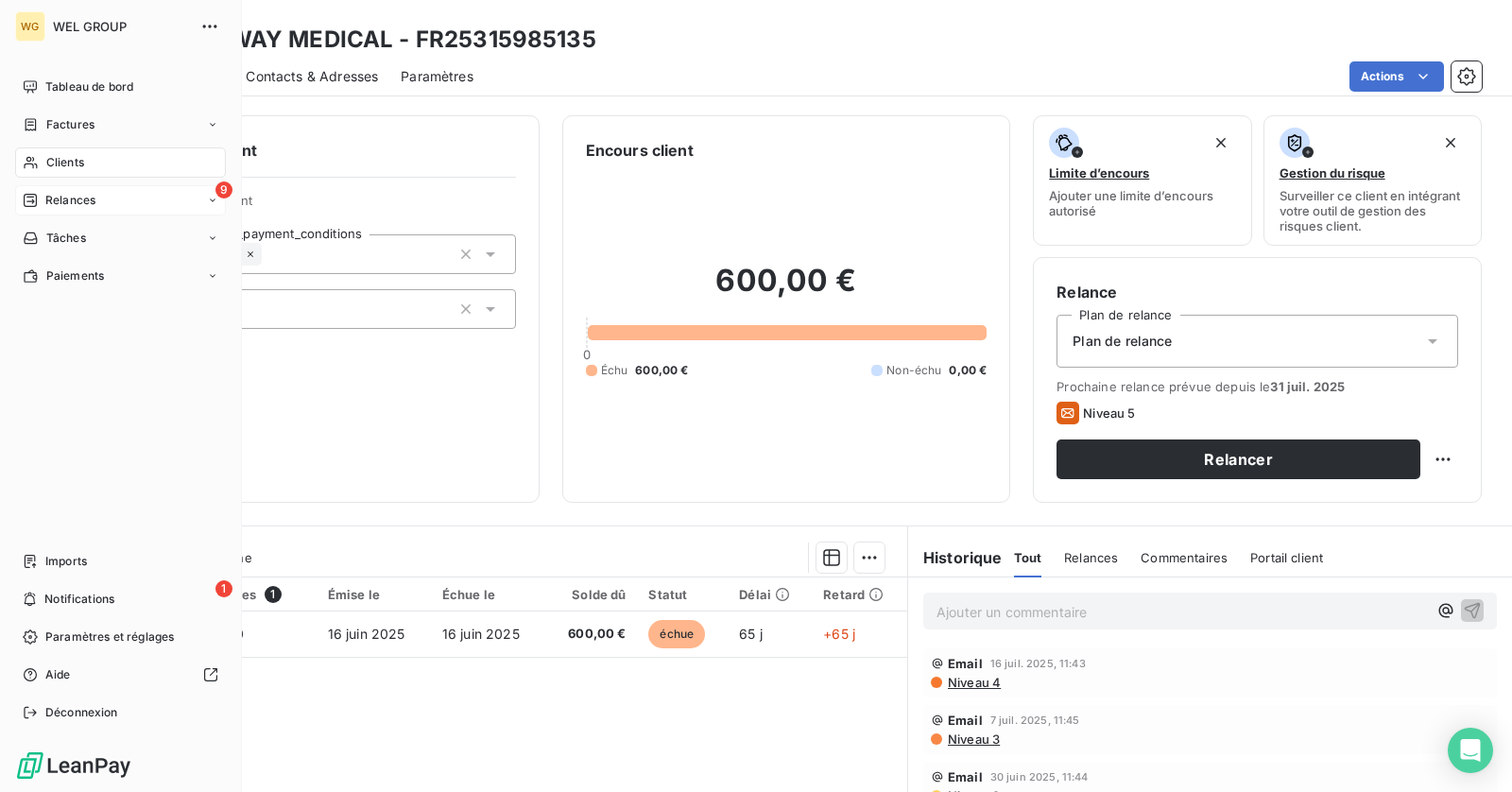
click at [54, 195] on span "Relances" at bounding box center [70, 200] width 50 height 17
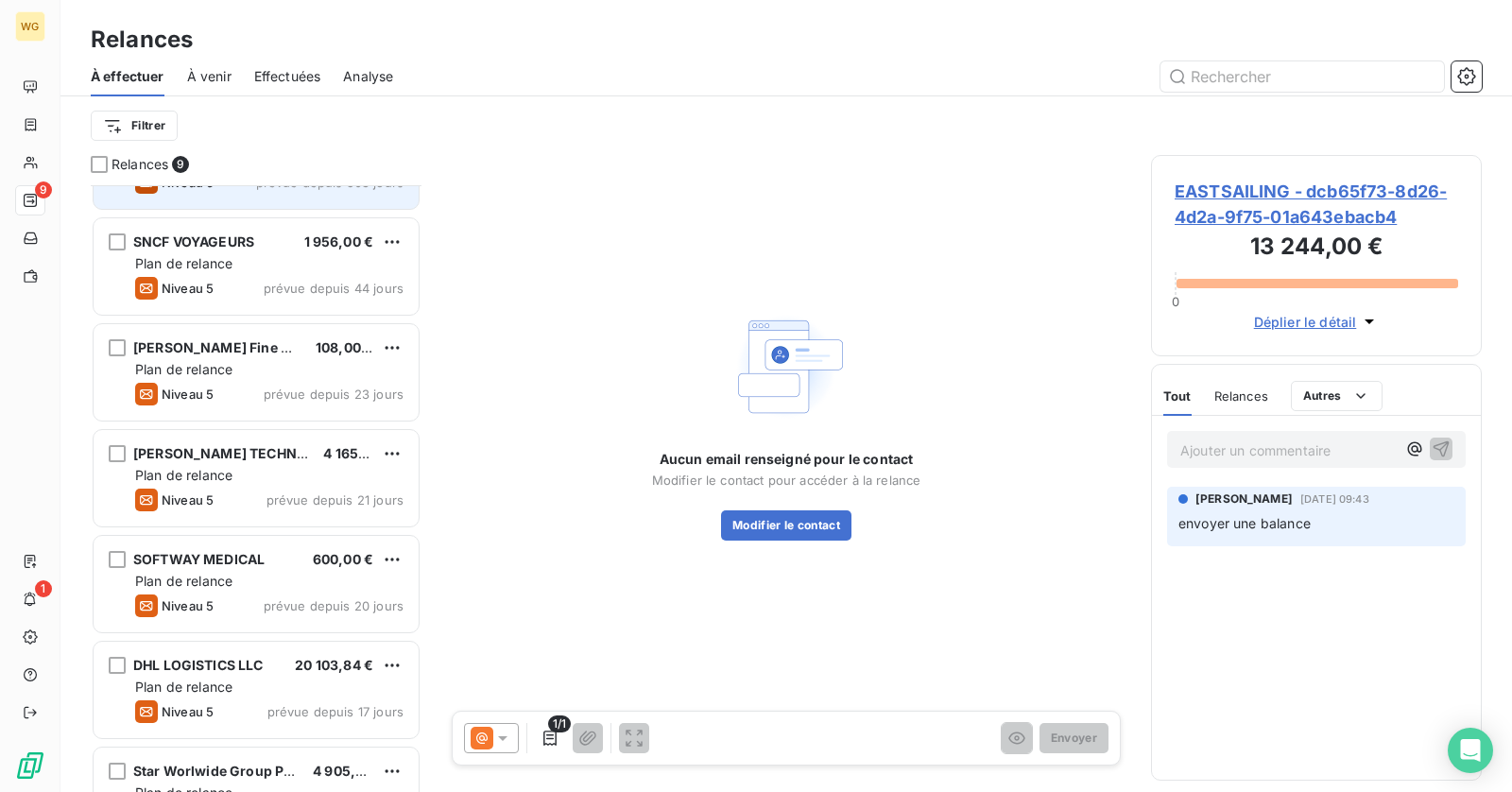
scroll to position [265, 0]
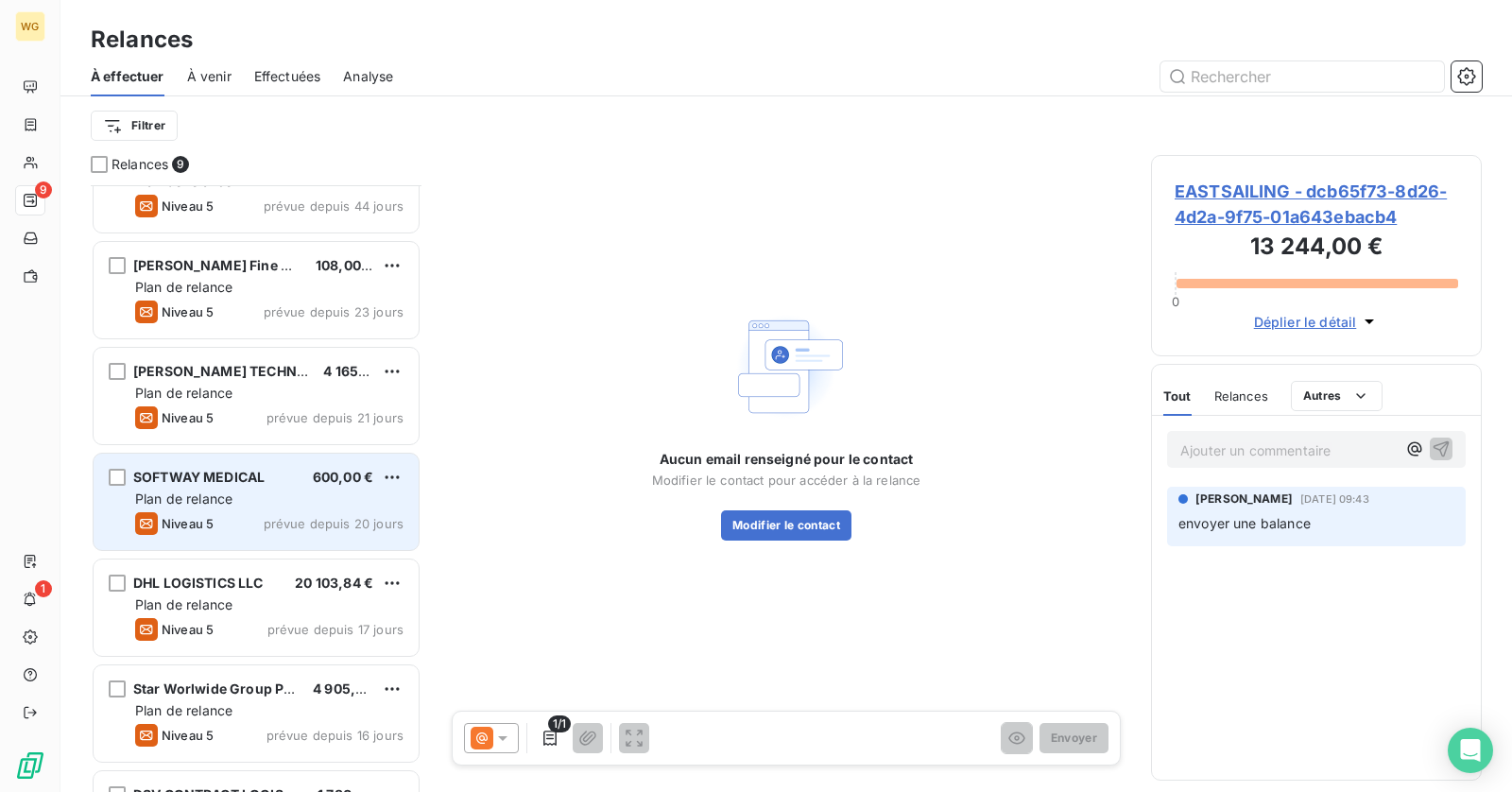
click at [227, 472] on span "SOFTWAY MEDICAL" at bounding box center [199, 477] width 131 height 16
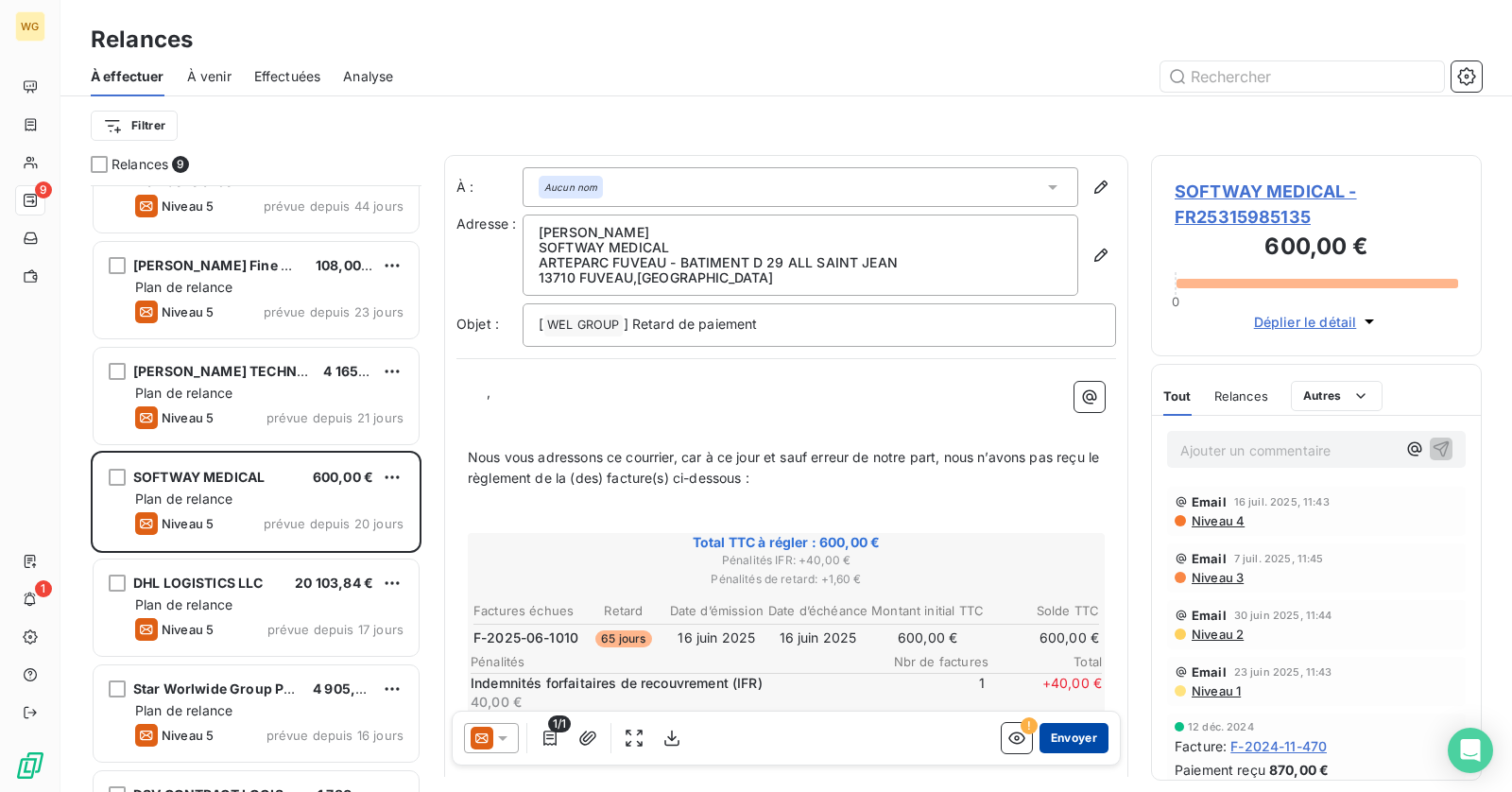
click at [1075, 739] on button "Envoyer" at bounding box center [1073, 738] width 69 height 30
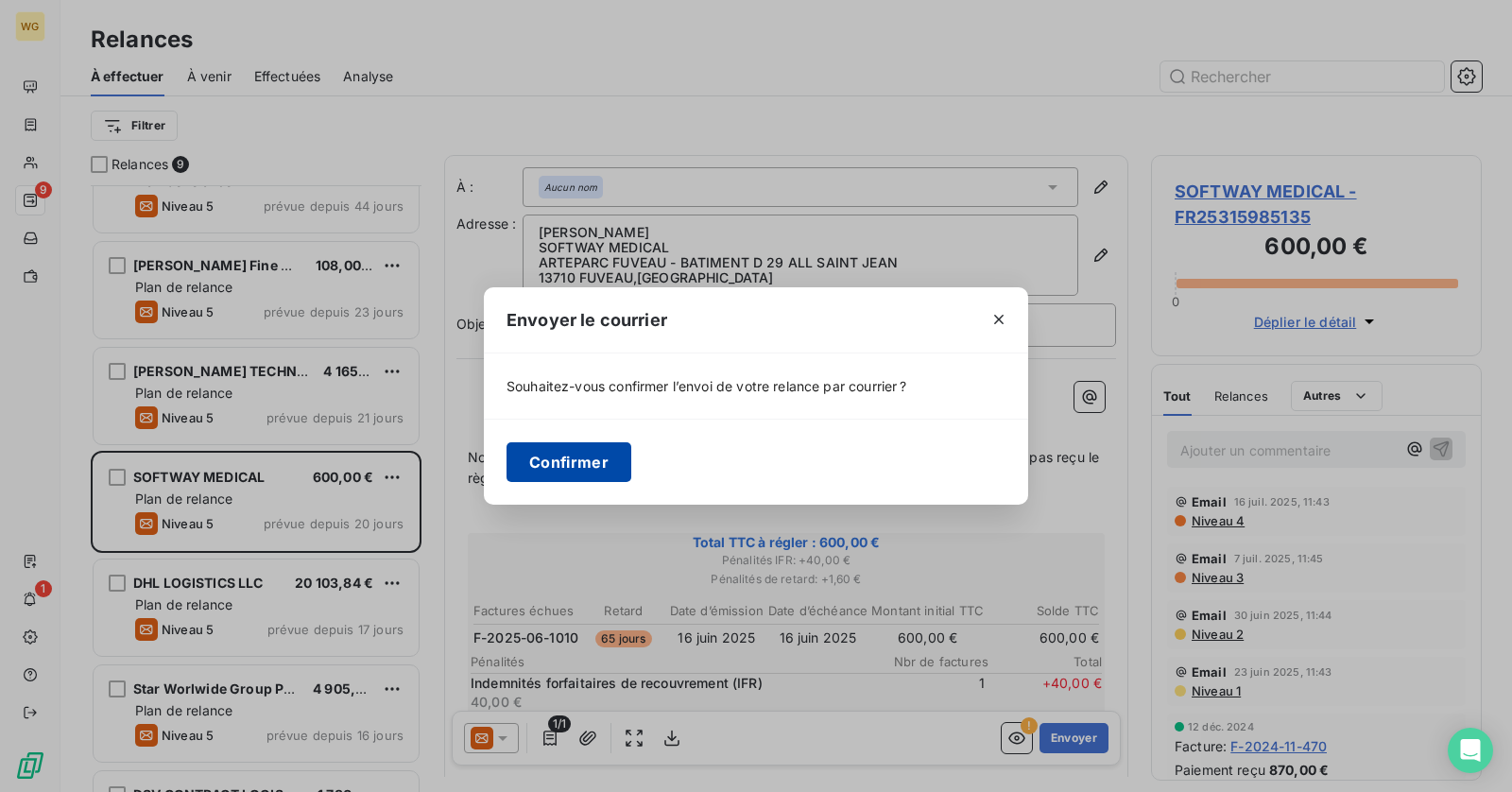
click at [592, 458] on button "Confirmer" at bounding box center [568, 462] width 125 height 39
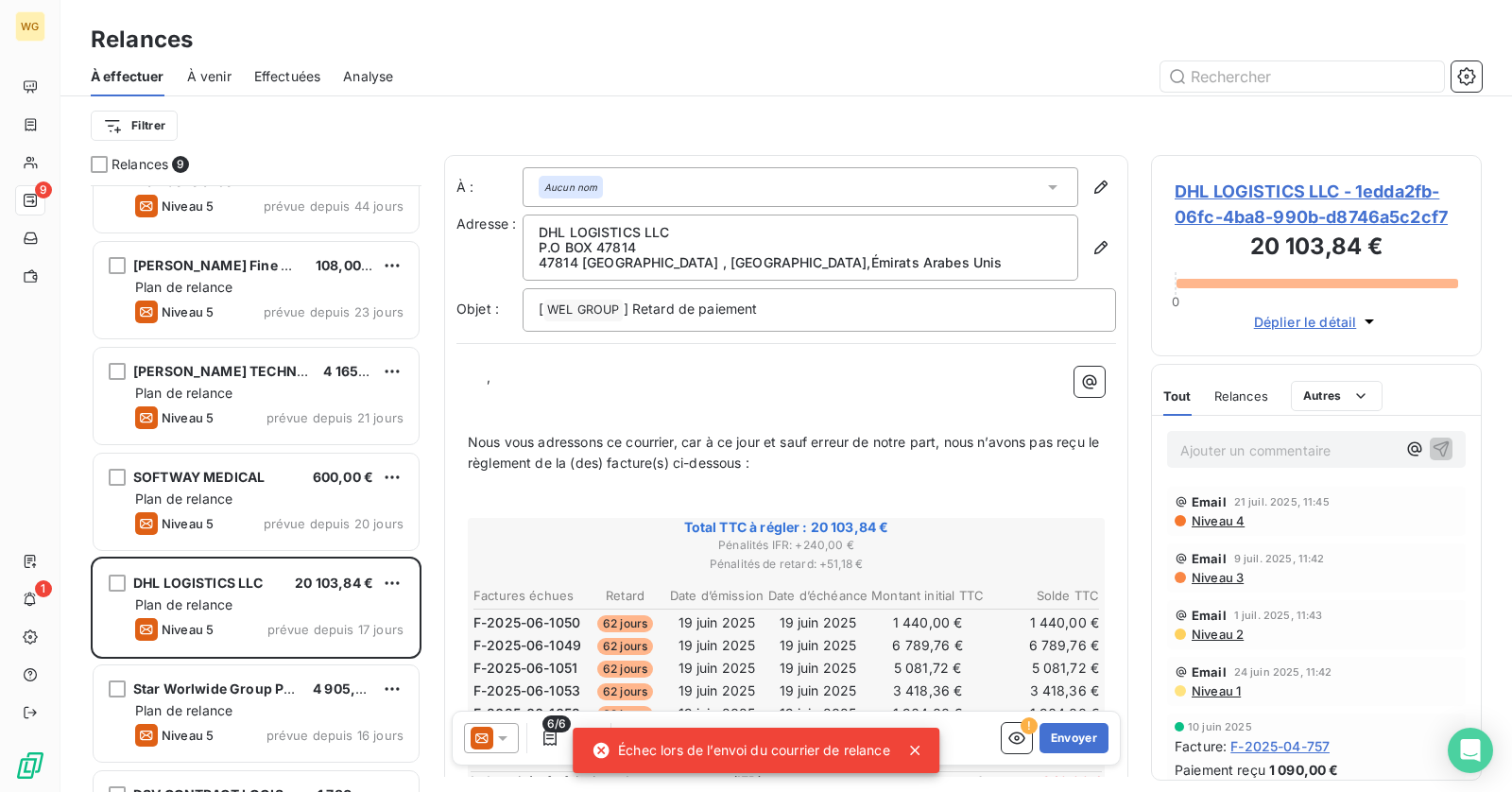
click at [682, 744] on div "Échec lors de l’envoi du courrier de relance" at bounding box center [741, 750] width 298 height 34
click at [621, 744] on div "Échec lors de l’envoi du courrier de relance" at bounding box center [741, 750] width 298 height 34
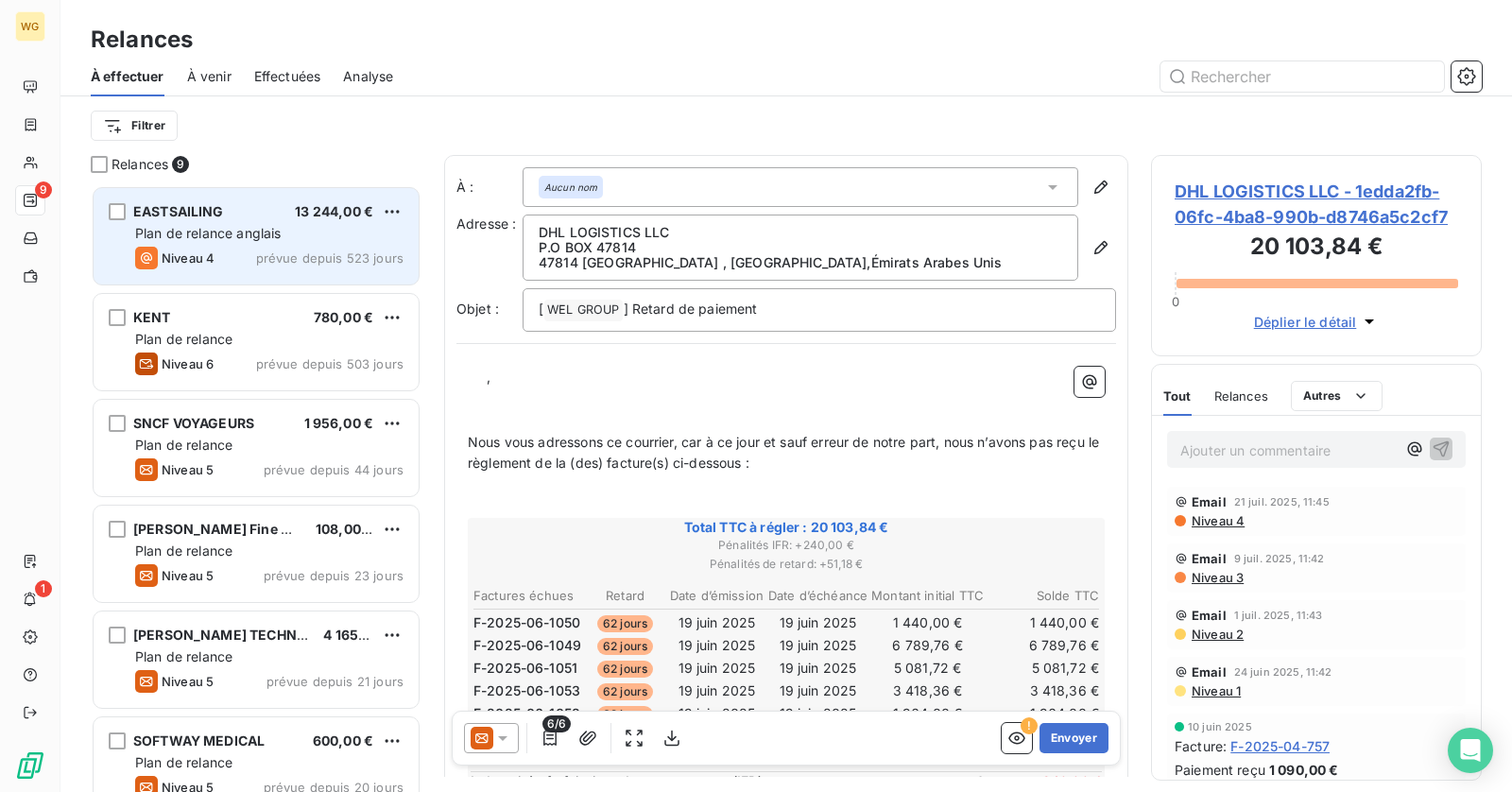
click at [232, 230] on span "Plan de relance anglais" at bounding box center [208, 233] width 145 height 16
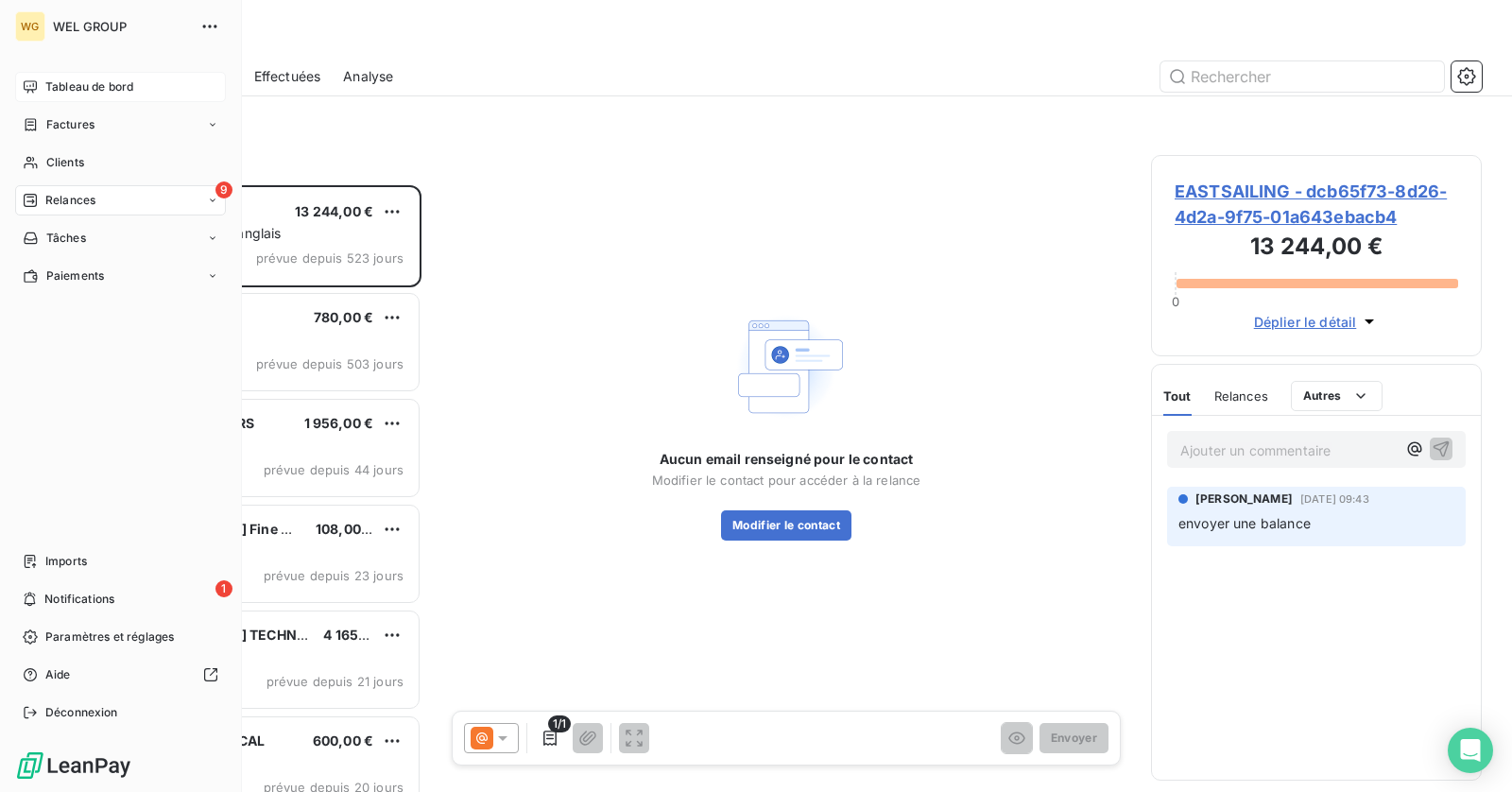
click at [34, 72] on div "Tableau de bord" at bounding box center [120, 86] width 211 height 30
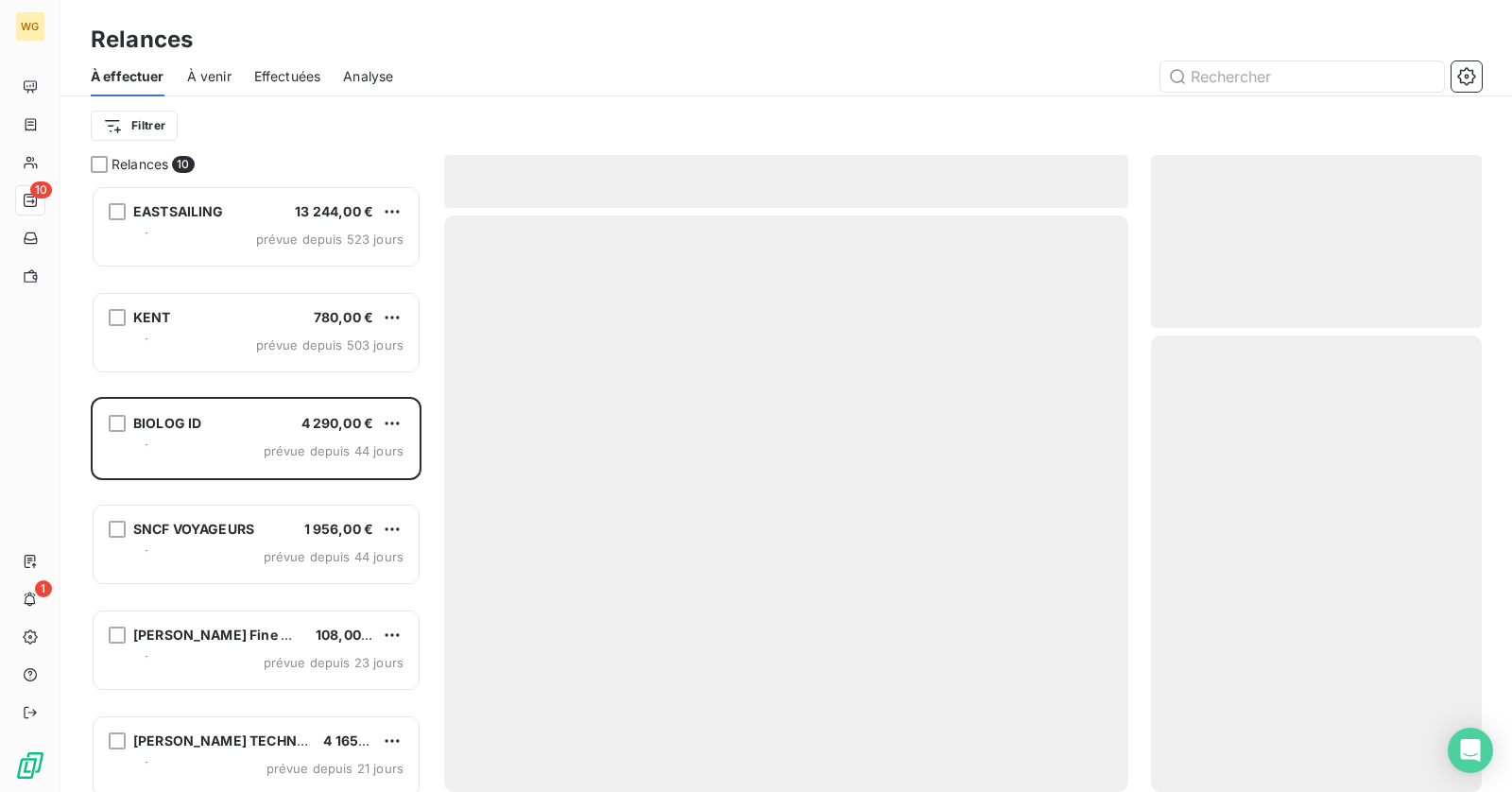
scroll to position [607, 331]
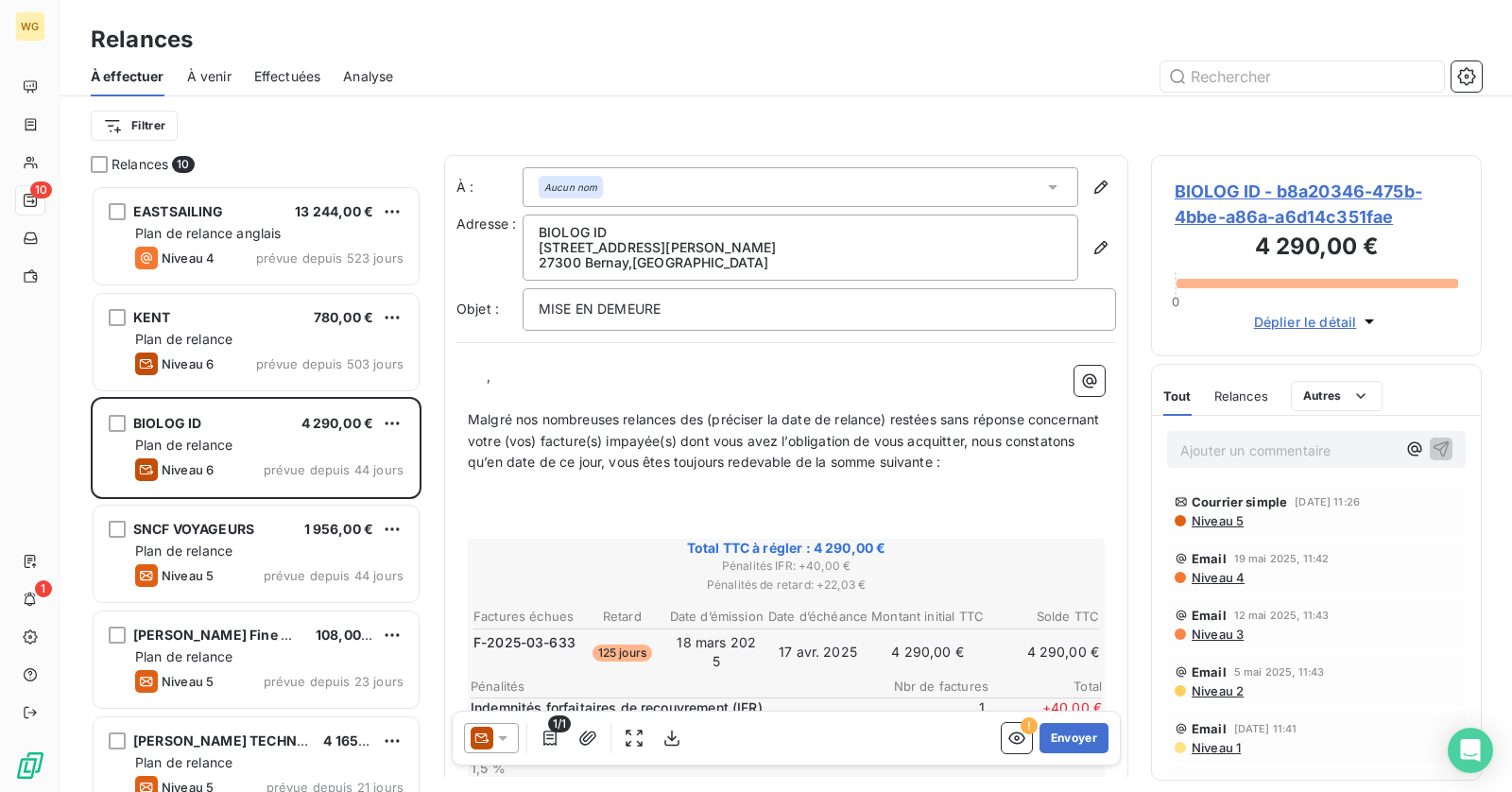
click at [1224, 167] on div "BIOLOG ID - b8a20346-475b-4bbe-a86a-a6d14c351fae 4 290,00 € 0 Déplier le détail" at bounding box center [1316, 255] width 331 height 201
click at [1219, 192] on span "BIOLOG ID - b8a20346-475b-4bbe-a86a-a6d14c351fae" at bounding box center [1316, 204] width 284 height 51
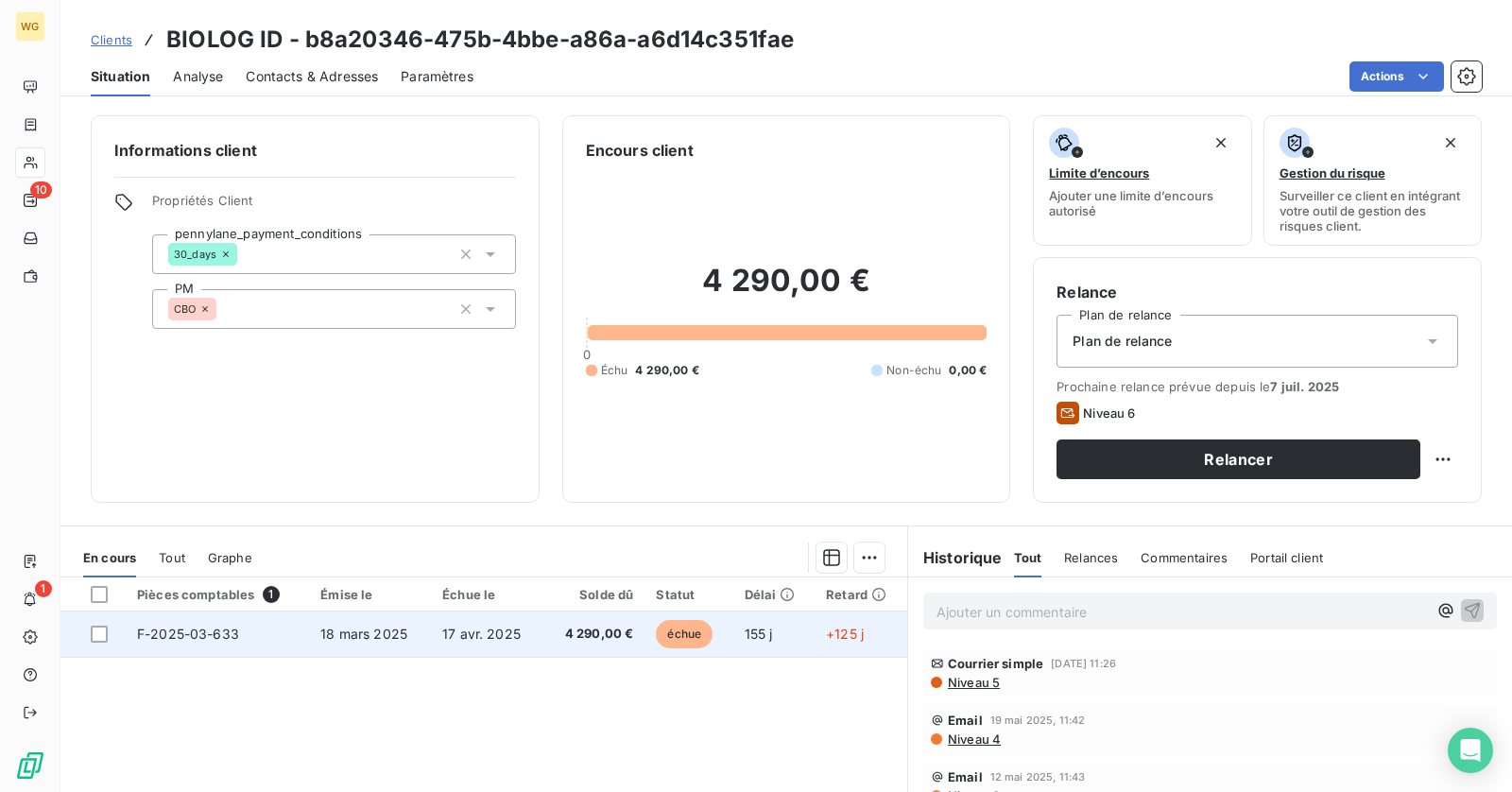
click at [525, 642] on td "17 avr. 2025" at bounding box center [487, 634] width 113 height 45
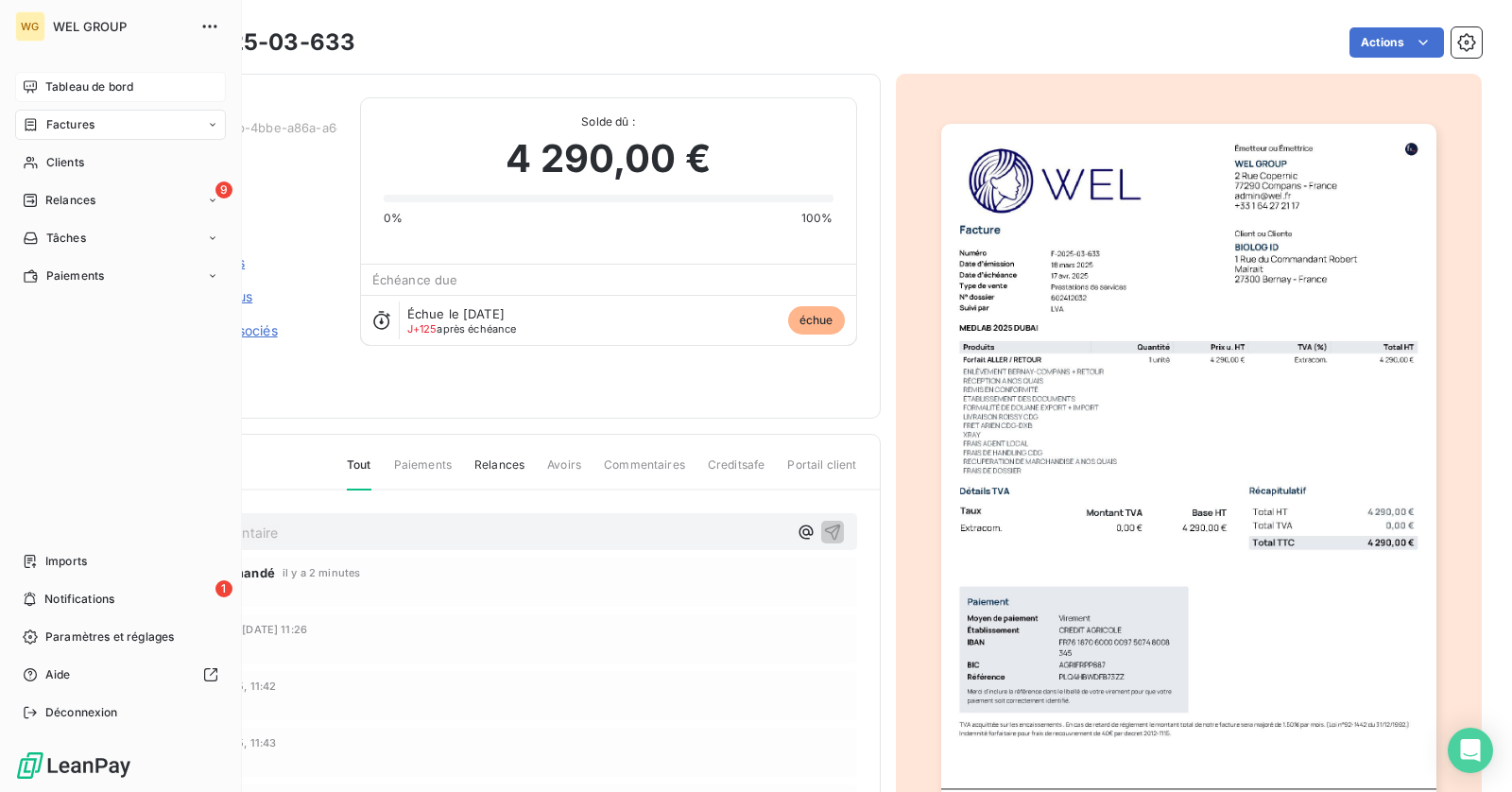
click at [38, 80] on div "Tableau de bord" at bounding box center [120, 86] width 211 height 30
